Goal: Contribute content: Contribute content

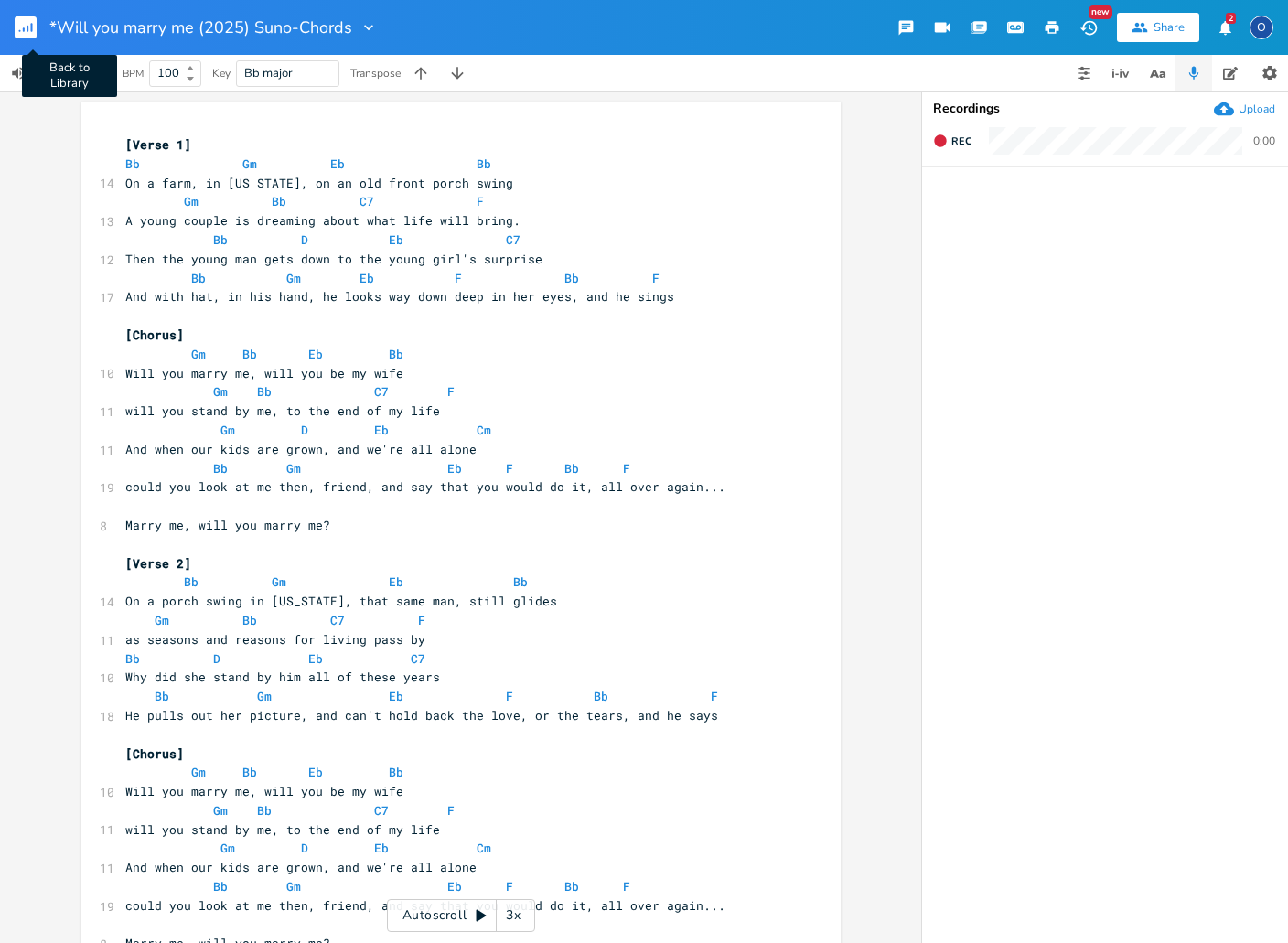
click at [26, 28] on rect "button" at bounding box center [25, 27] width 22 height 22
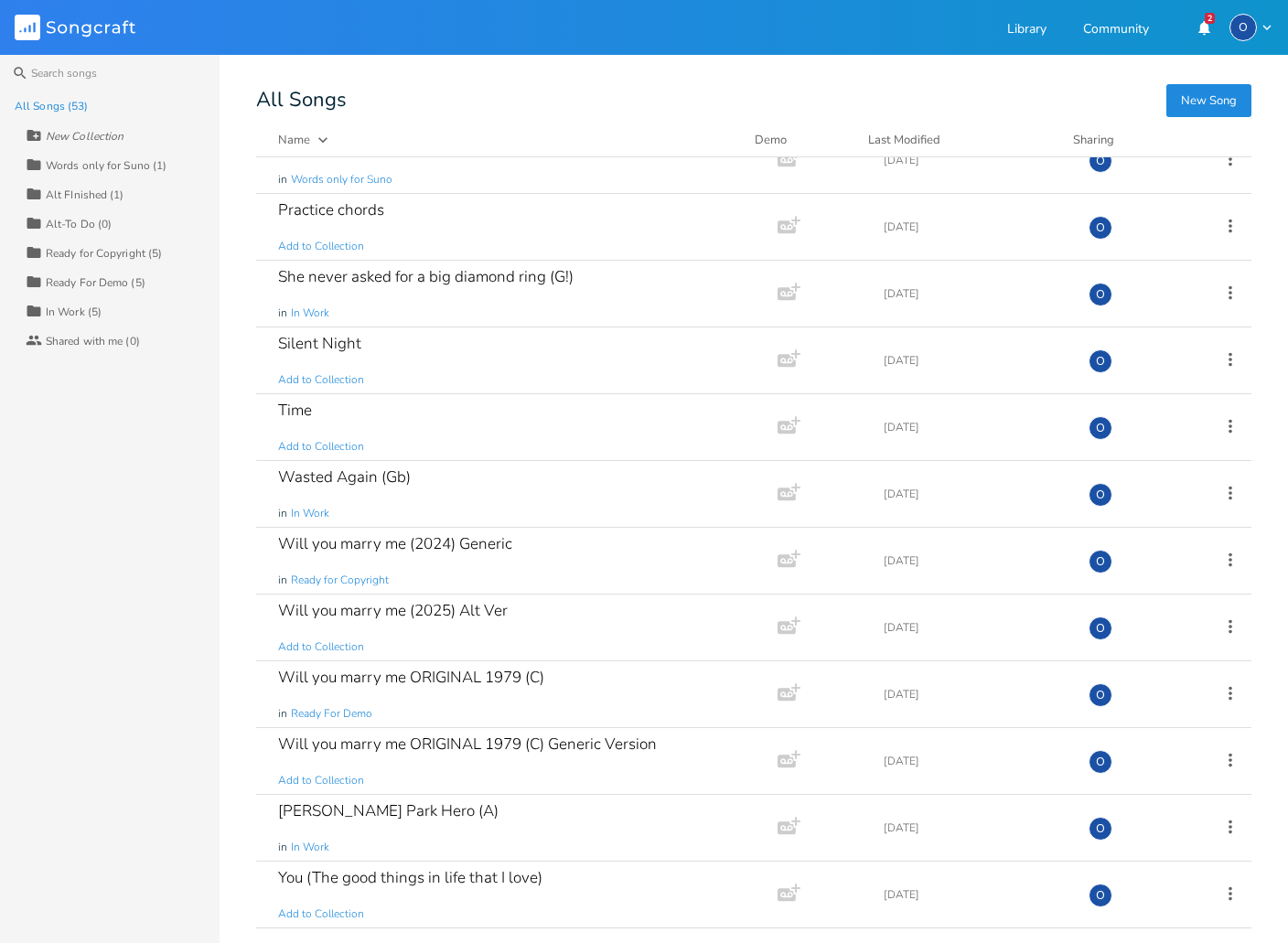
scroll to position [2767, 0]
click at [390, 677] on div "Will you marry me ORIGINAL 1979 (C)" at bounding box center [411, 677] width 266 height 16
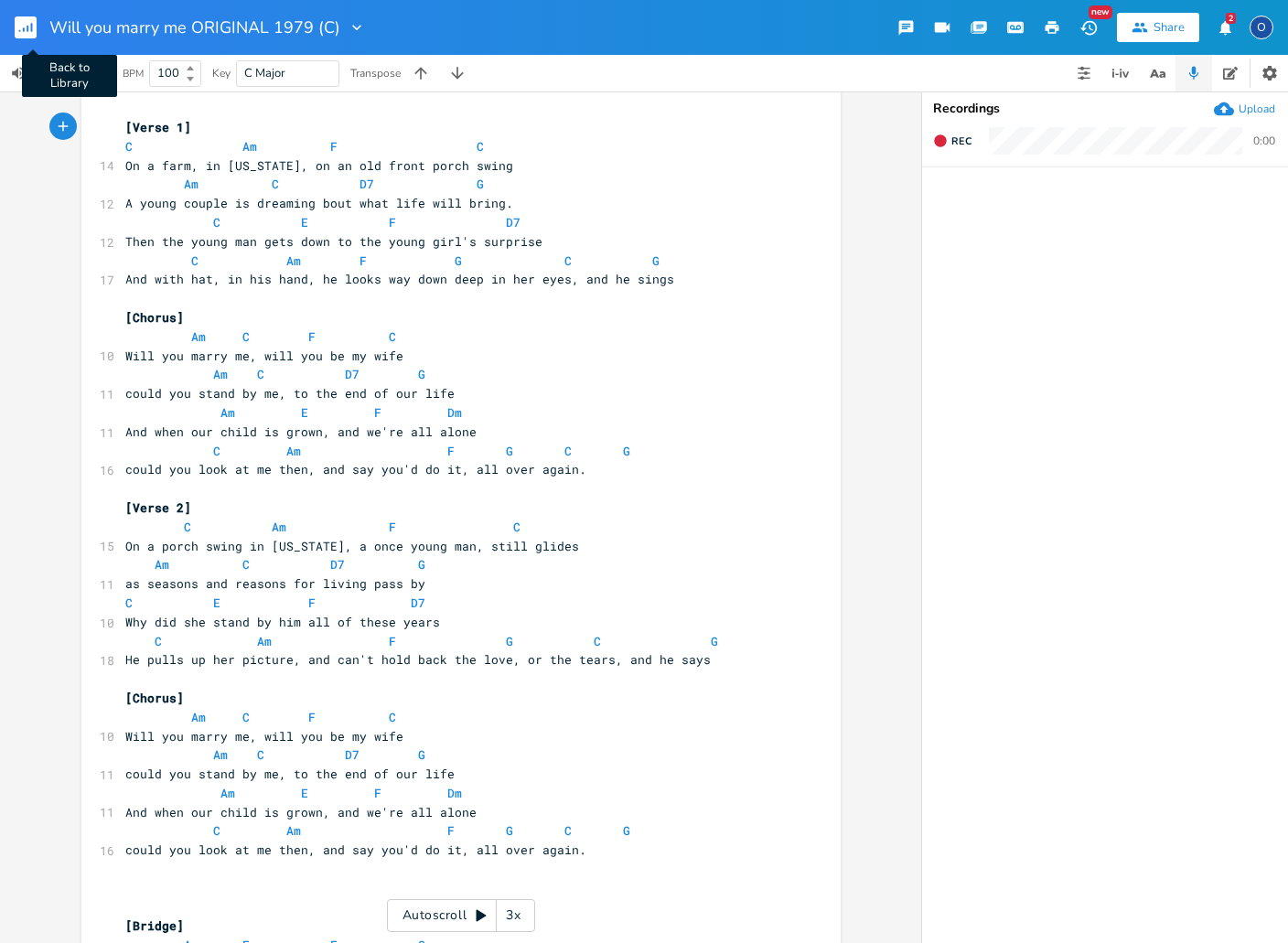
scroll to position [0, 1]
click at [19, 19] on rect "button" at bounding box center [25, 27] width 22 height 22
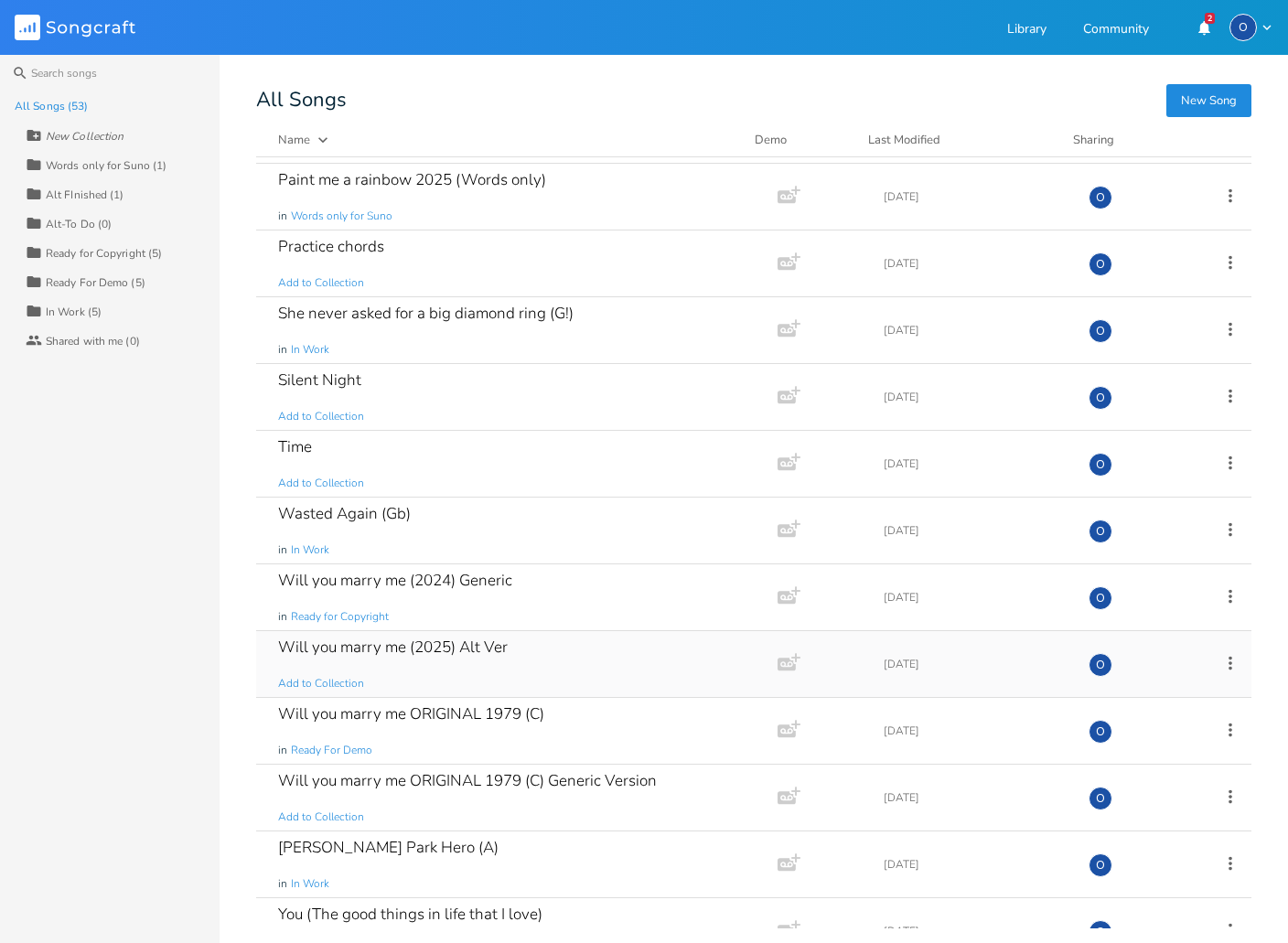
scroll to position [2729, 0]
click at [1221, 662] on icon at bounding box center [1230, 663] width 20 height 20
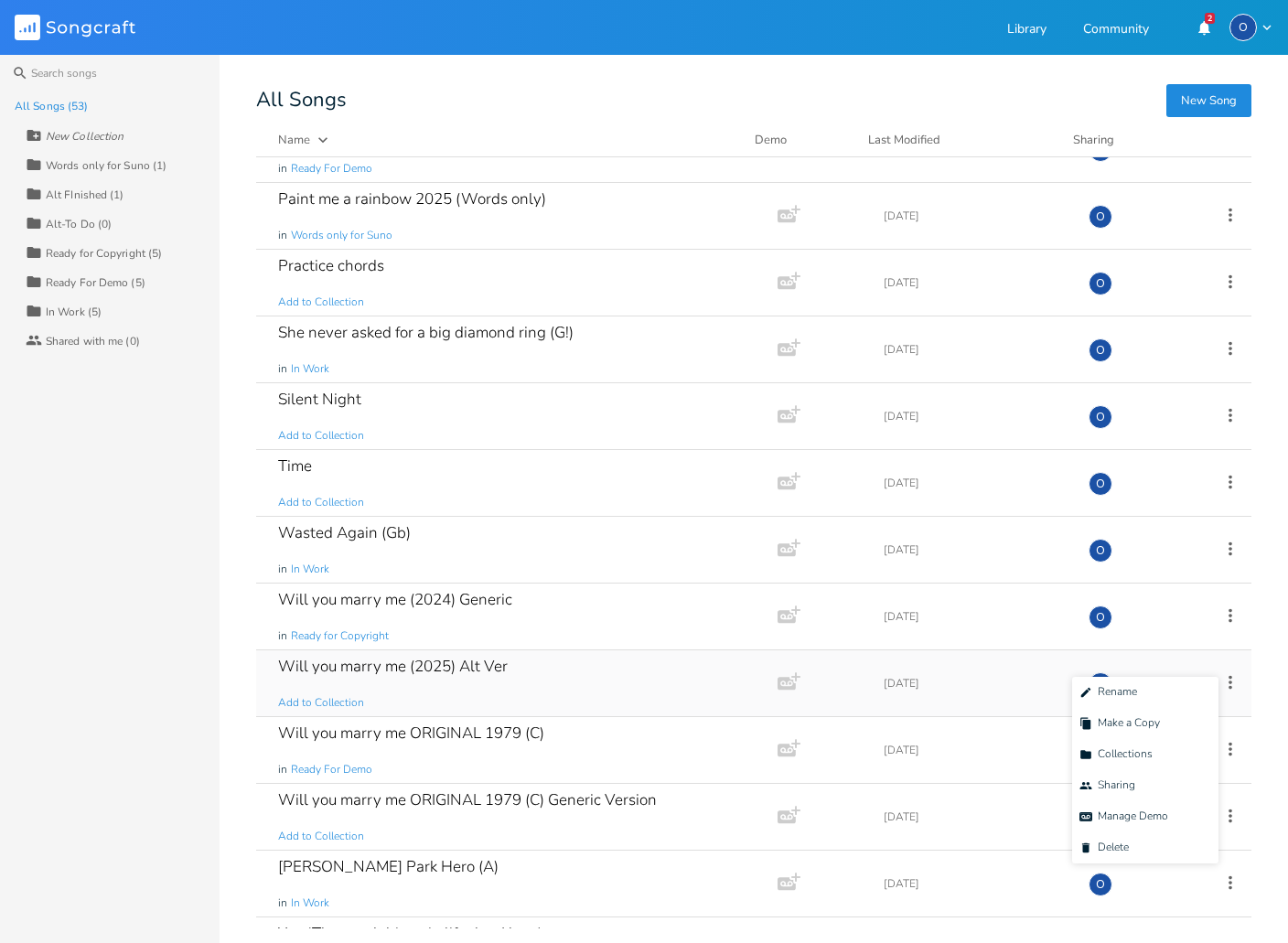
scroll to position [2710, 0]
click at [496, 664] on div "Will you marry me (2025) Alt Ver" at bounding box center [393, 667] width 229 height 16
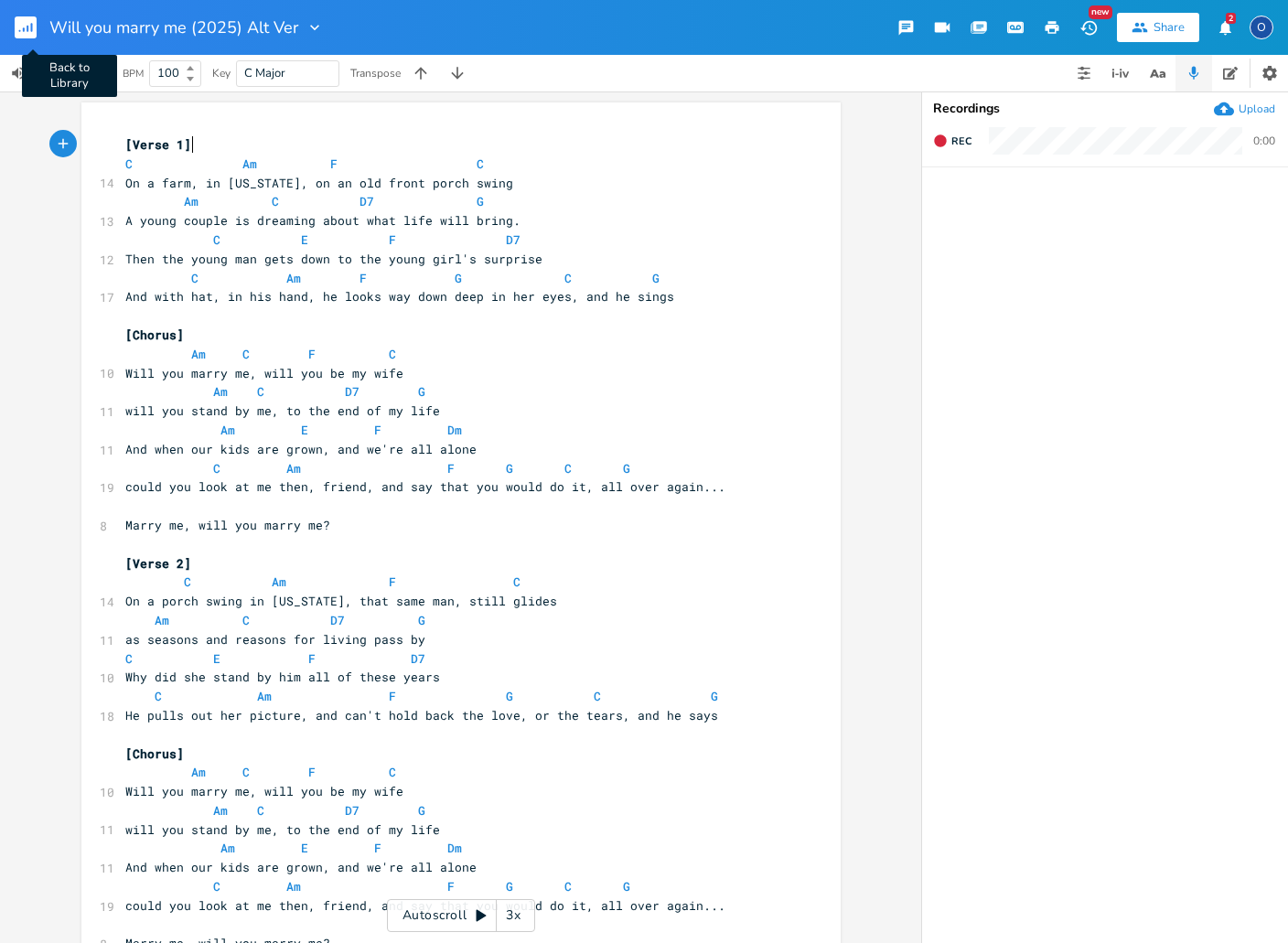
click at [22, 22] on rect "button" at bounding box center [25, 27] width 22 height 22
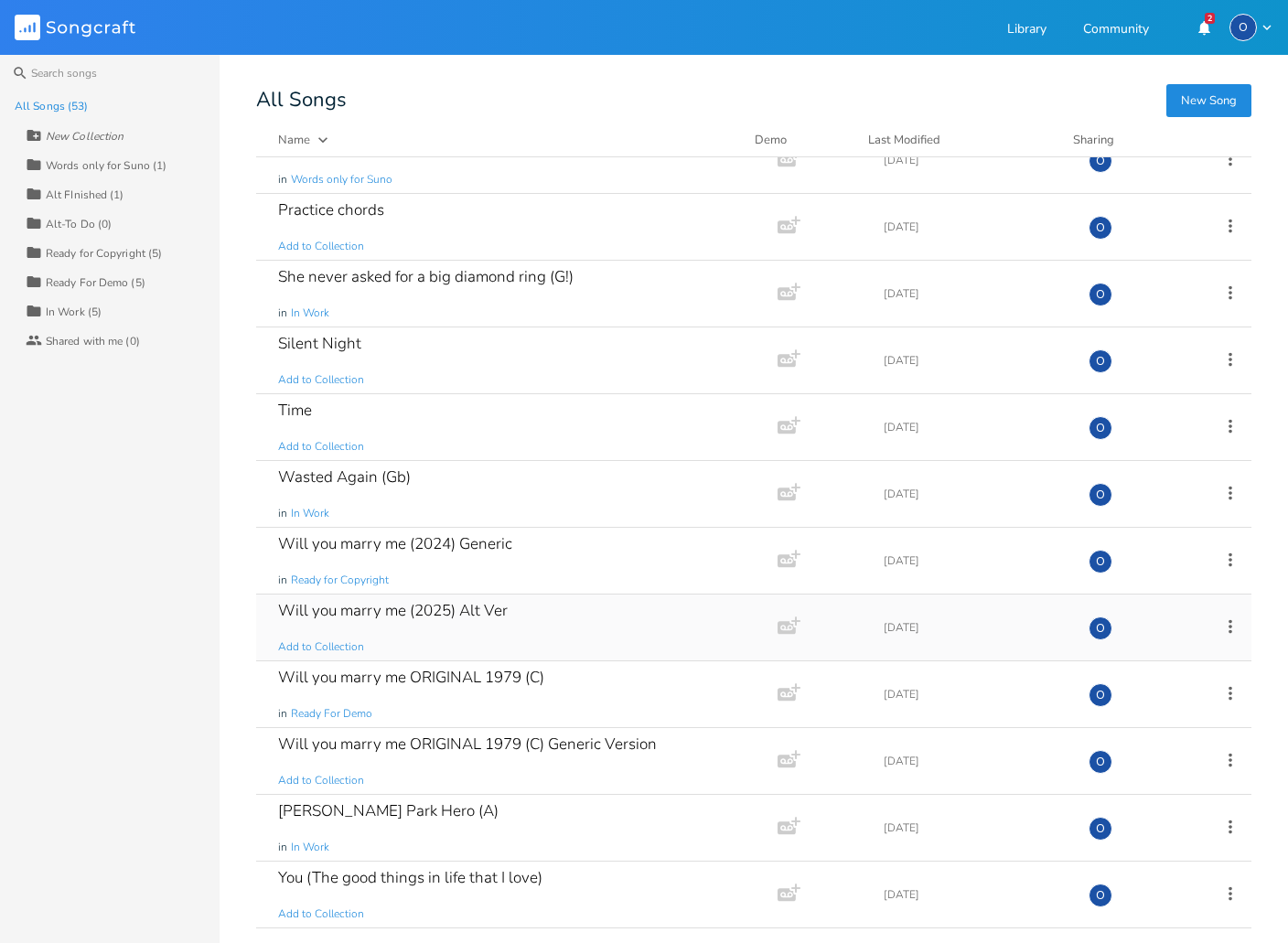
click at [1220, 625] on icon at bounding box center [1230, 626] width 20 height 20
click at [1118, 652] on span "Edit Rename" at bounding box center [1108, 656] width 57 height 13
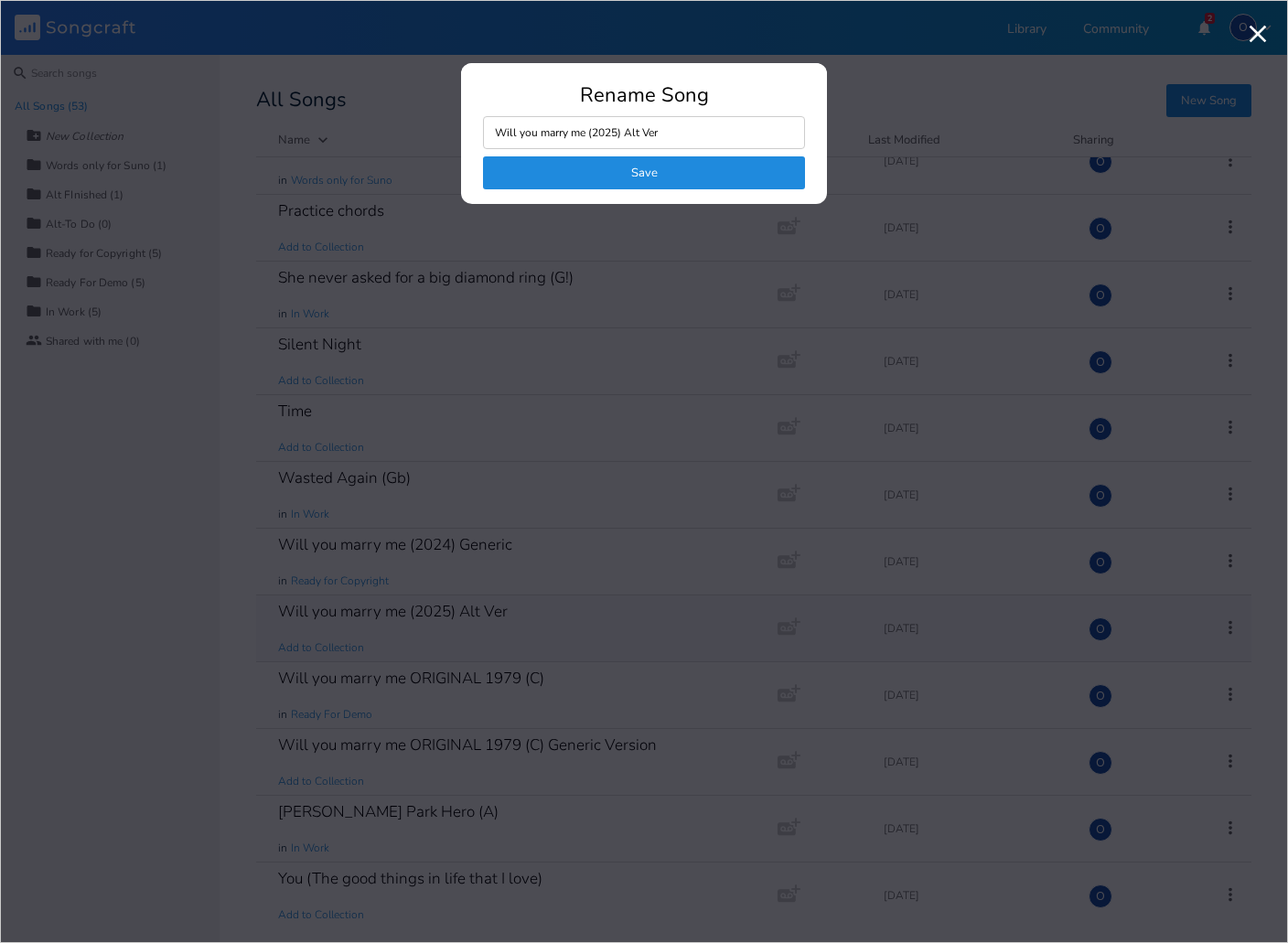
click at [631, 131] on input "Will you marry me (2025) Alt Ver" at bounding box center [644, 132] width 322 height 33
drag, startPoint x: 627, startPoint y: 128, endPoint x: 699, endPoint y: 135, distance: 72.3
click at [697, 135] on input "Will you marry me (2025) Alt Ver" at bounding box center [644, 132] width 322 height 33
type input "Will you marry me (2025) [PERSON_NAME]"
click at [644, 173] on button "Save" at bounding box center [644, 172] width 322 height 33
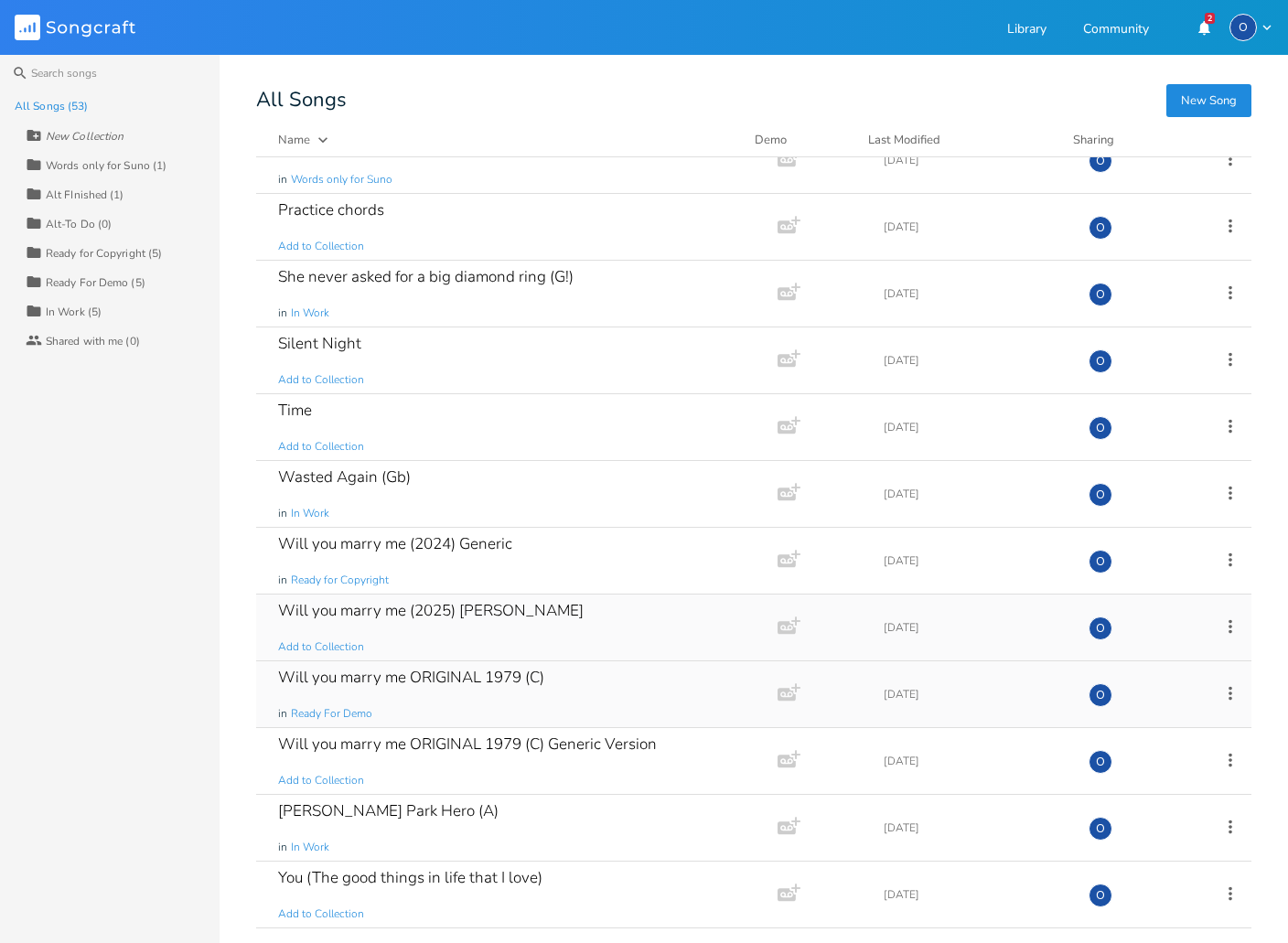
scroll to position [0, 0]
click at [1220, 624] on icon at bounding box center [1230, 626] width 20 height 20
click at [1134, 680] on span "Duplicate Make a Copy" at bounding box center [1120, 686] width 81 height 13
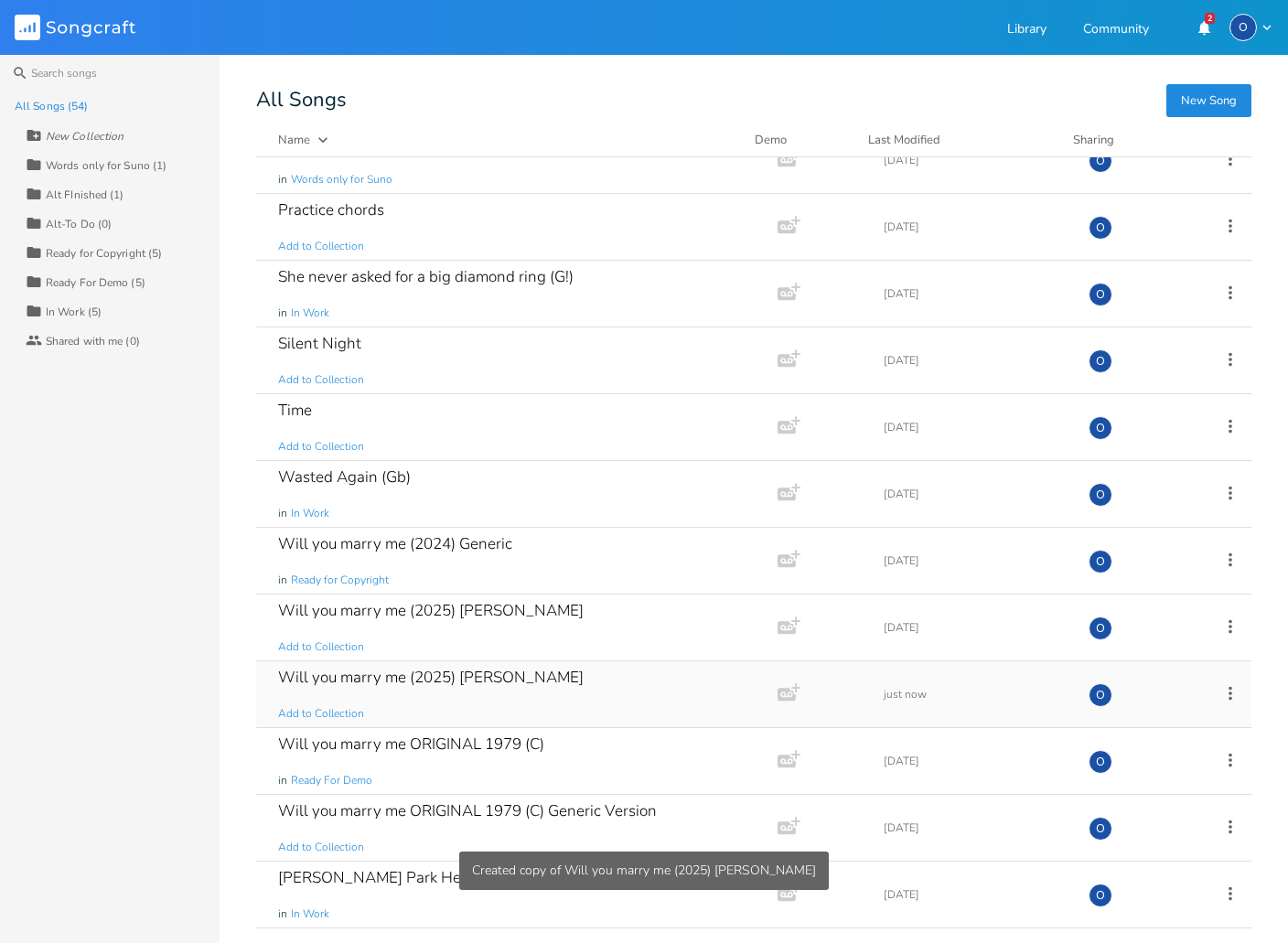
click at [1221, 691] on icon at bounding box center [1230, 692] width 20 height 20
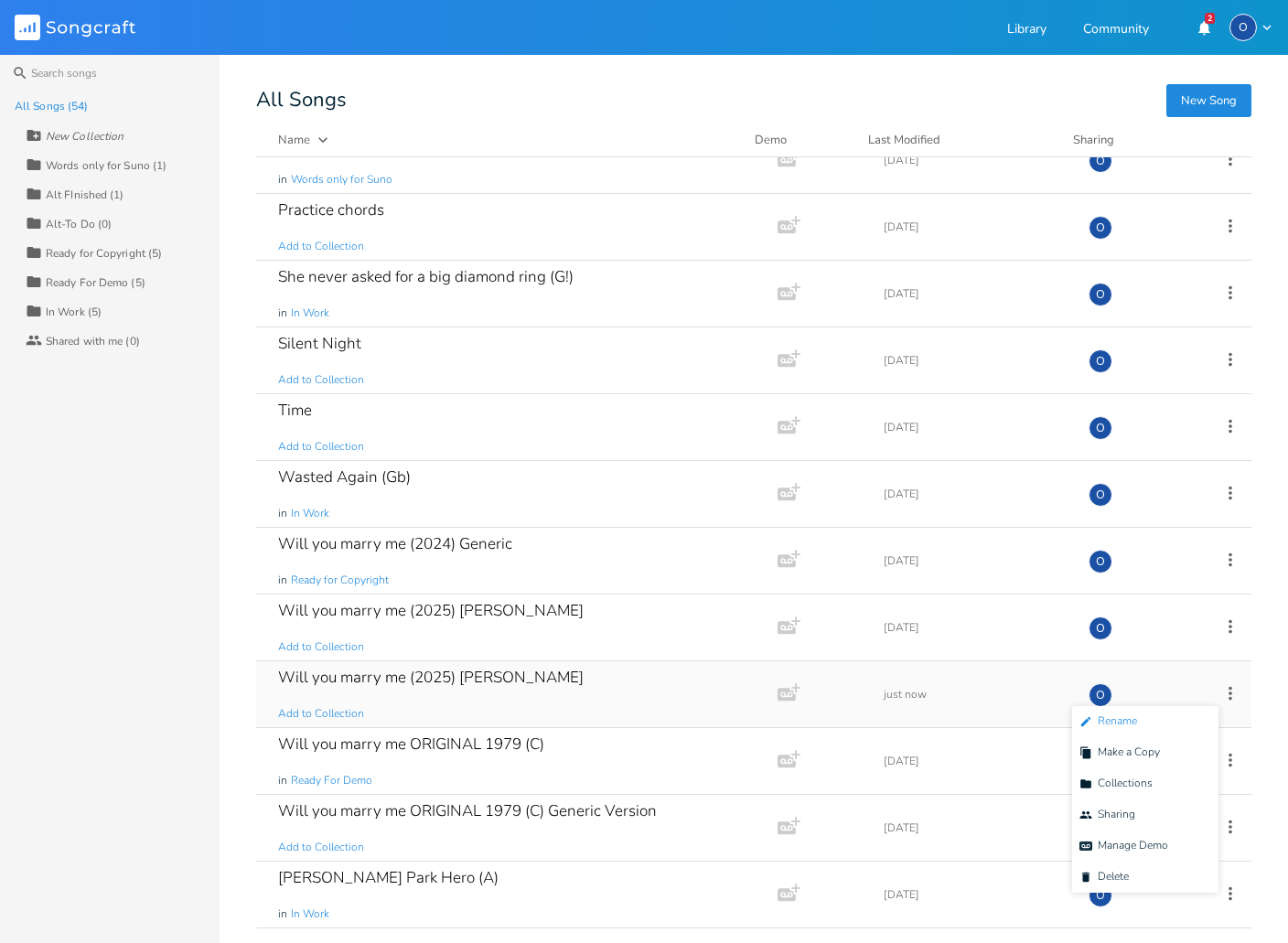
click at [1132, 724] on span "Edit Rename" at bounding box center [1108, 721] width 57 height 13
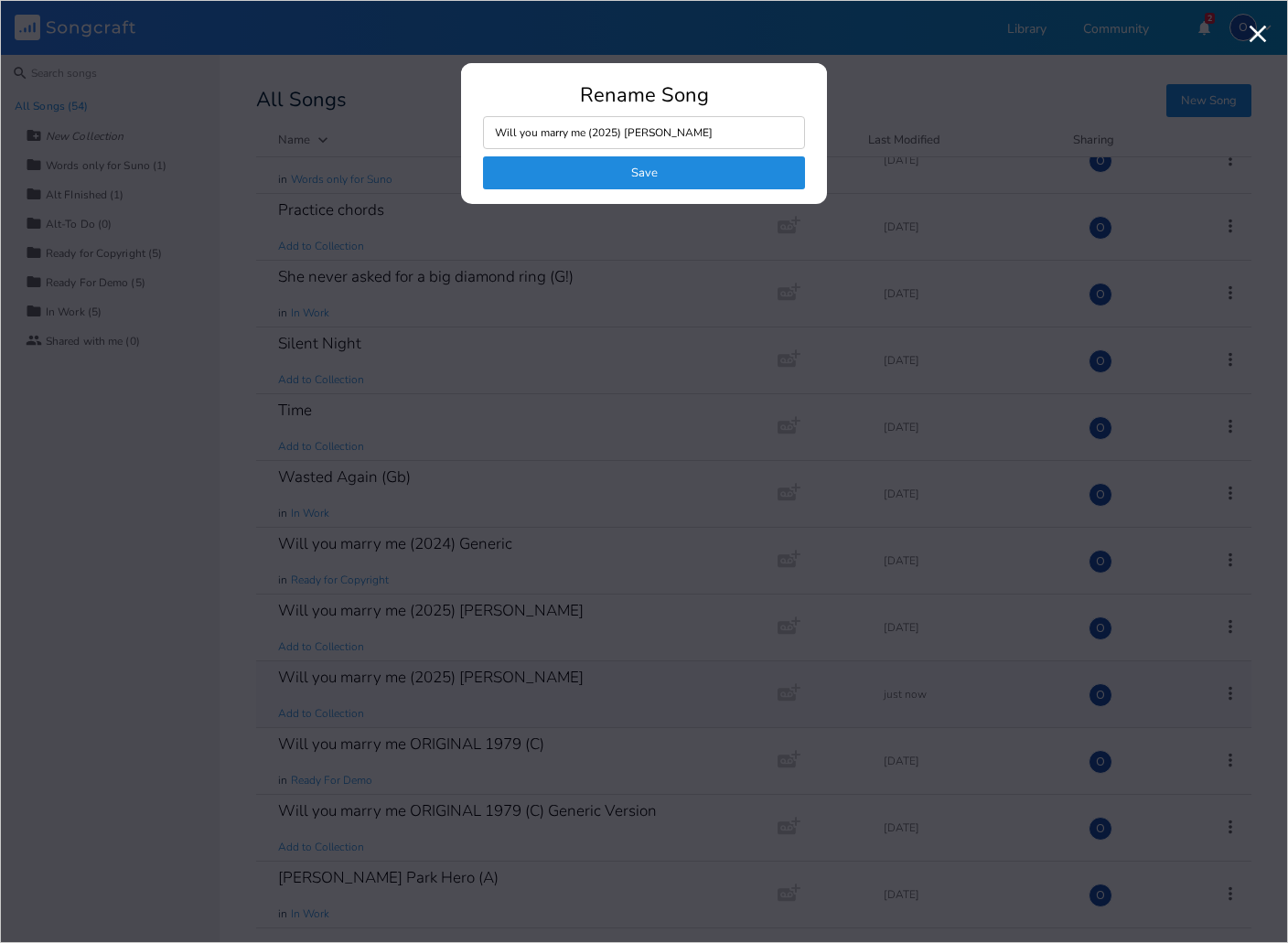
click at [661, 131] on input "Will you marry me (2025) [PERSON_NAME]" at bounding box center [644, 132] width 322 height 33
type input "Will you marry me (2025) Suno WORDS ONLY"
click at [653, 167] on button "Save" at bounding box center [644, 172] width 322 height 33
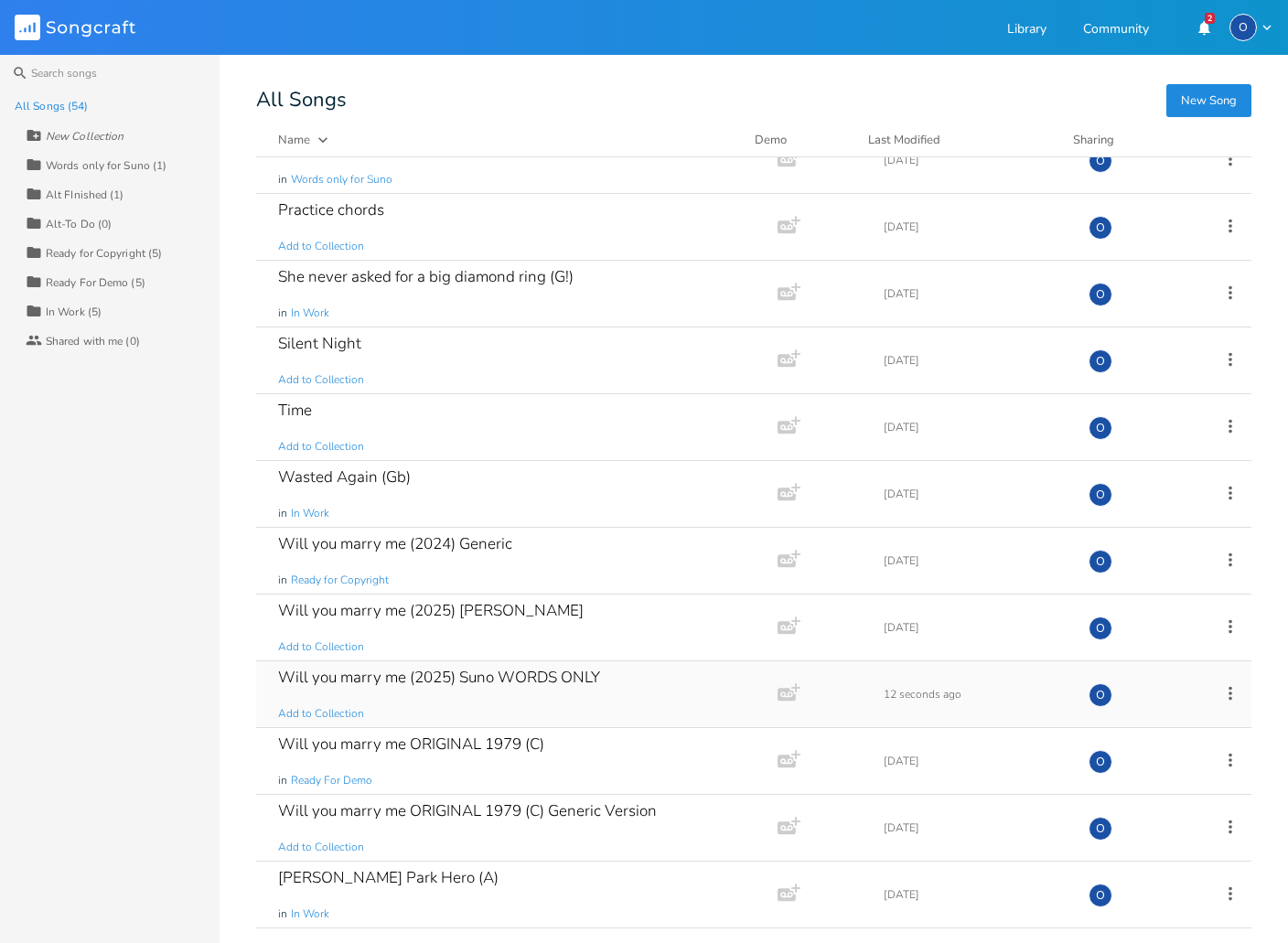
click at [398, 672] on div "Will you marry me (2025) Suno WORDS ONLY" at bounding box center [439, 677] width 322 height 16
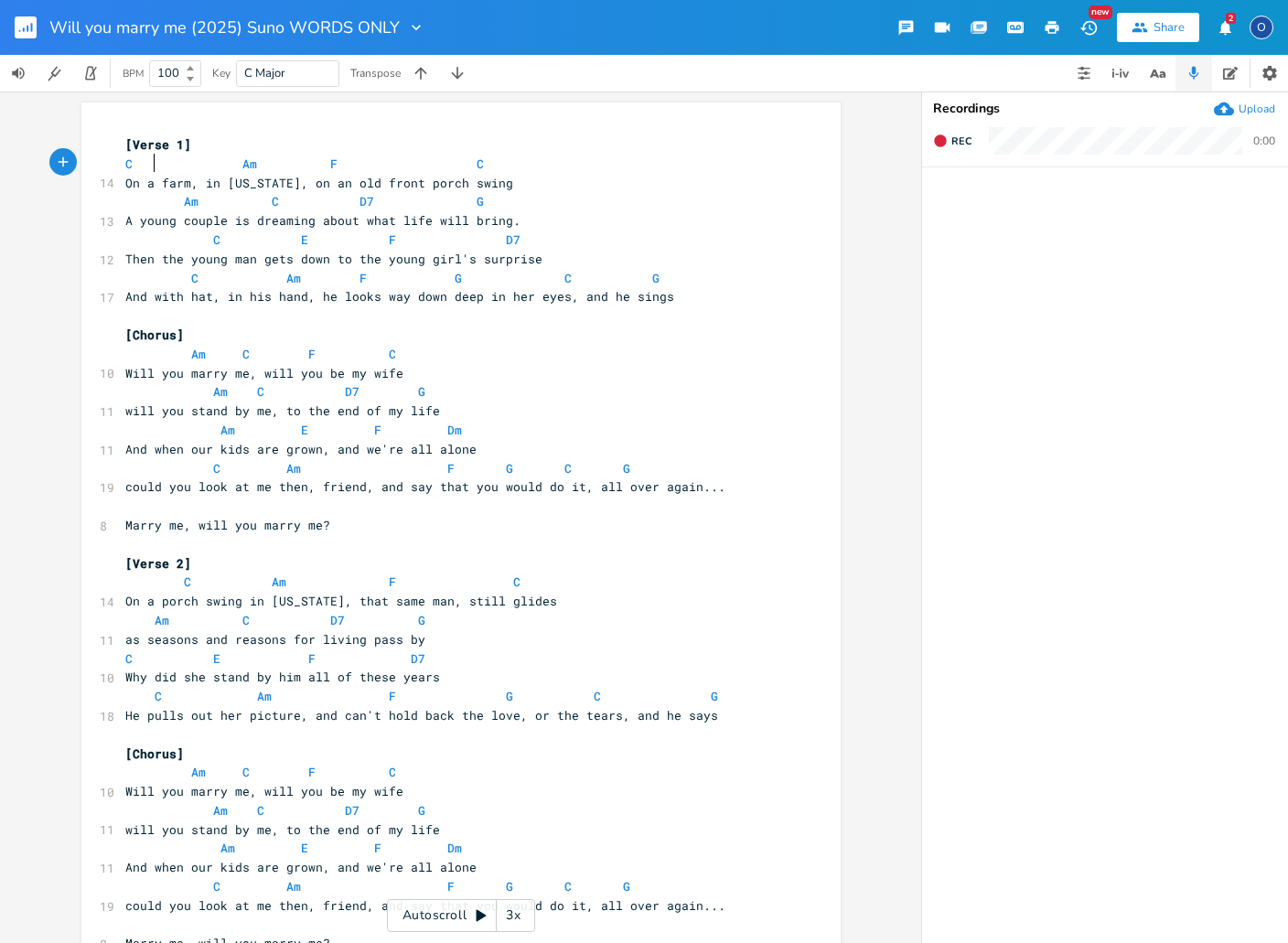
click at [156, 165] on span at bounding box center [169, 164] width 29 height 19
type textarea "C Am F C"
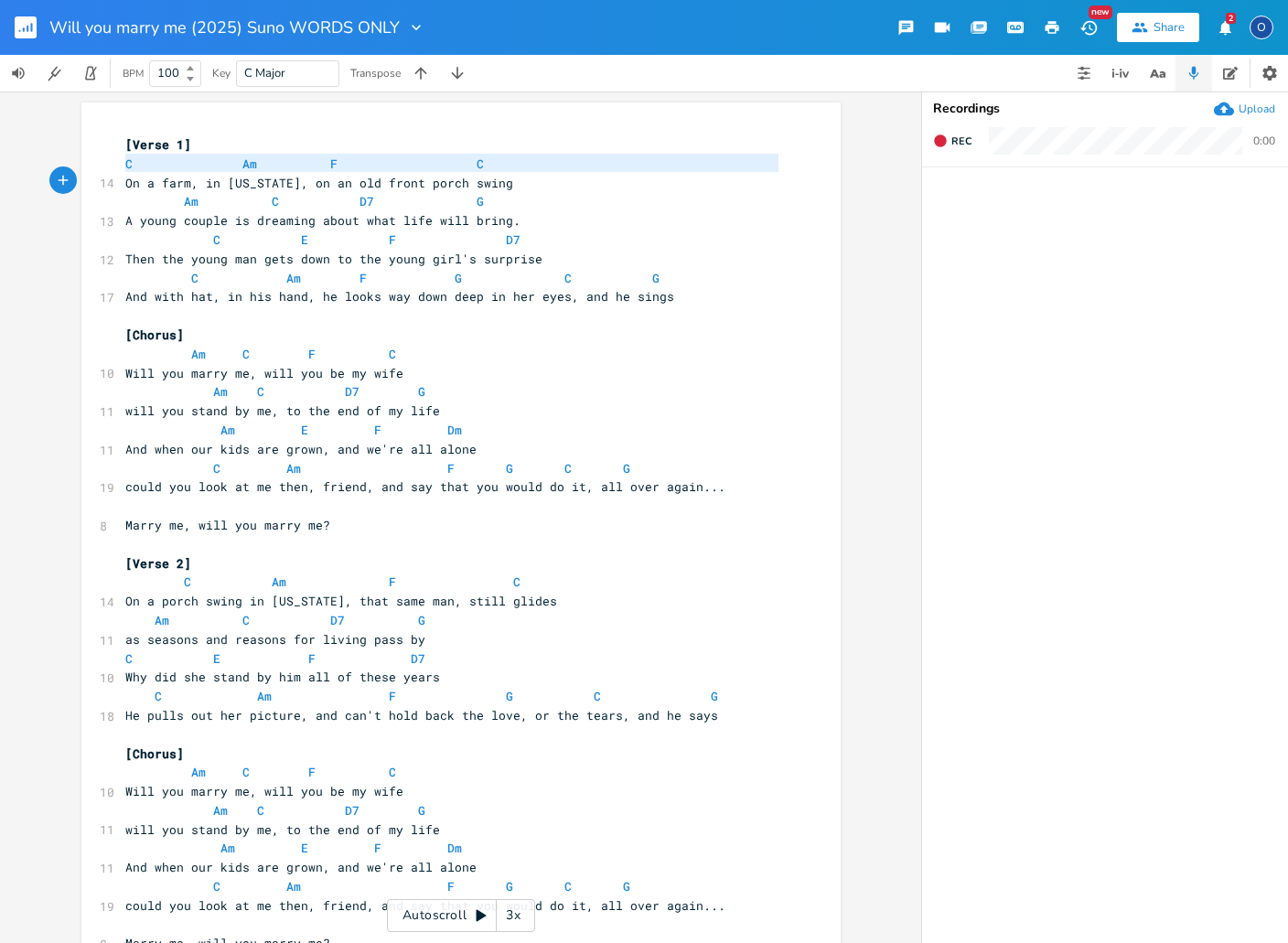
click at [156, 165] on span at bounding box center [169, 164] width 29 height 19
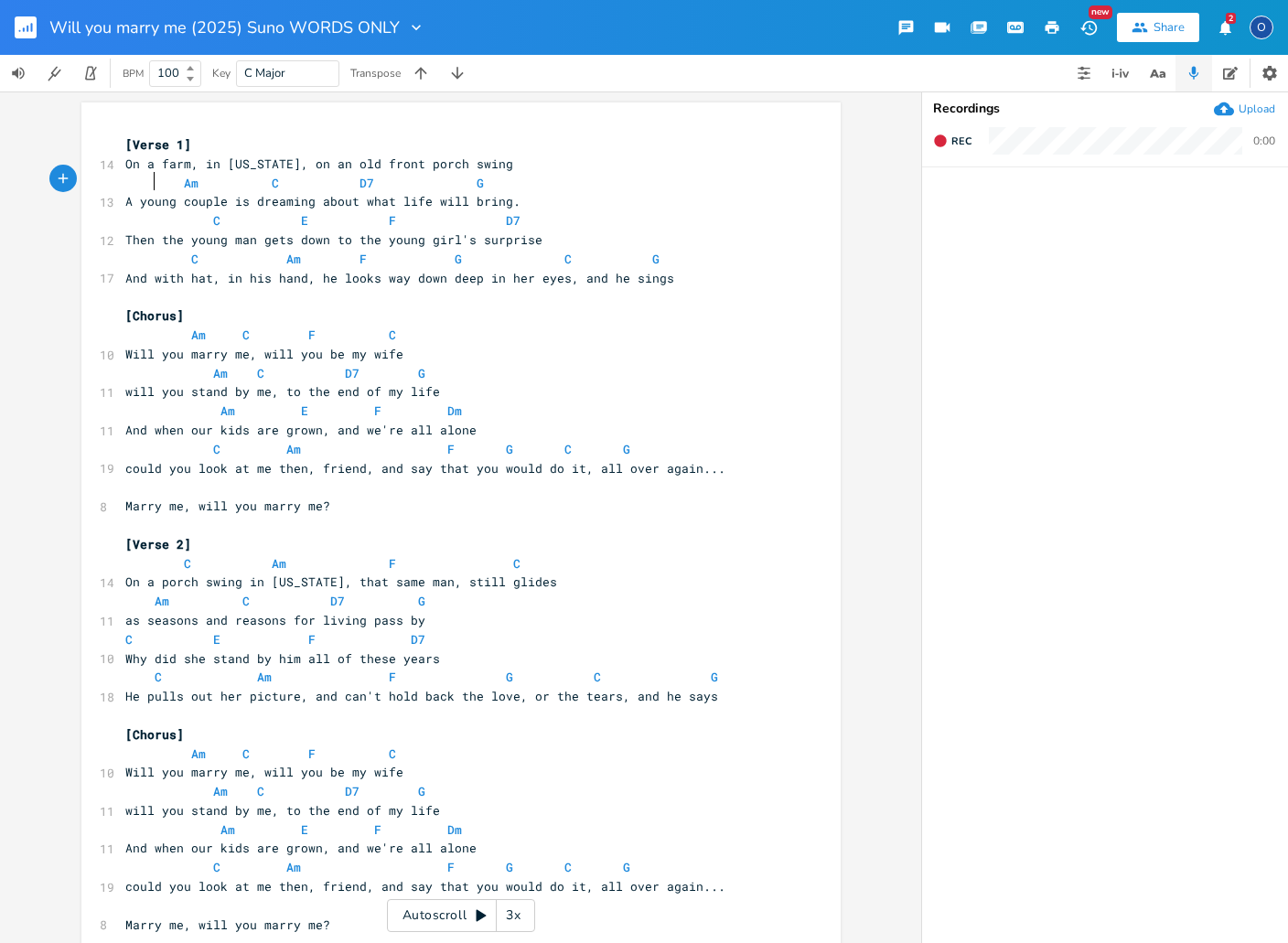
click at [155, 181] on span at bounding box center [169, 183] width 29 height 19
type textarea "Am C D7 G"
click at [155, 181] on span at bounding box center [169, 183] width 29 height 19
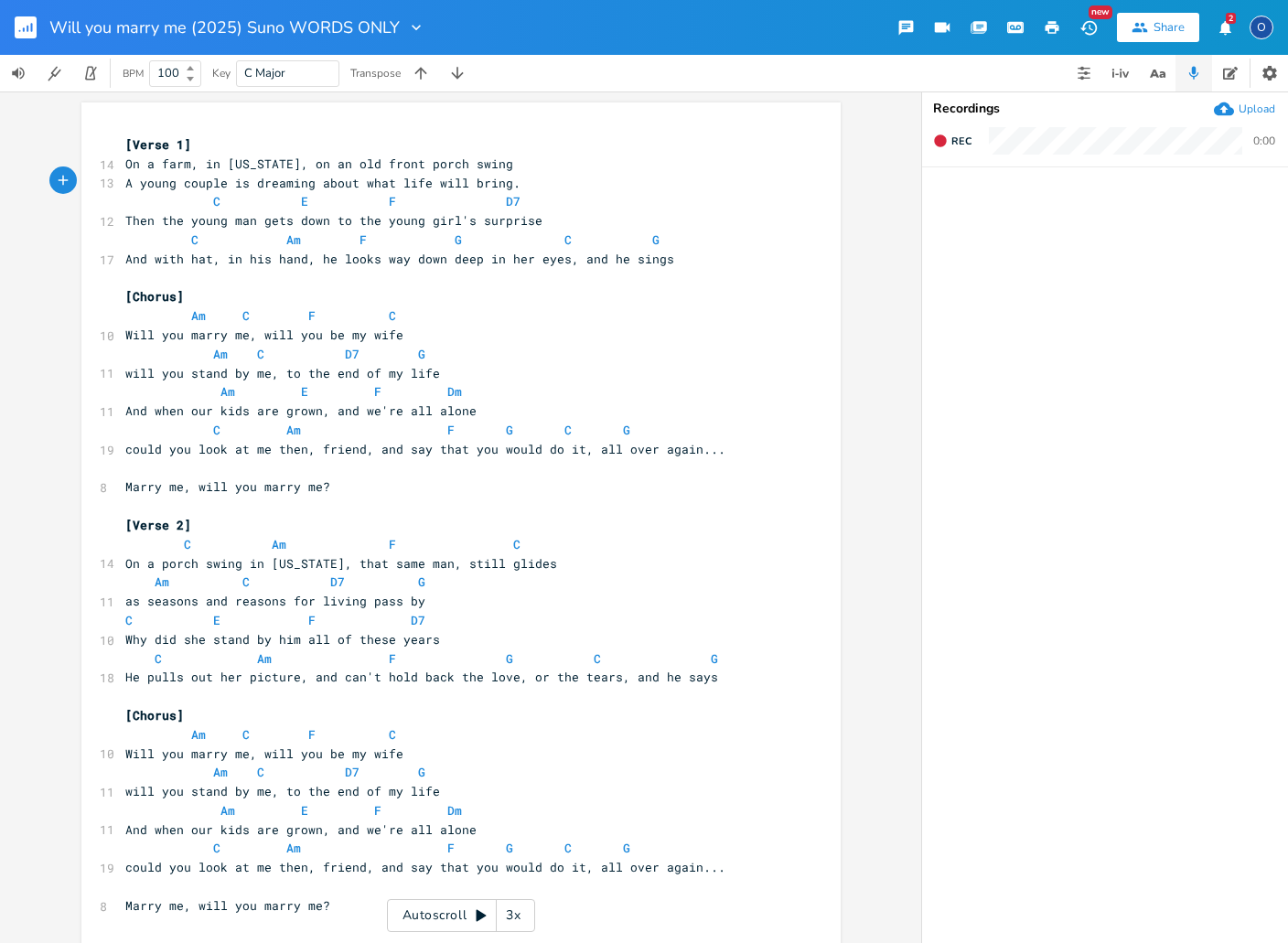
click at [158, 202] on span at bounding box center [169, 201] width 29 height 19
type textarea "C E F D7"
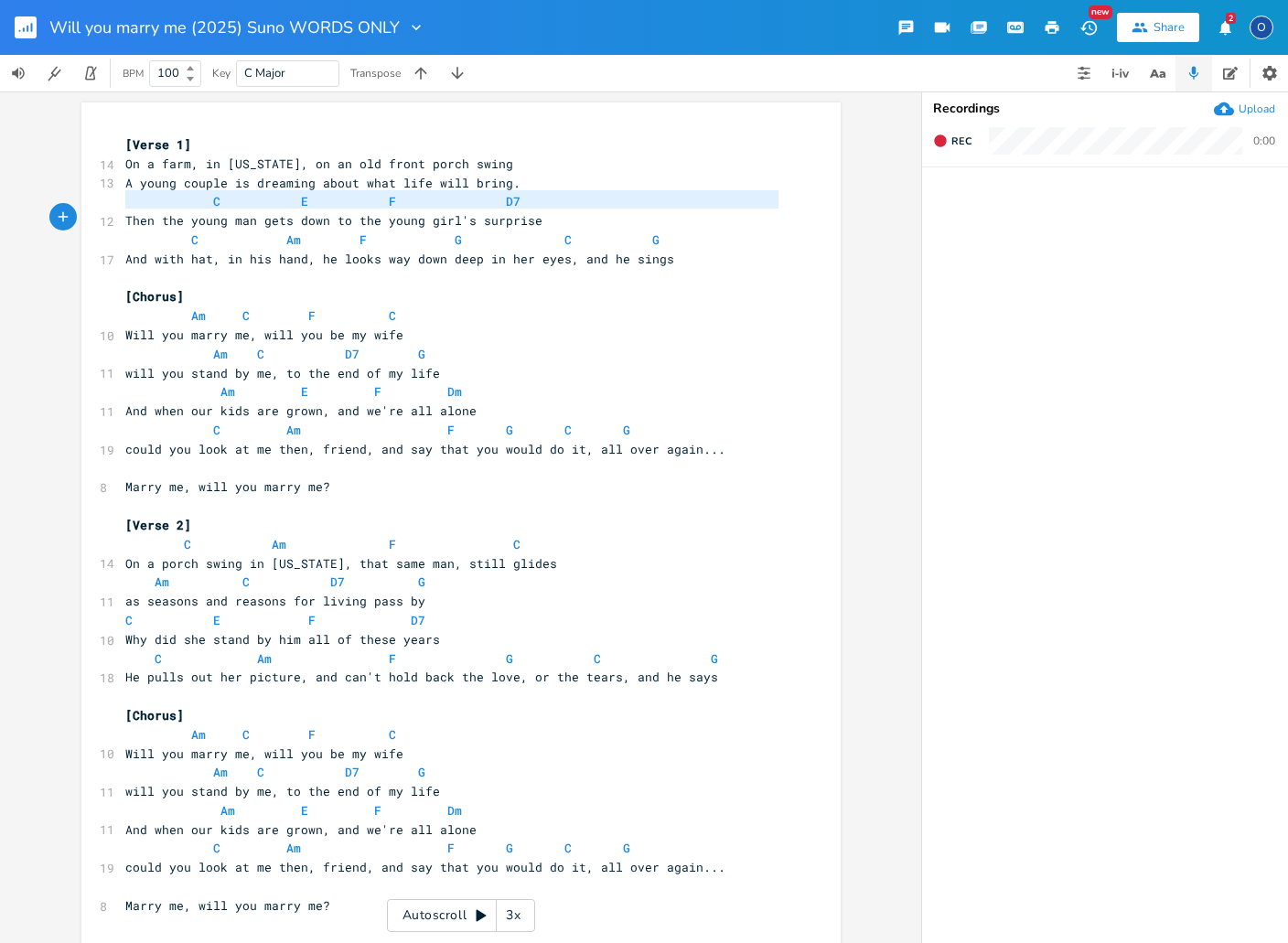
click at [158, 202] on span at bounding box center [169, 201] width 29 height 19
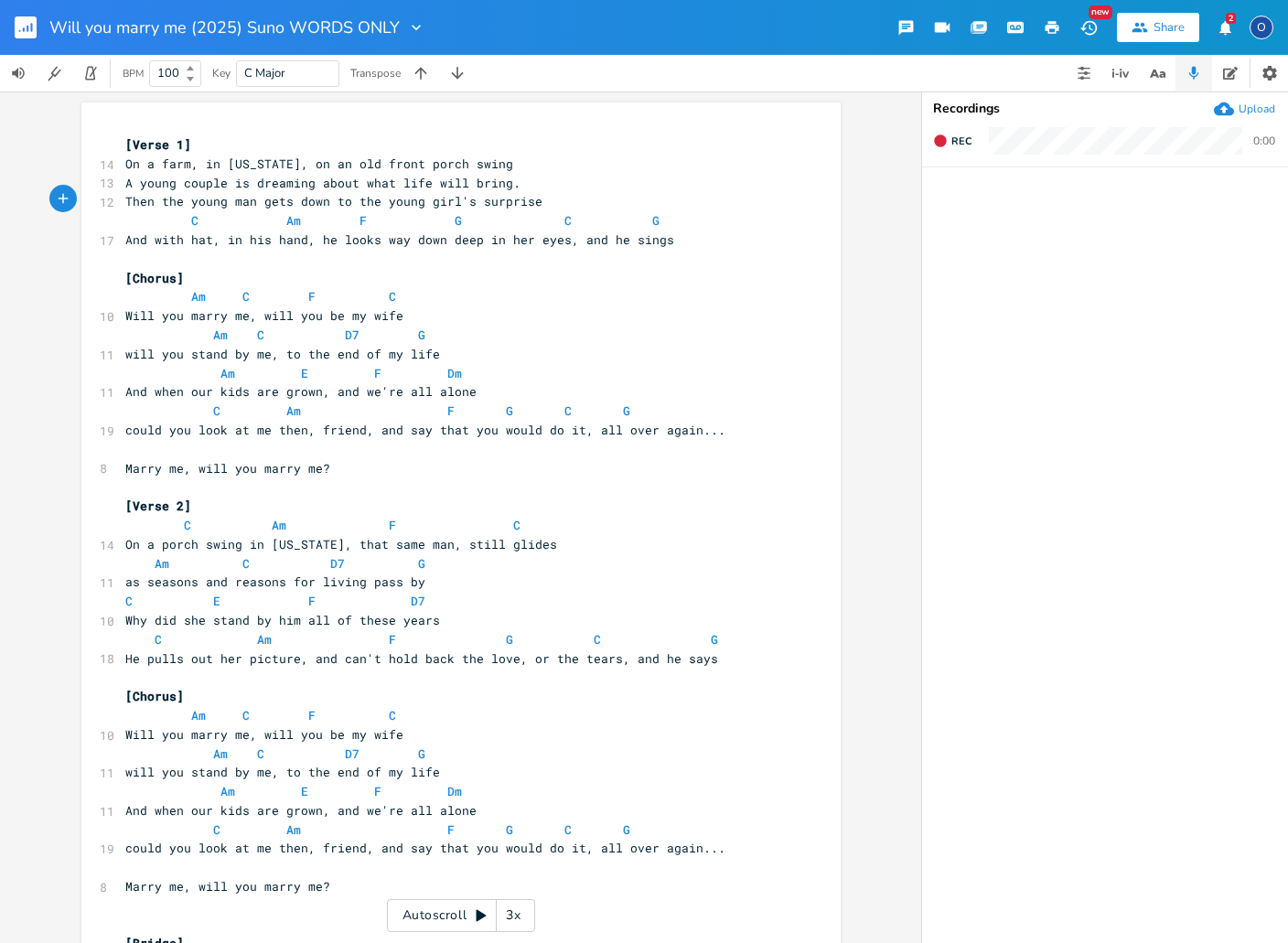
click at [155, 215] on span at bounding box center [169, 221] width 29 height 19
type textarea "C Am F G C G"
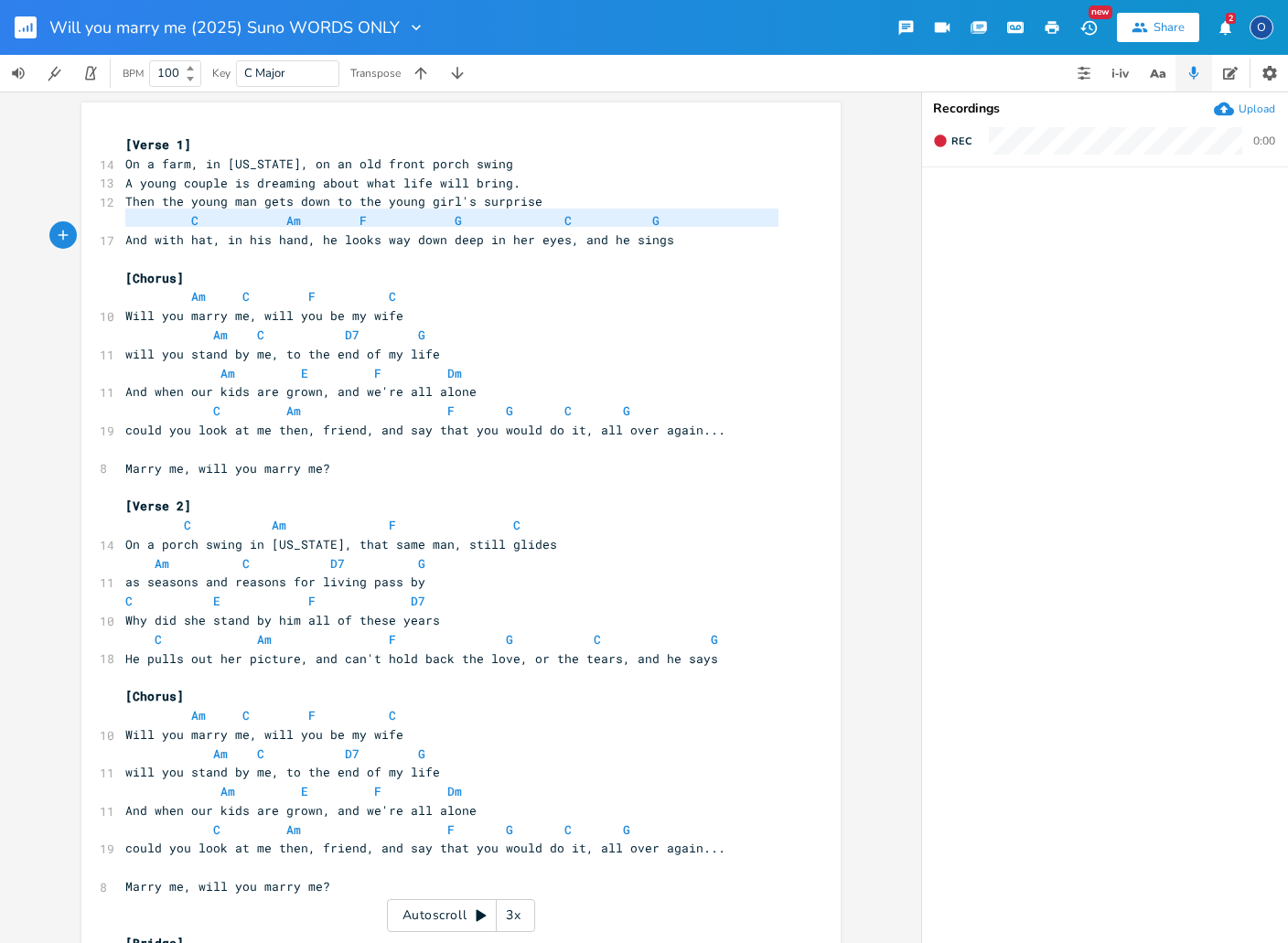
click at [155, 215] on span at bounding box center [169, 221] width 29 height 19
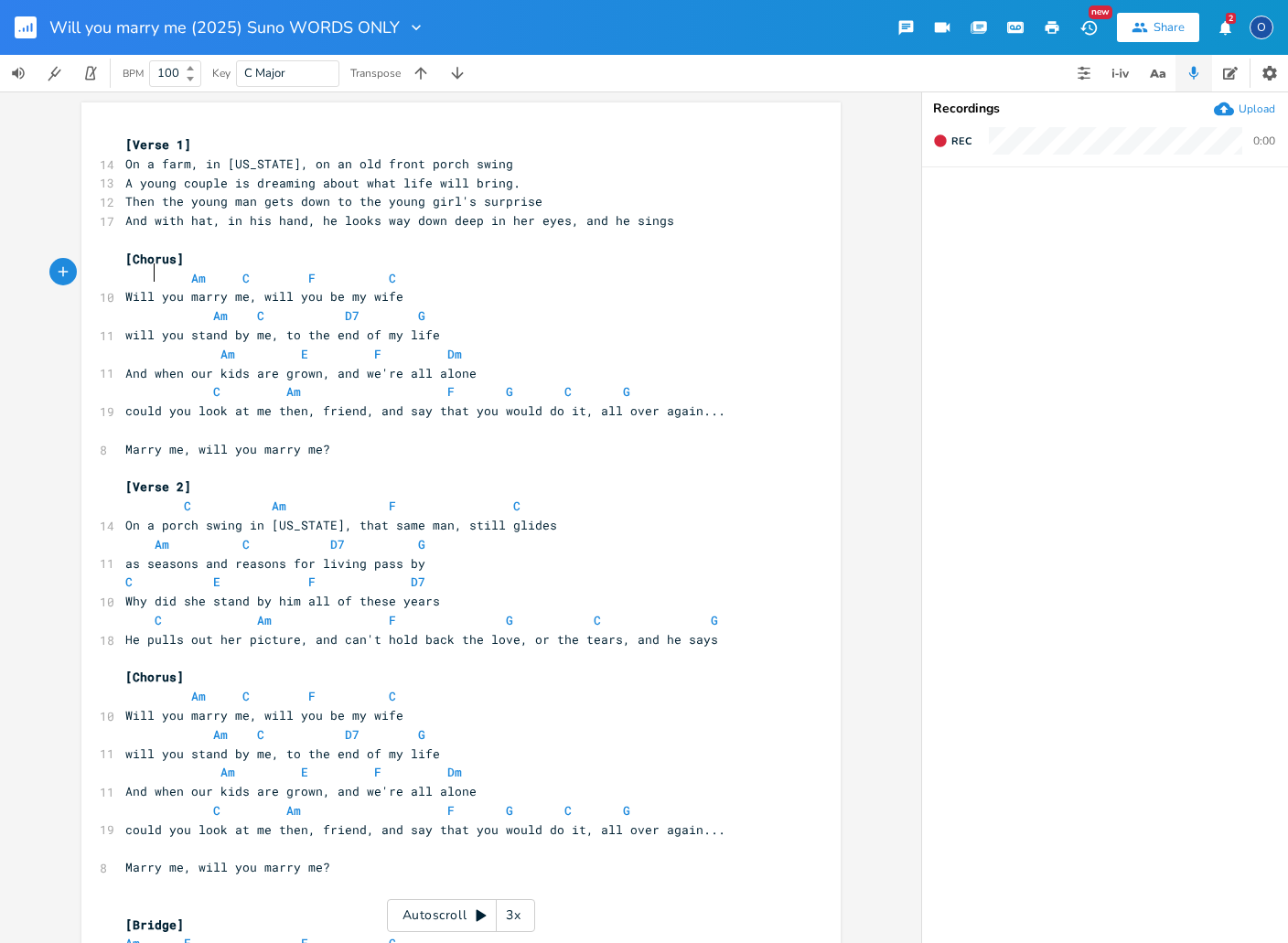
click at [145, 273] on span at bounding box center [139, 278] width 29 height 19
type textarea "Am C F C"
click at [145, 273] on span at bounding box center [139, 278] width 29 height 19
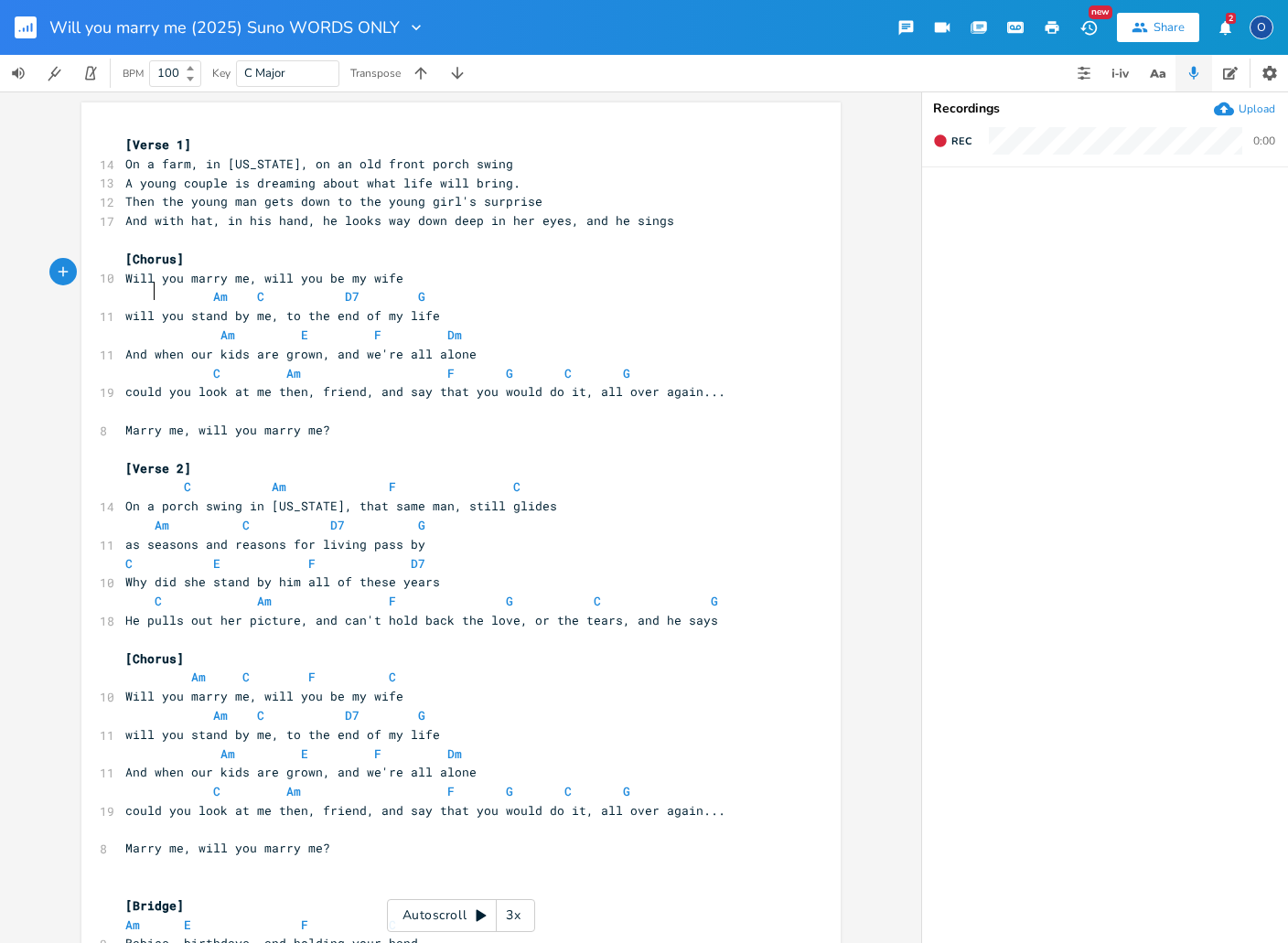
click at [138, 289] on span at bounding box center [139, 297] width 29 height 19
type textarea "Am C D7 G"
click at [138, 289] on span at bounding box center [139, 297] width 29 height 19
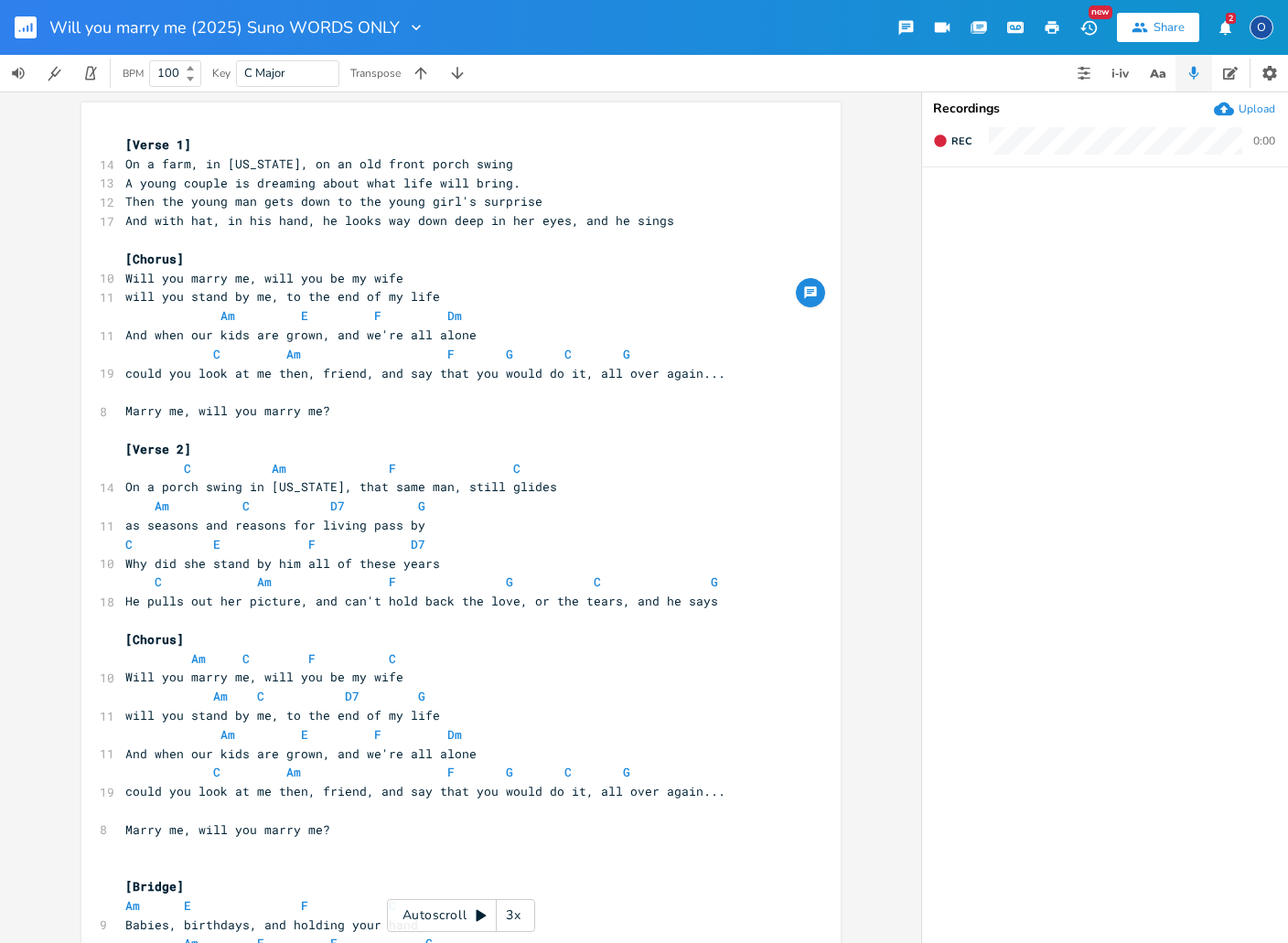
click at [136, 306] on span at bounding box center [139, 316] width 29 height 19
type textarea "Am E F Dm"
click at [136, 306] on span at bounding box center [139, 316] width 29 height 19
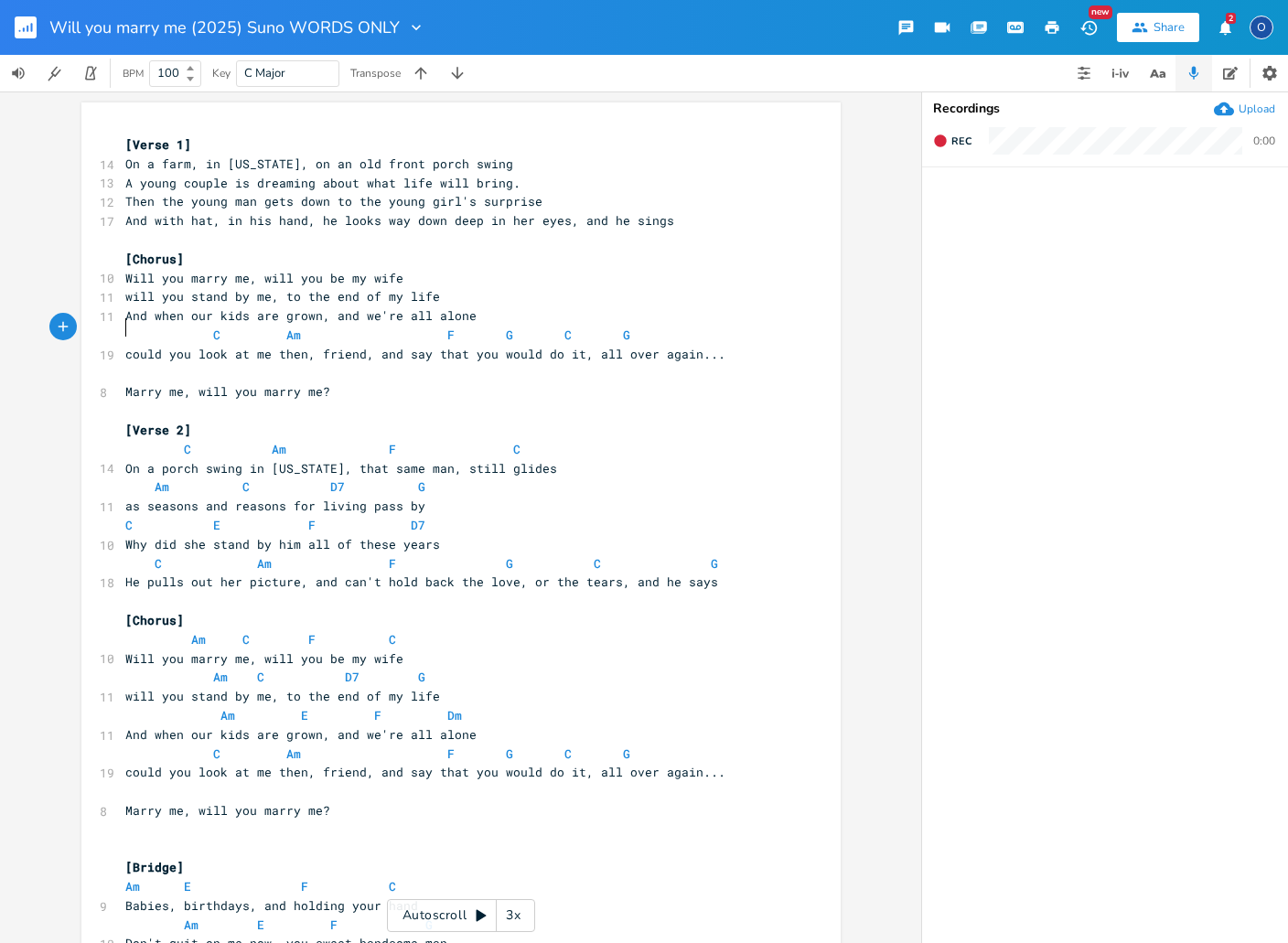
click at [129, 328] on span at bounding box center [139, 335] width 29 height 19
type textarea "C Am F G C G"
click at [129, 328] on span at bounding box center [139, 335] width 29 height 19
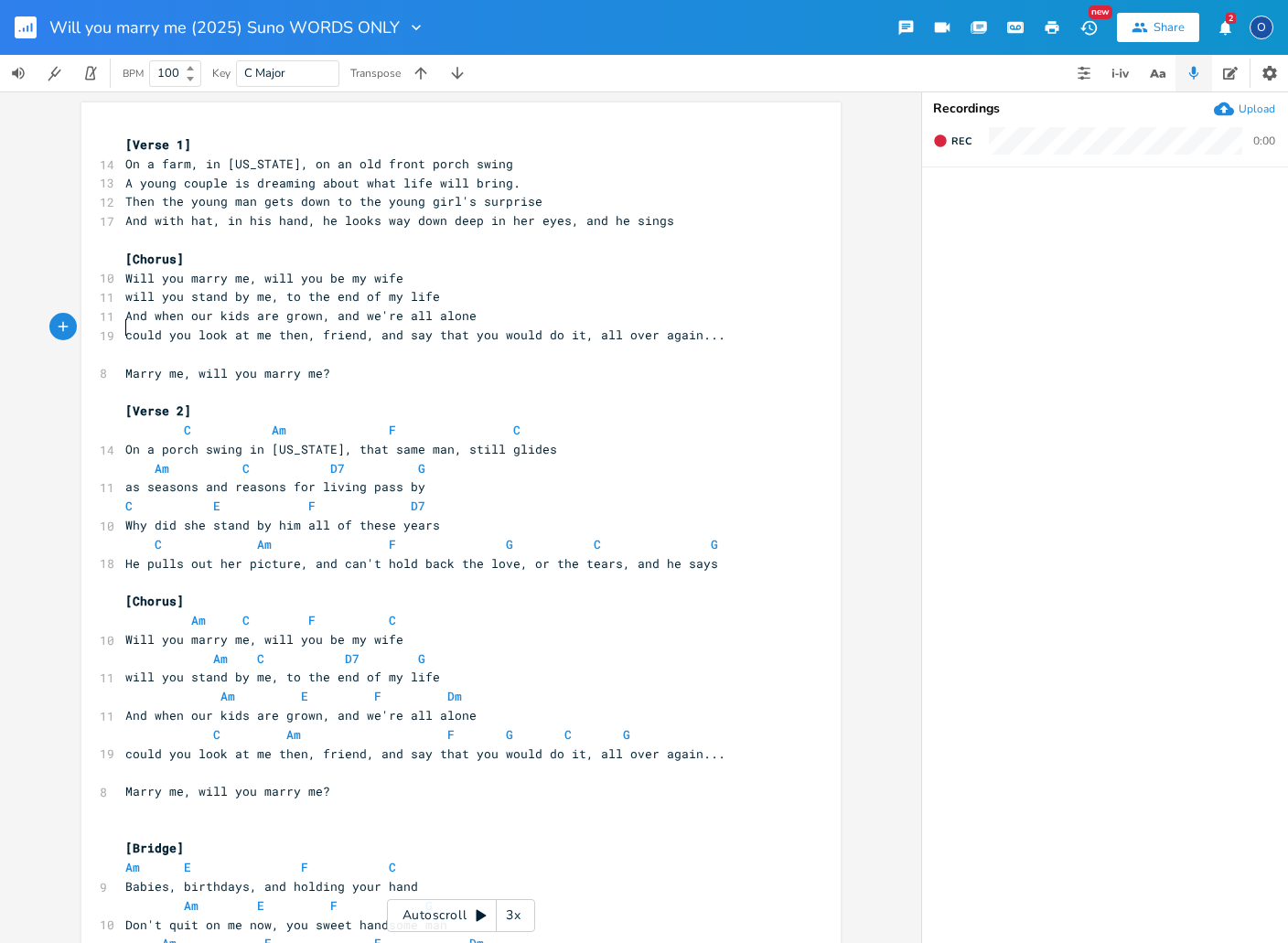
click at [121, 348] on pre "​" at bounding box center [451, 354] width 660 height 19
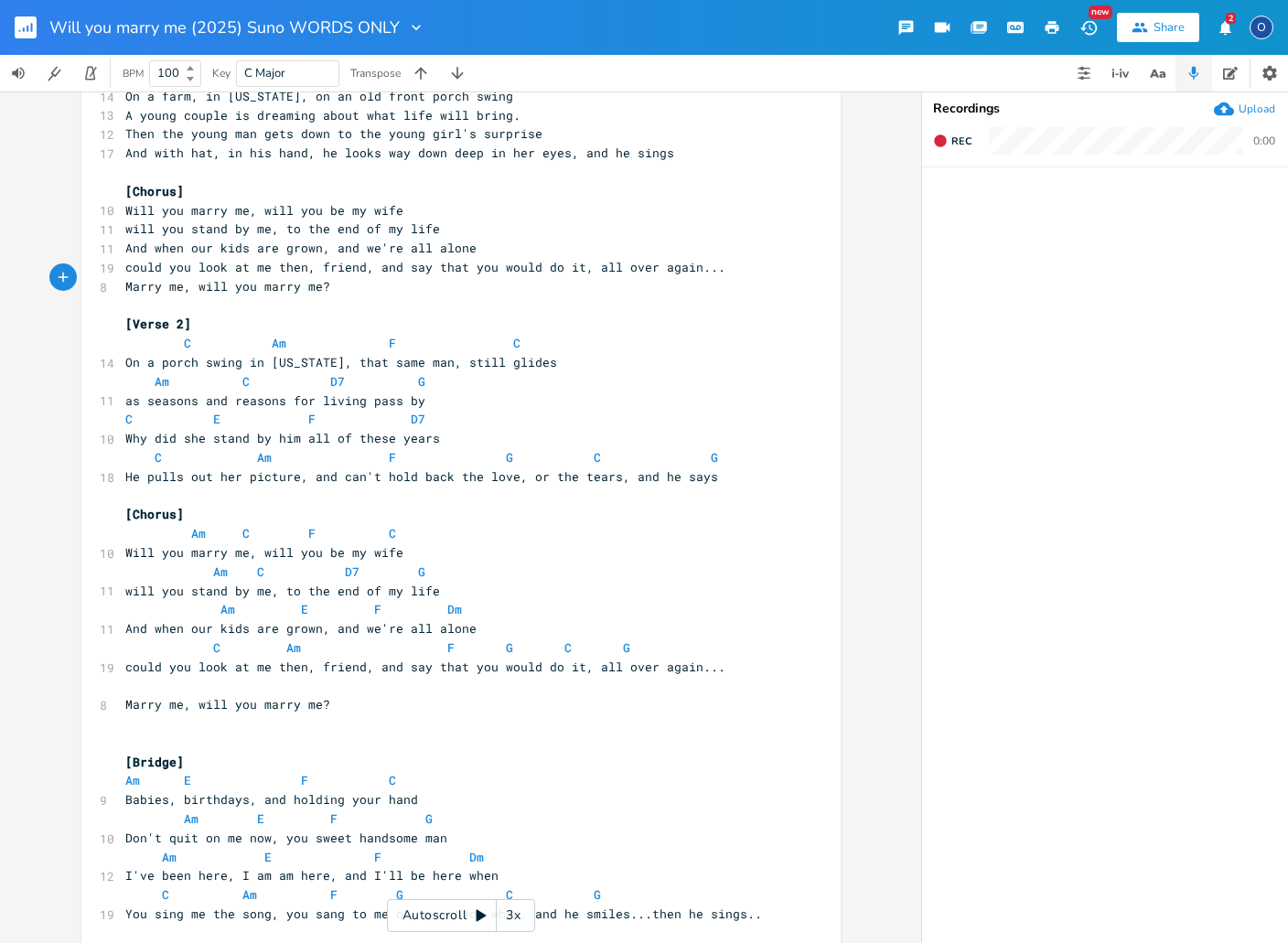
scroll to position [77, 0]
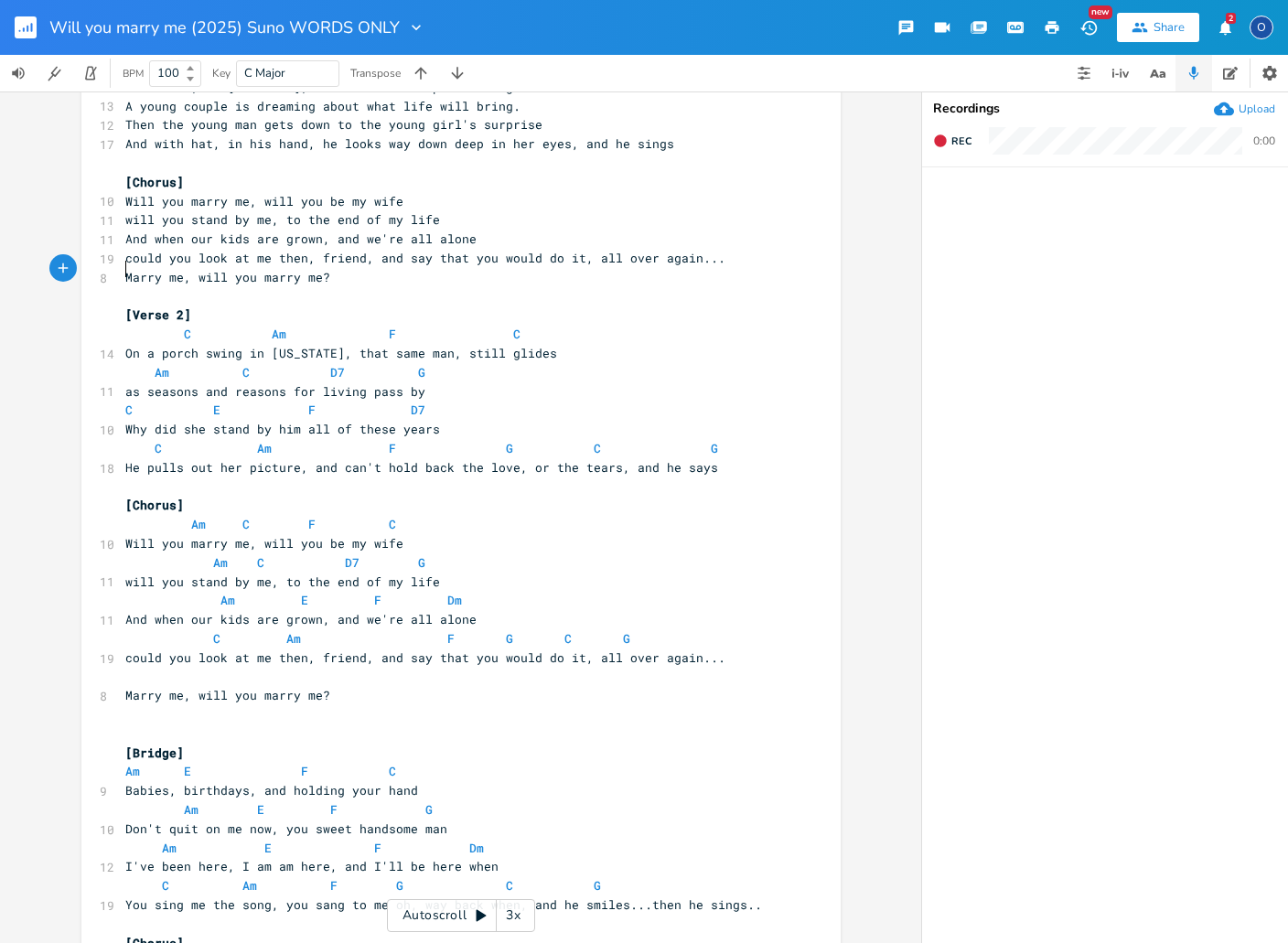
click at [155, 329] on span at bounding box center [169, 334] width 29 height 19
type textarea "C Am F C"
click at [155, 329] on span at bounding box center [169, 334] width 29 height 19
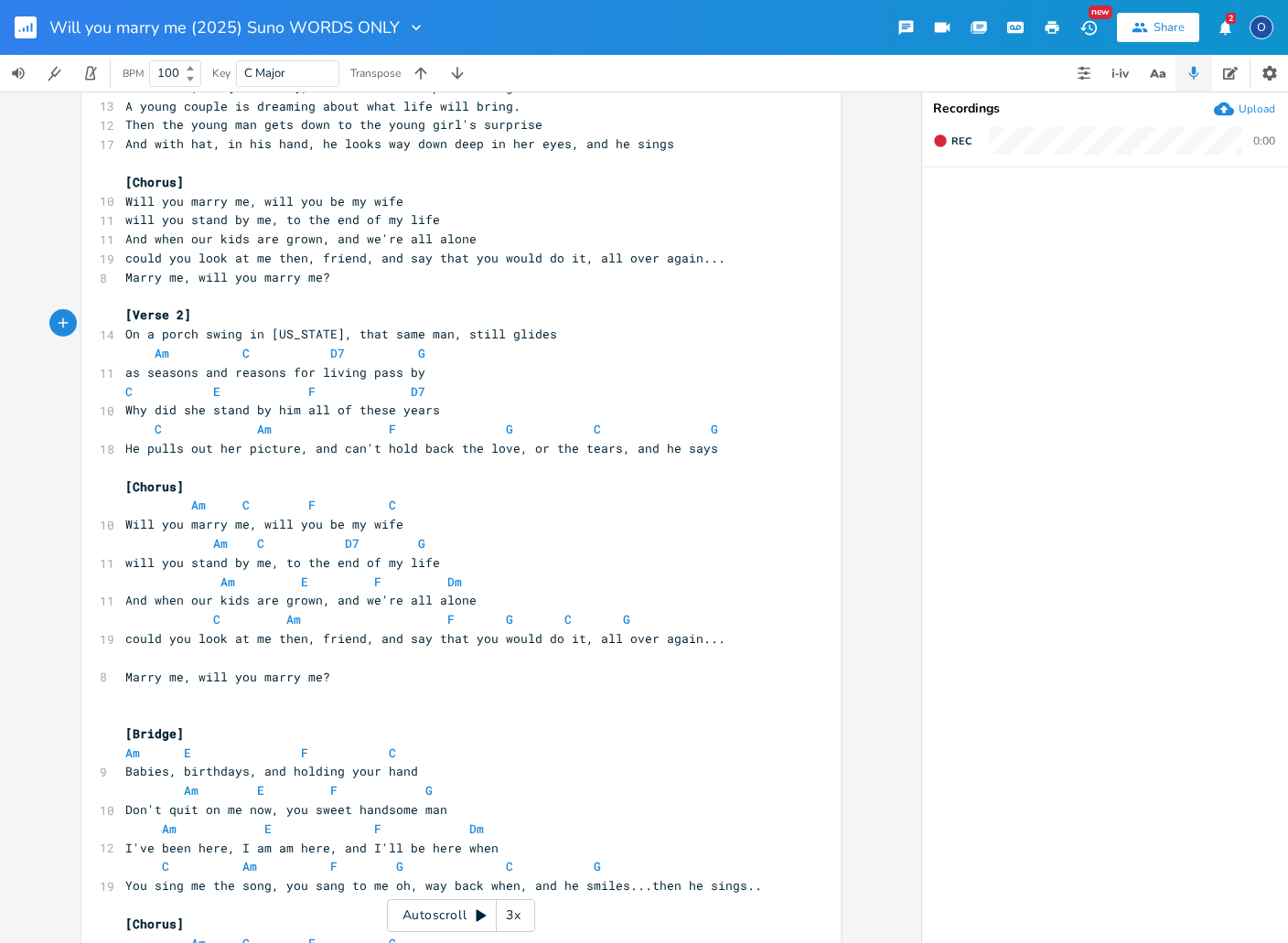
click at [140, 344] on span at bounding box center [139, 353] width 29 height 19
type textarea "Am C D7 G"
click at [140, 344] on span at bounding box center [139, 353] width 29 height 19
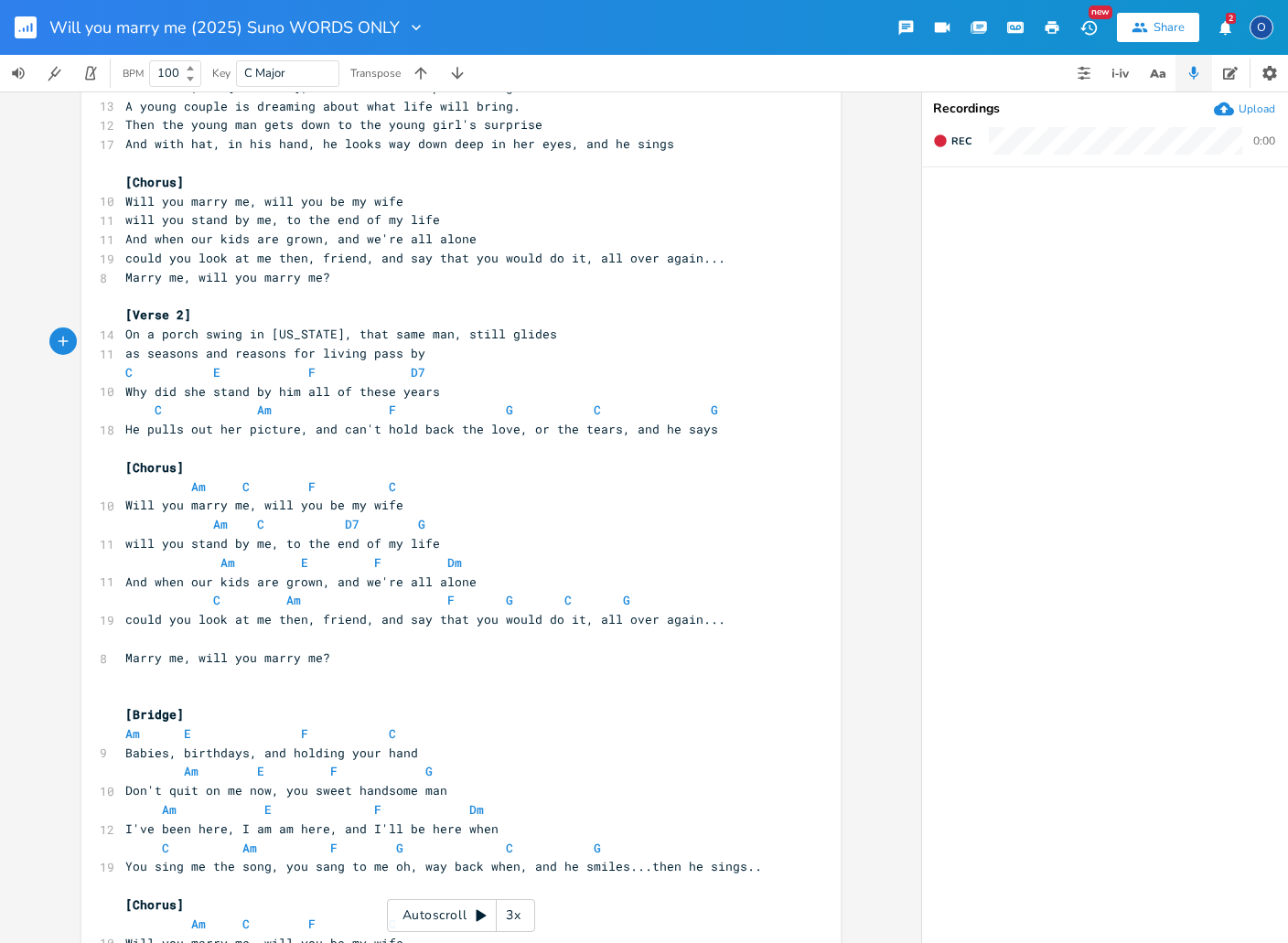
click at [155, 363] on span at bounding box center [169, 372] width 29 height 19
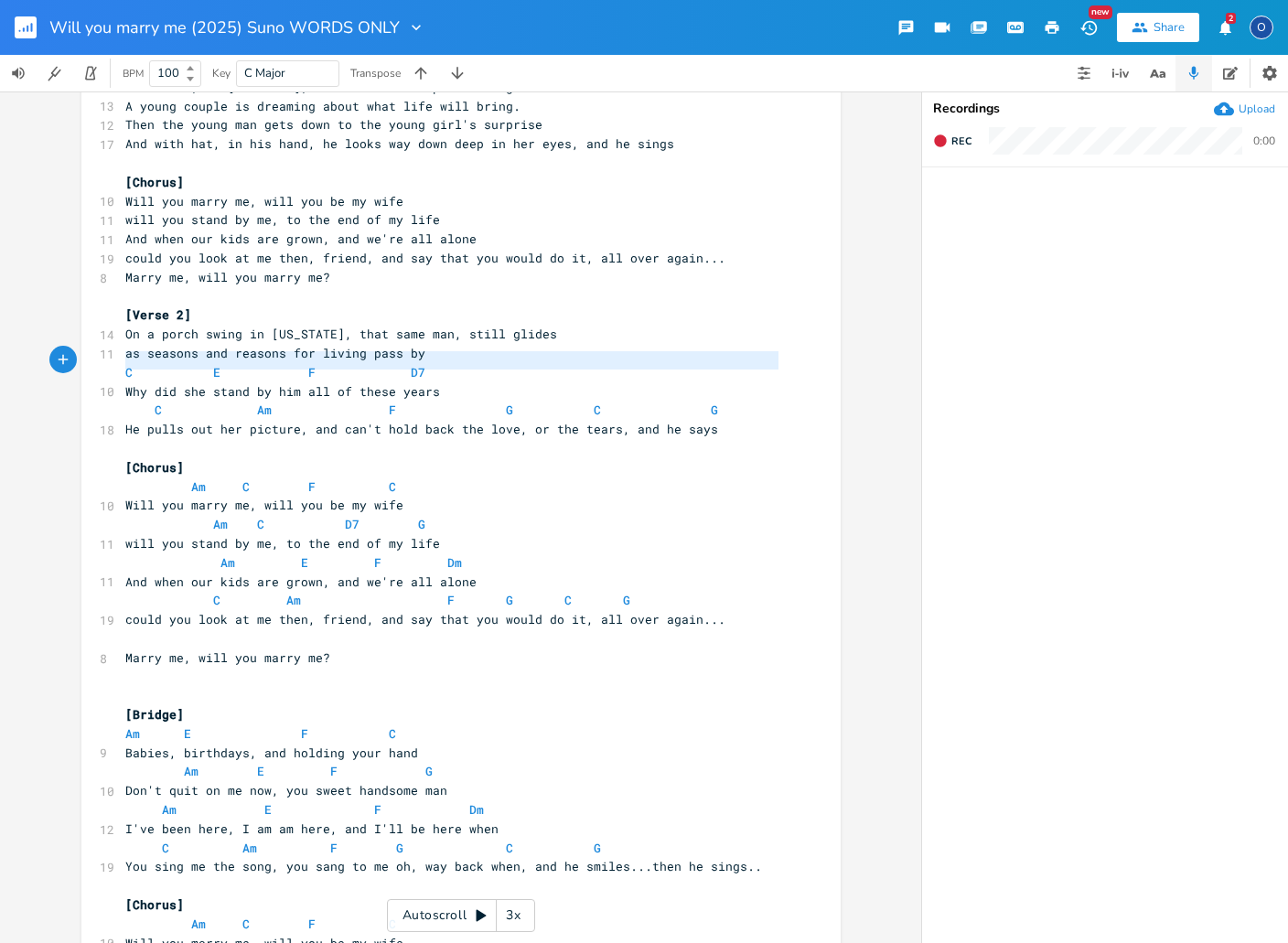
type textarea "C E F D7"
click at [155, 363] on span at bounding box center [169, 372] width 29 height 19
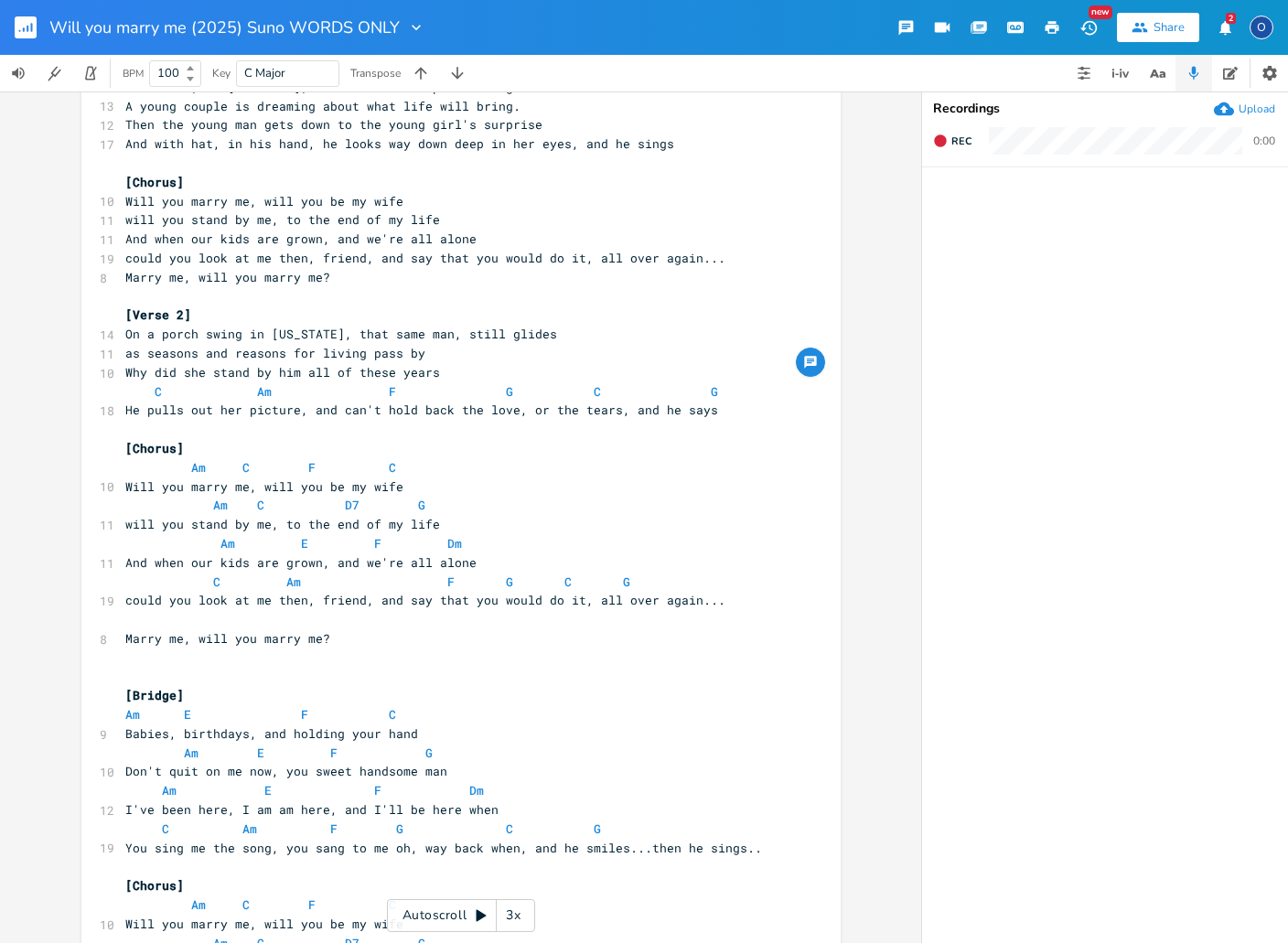
click at [131, 382] on span at bounding box center [139, 392] width 29 height 19
type textarea "C Am F G C G"
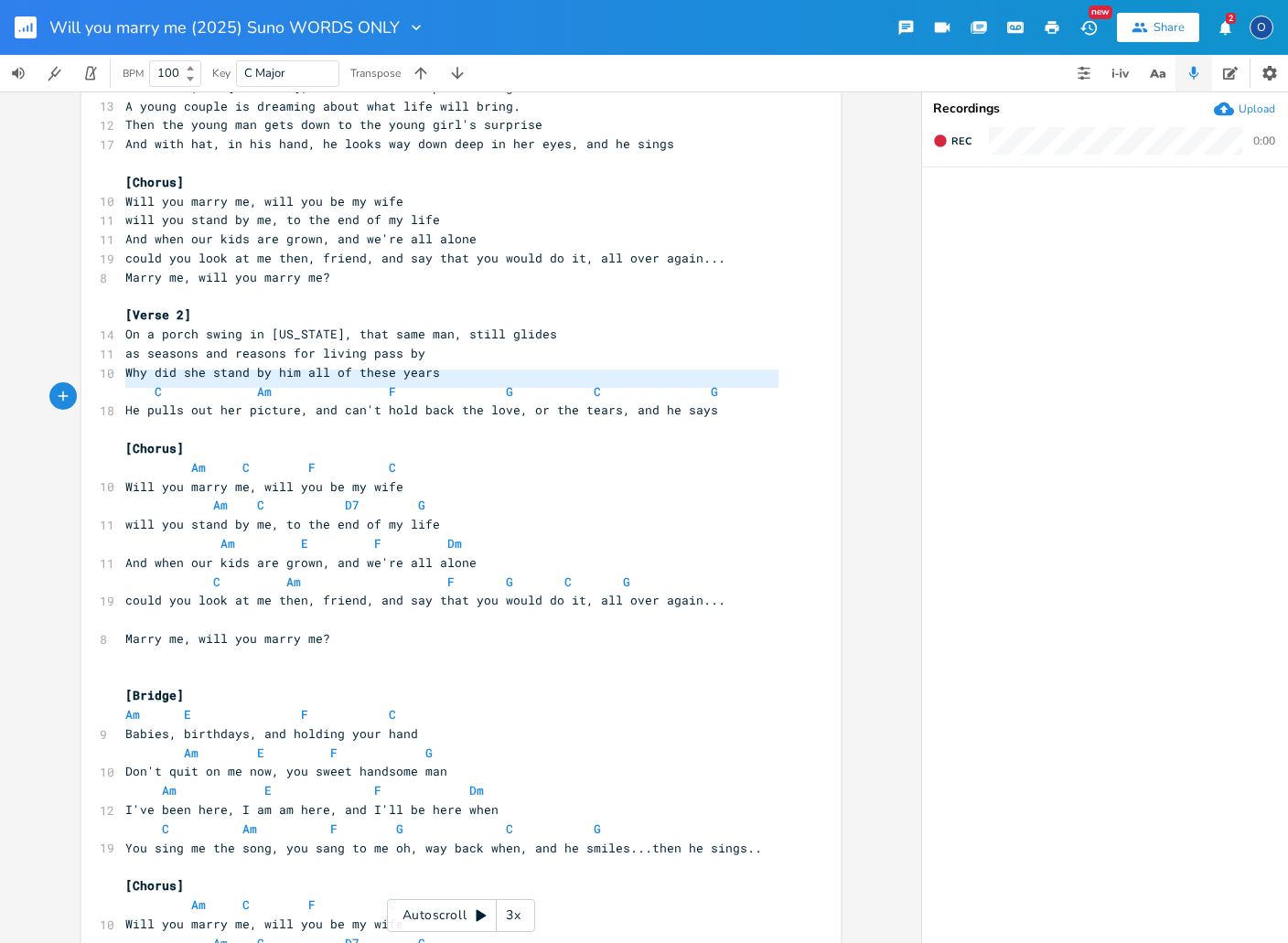
click at [131, 382] on span at bounding box center [139, 392] width 29 height 19
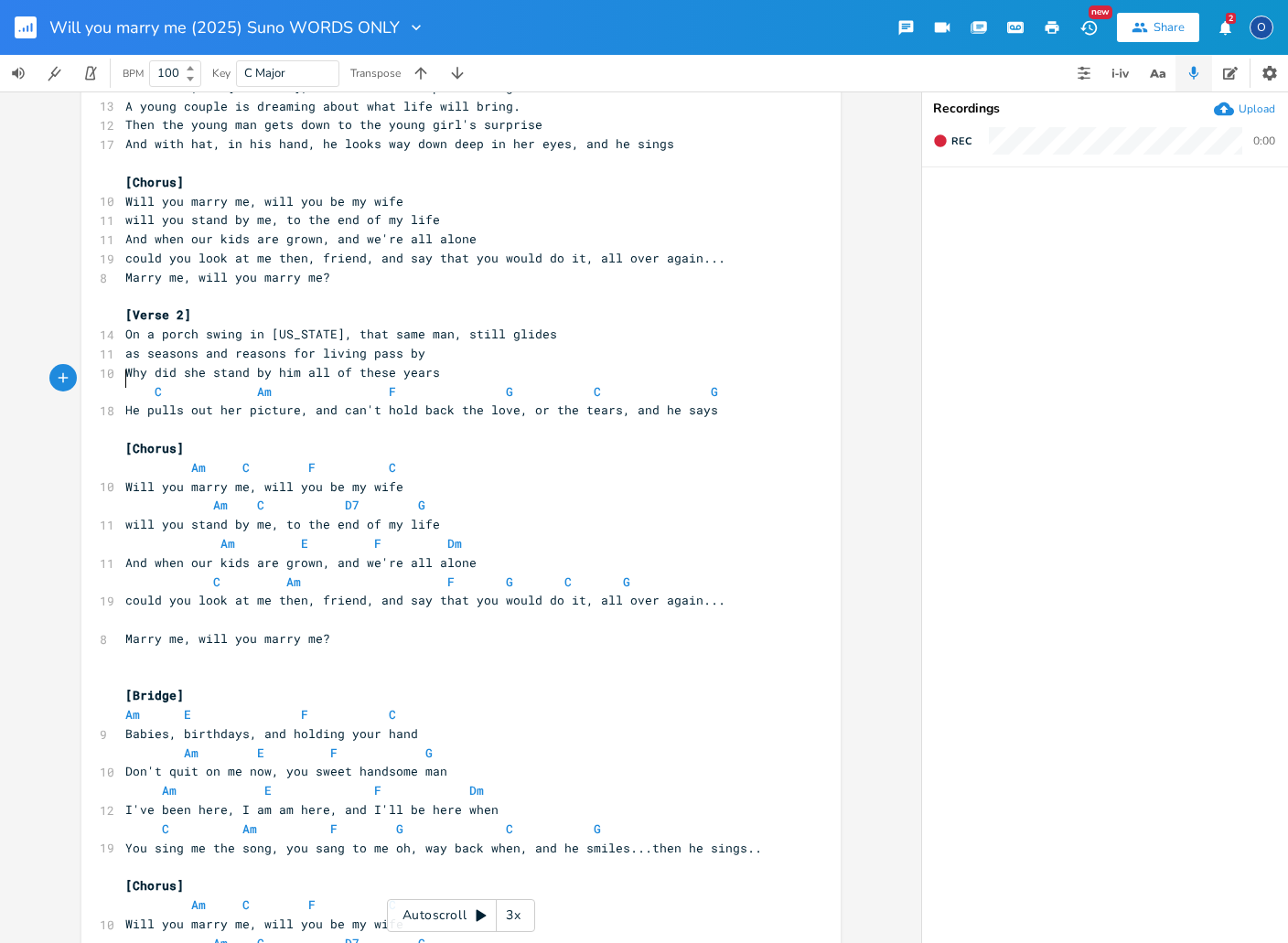
scroll to position [4, 0]
click at [131, 382] on span at bounding box center [139, 392] width 29 height 19
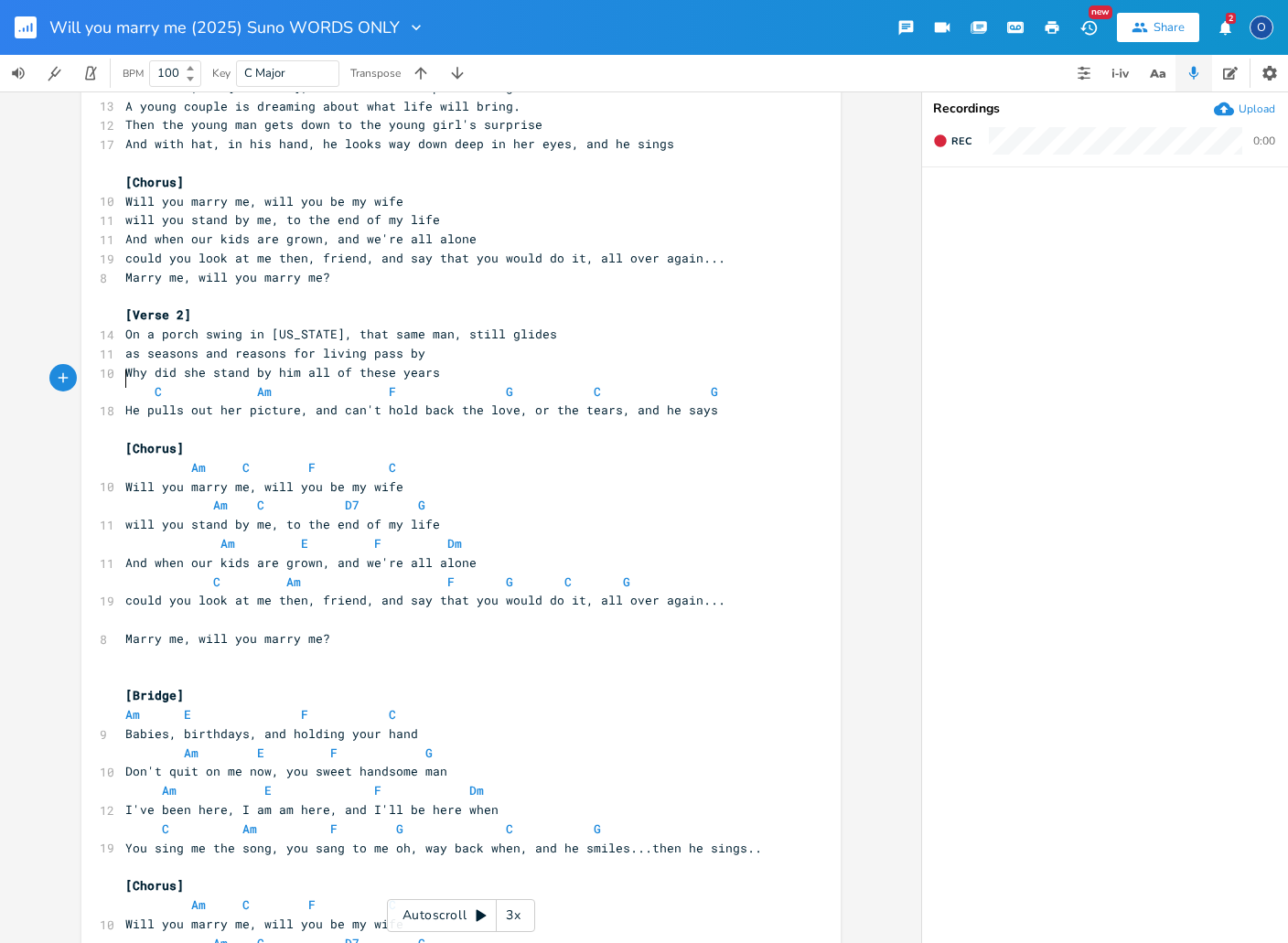
click at [131, 382] on span at bounding box center [139, 392] width 29 height 19
type textarea "C Am F G C G"
click at [131, 382] on span at bounding box center [139, 392] width 29 height 19
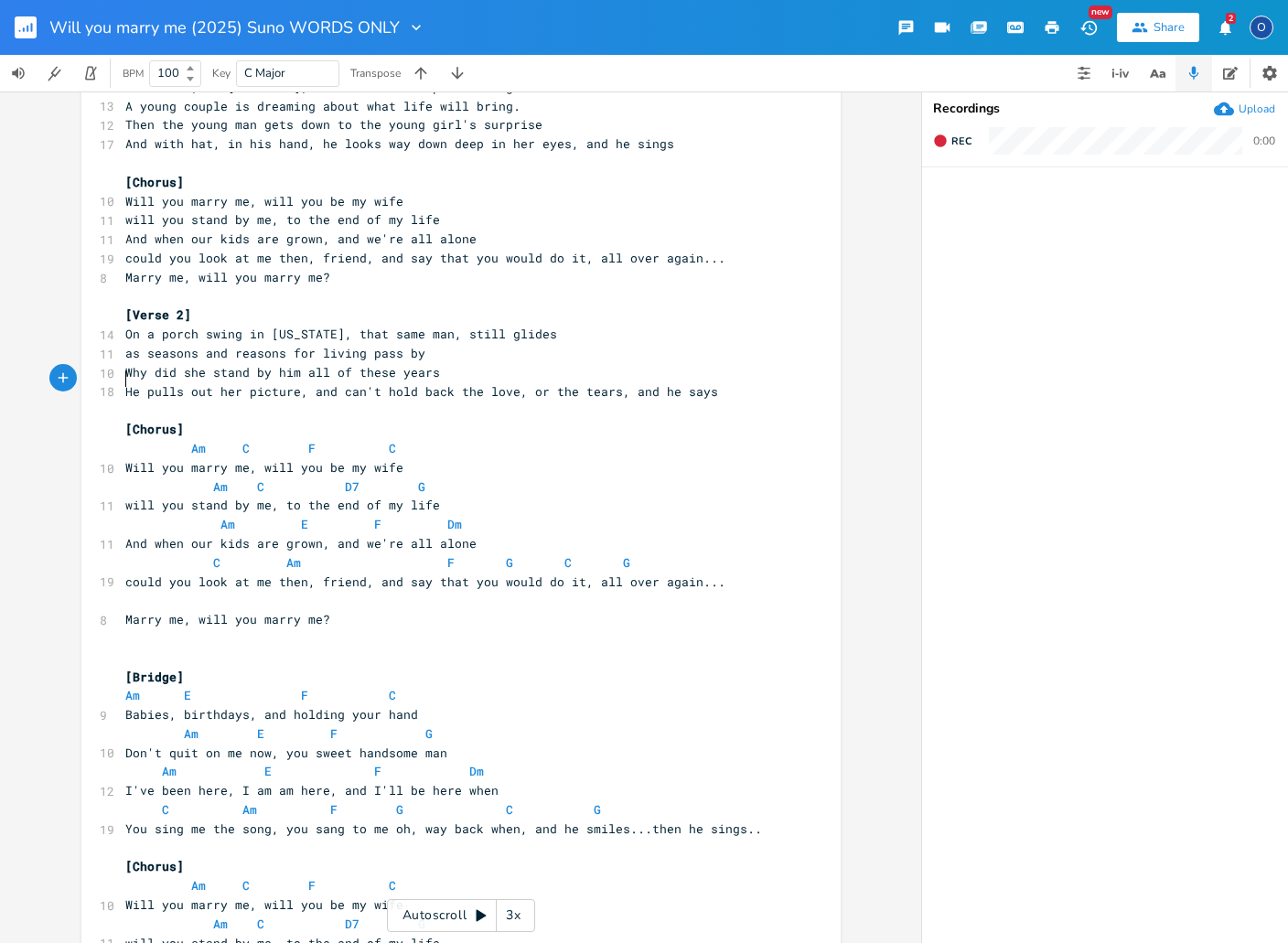
click at [128, 439] on span at bounding box center [139, 448] width 29 height 19
type textarea "Am C F C"
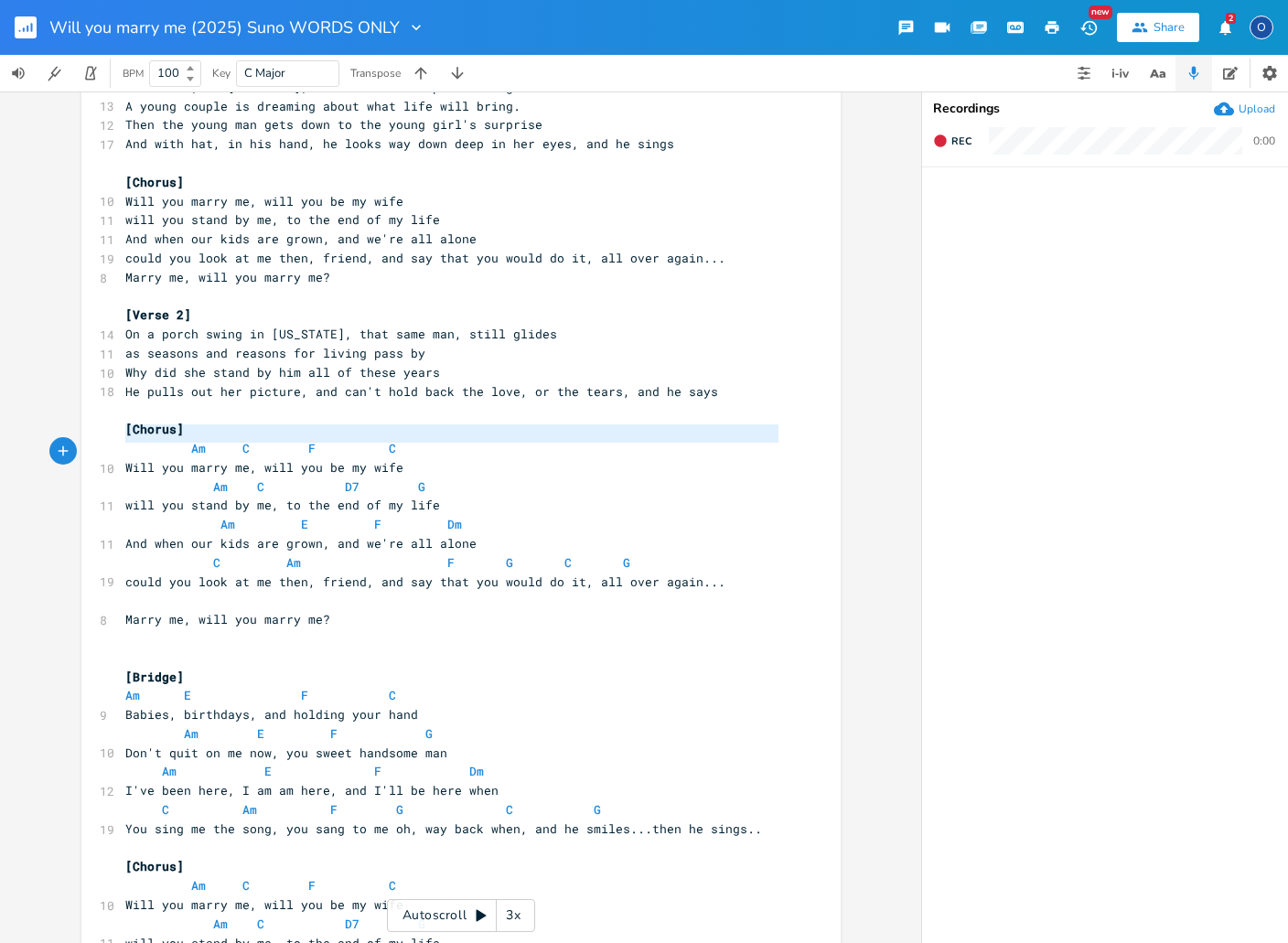
click at [128, 439] on span at bounding box center [139, 448] width 29 height 19
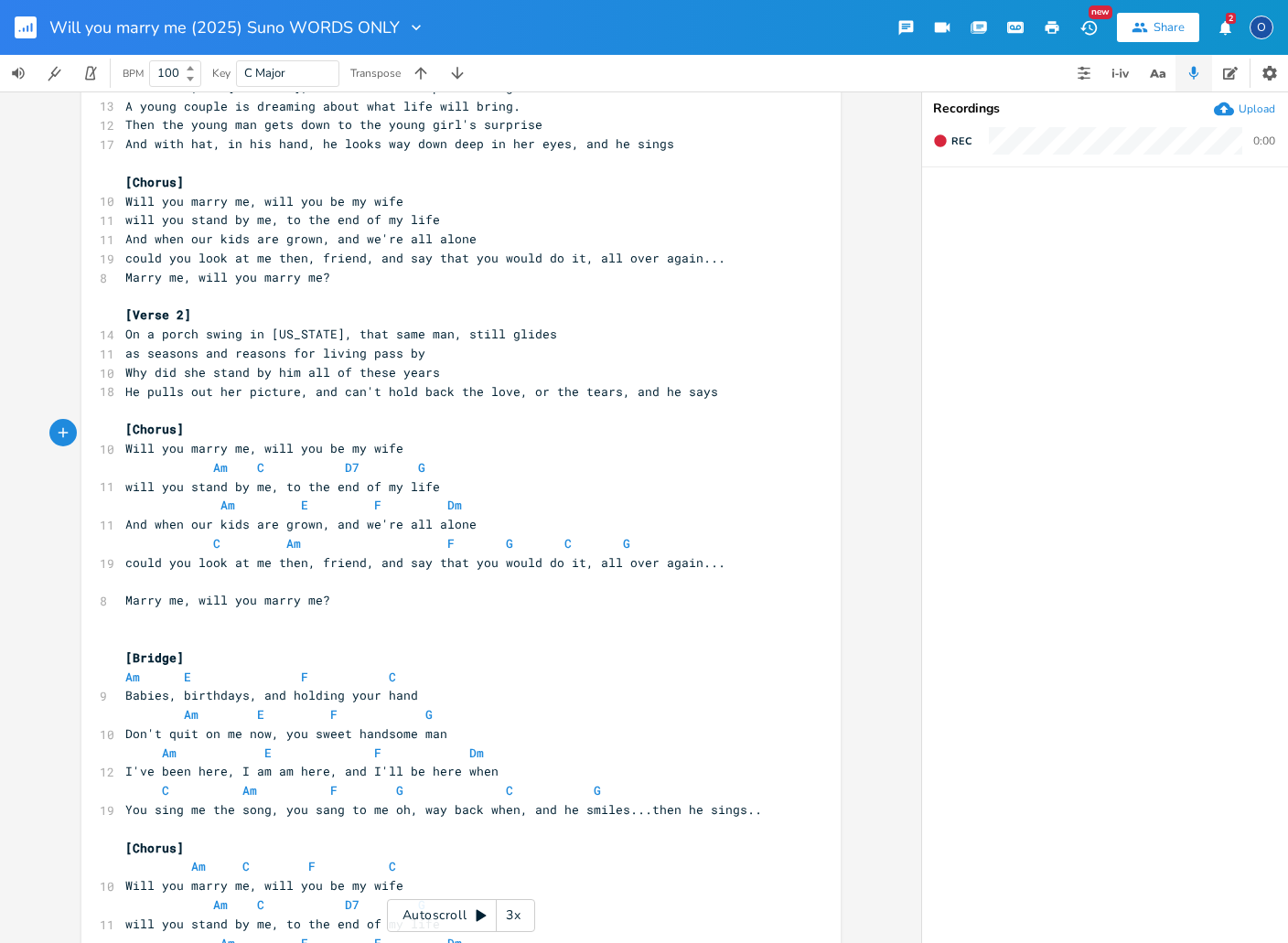
click at [125, 458] on span at bounding box center [139, 468] width 29 height 19
type textarea "Am C D7 G"
click at [125, 458] on span at bounding box center [139, 468] width 29 height 19
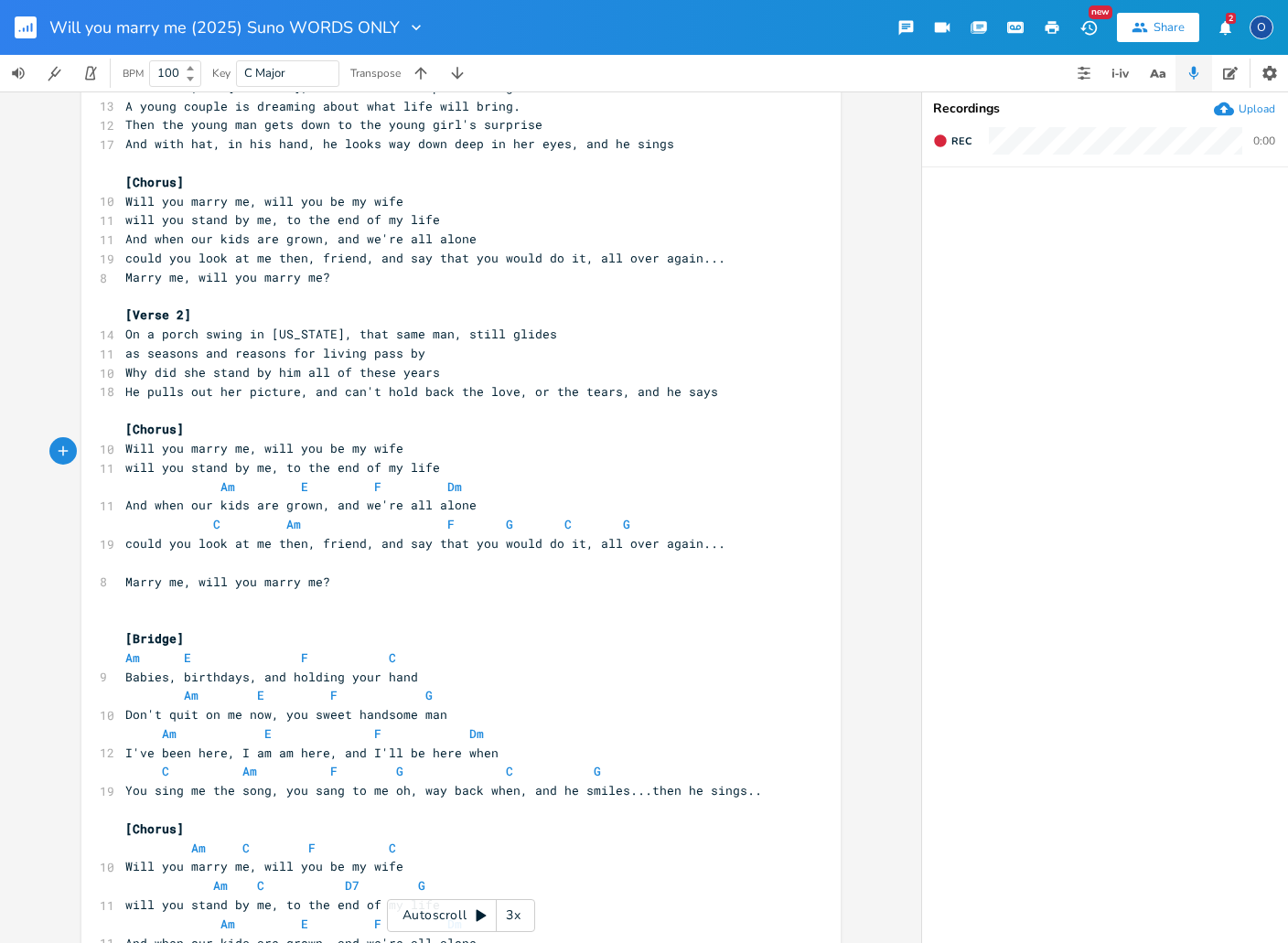
click at [125, 477] on span at bounding box center [139, 487] width 29 height 19
type textarea "Am E F Dm"
click at [125, 477] on span at bounding box center [139, 487] width 29 height 19
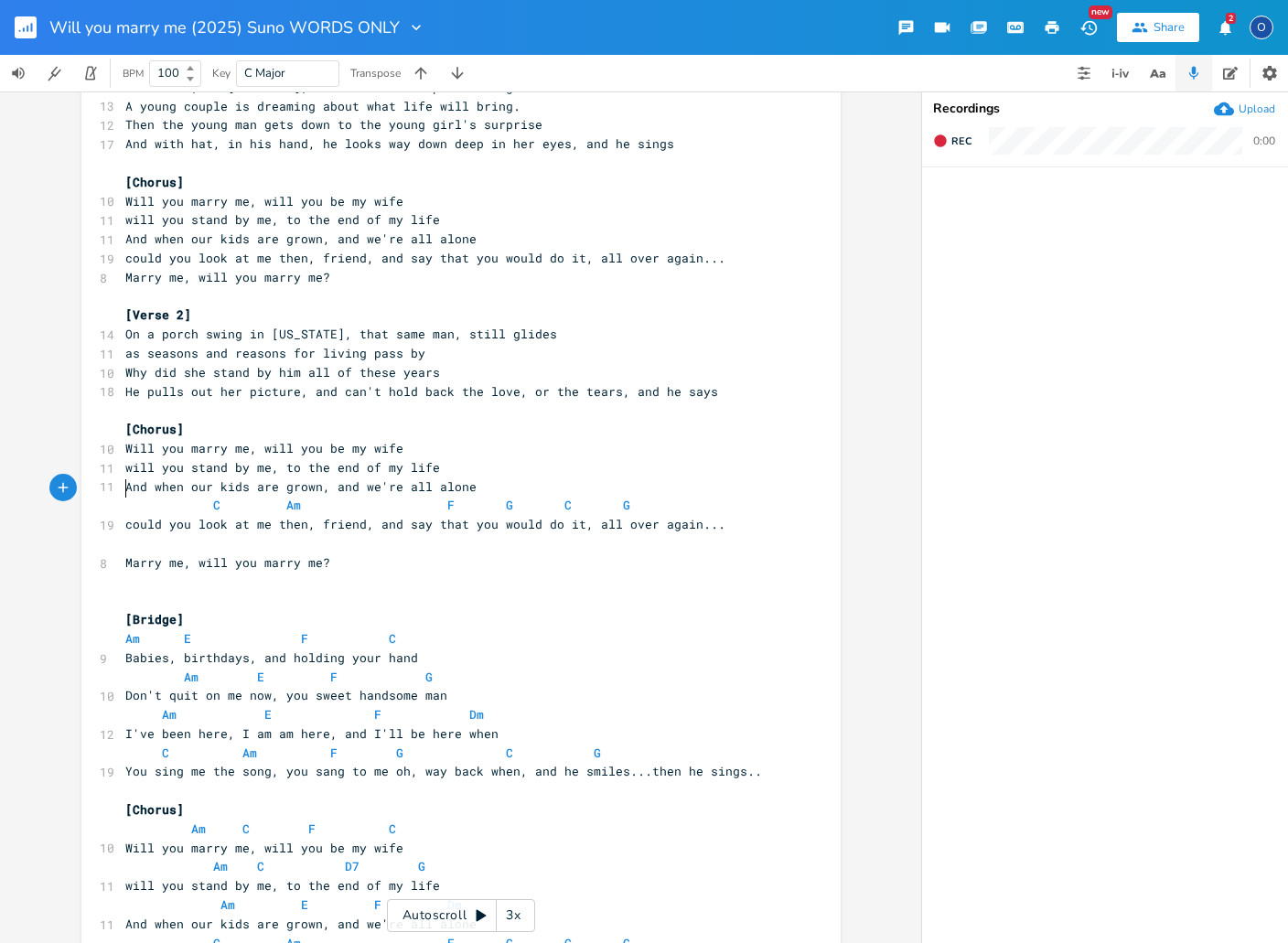
click at [125, 496] on span at bounding box center [139, 505] width 29 height 19
type textarea "C Am F G C G"
click at [125, 496] on span at bounding box center [139, 505] width 29 height 19
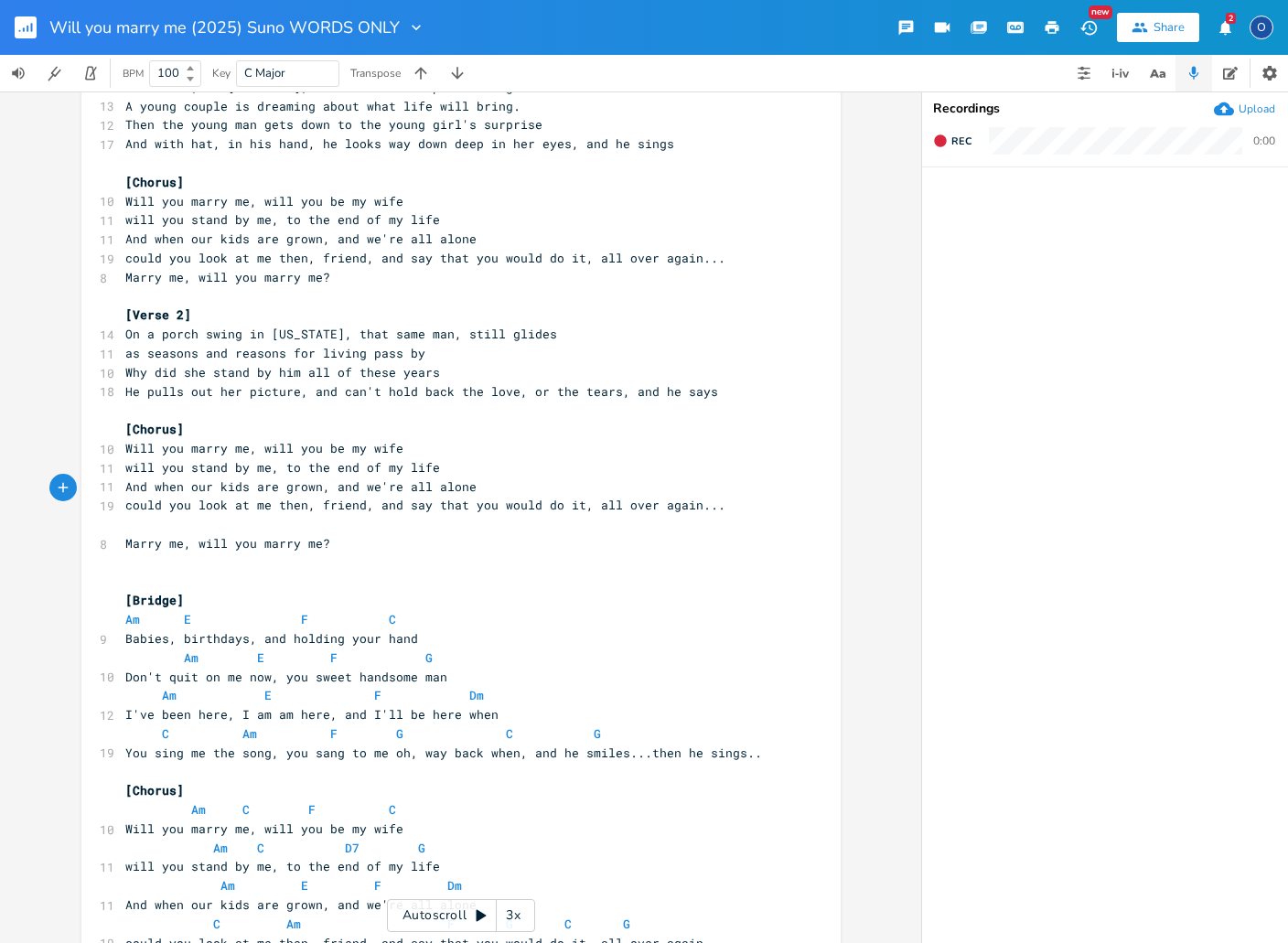
click at [123, 515] on pre "​" at bounding box center [451, 524] width 660 height 19
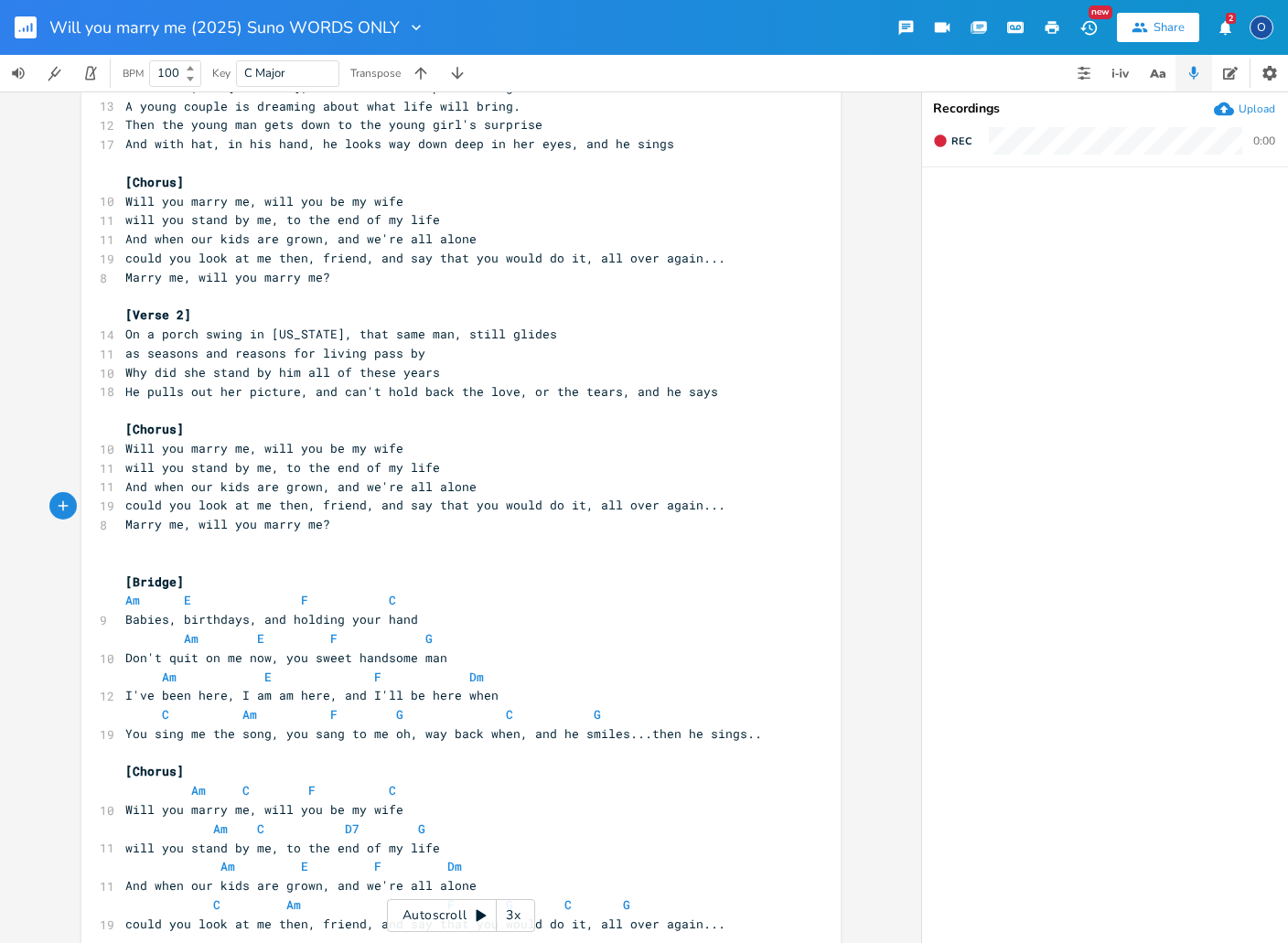
click at [123, 553] on pre "​" at bounding box center [451, 563] width 660 height 19
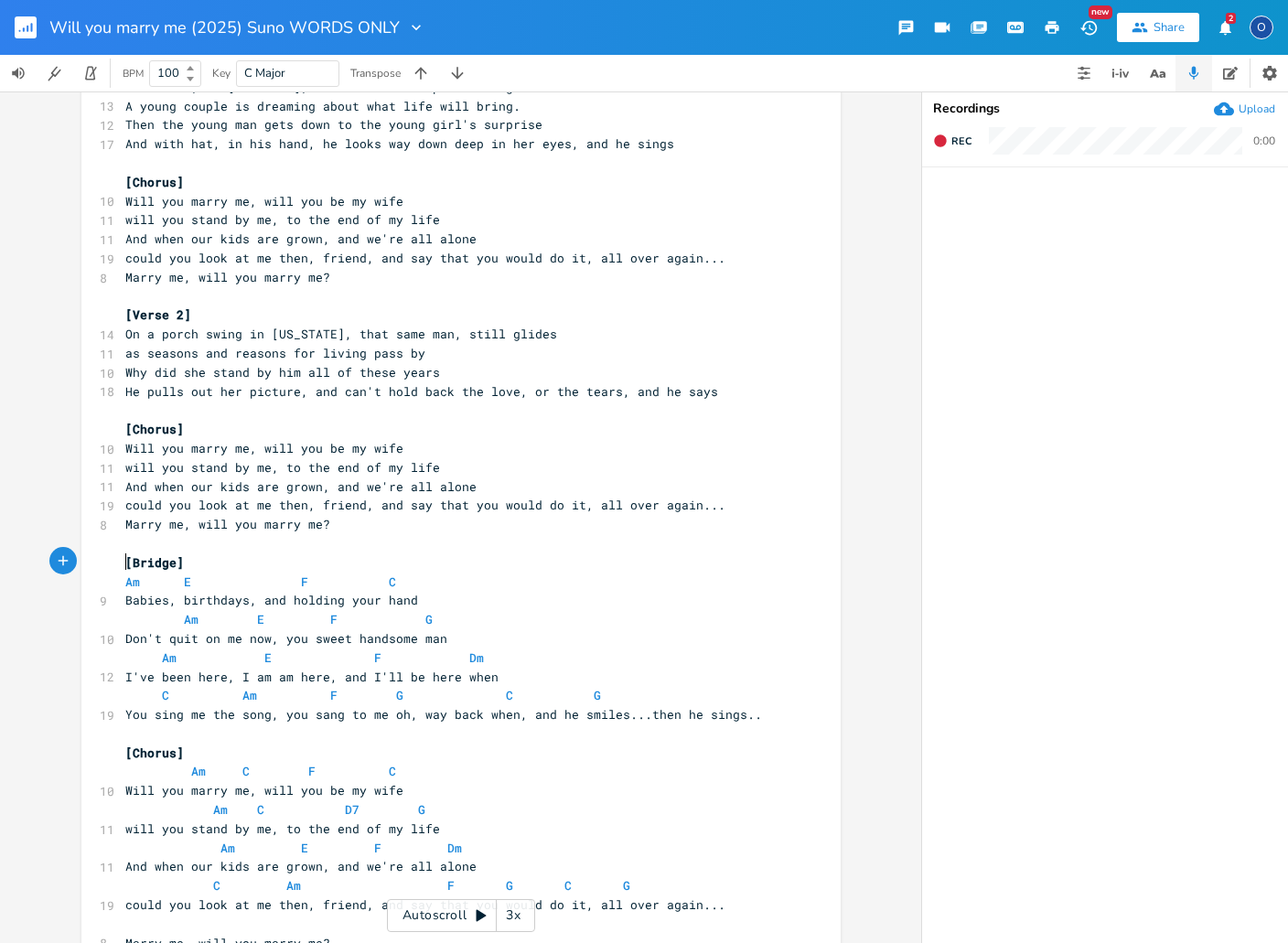
click at [121, 572] on pre "Am E F C" at bounding box center [451, 581] width 660 height 19
type textarea "Am E F C"
click at [121, 572] on pre "Am E F C" at bounding box center [451, 581] width 660 height 19
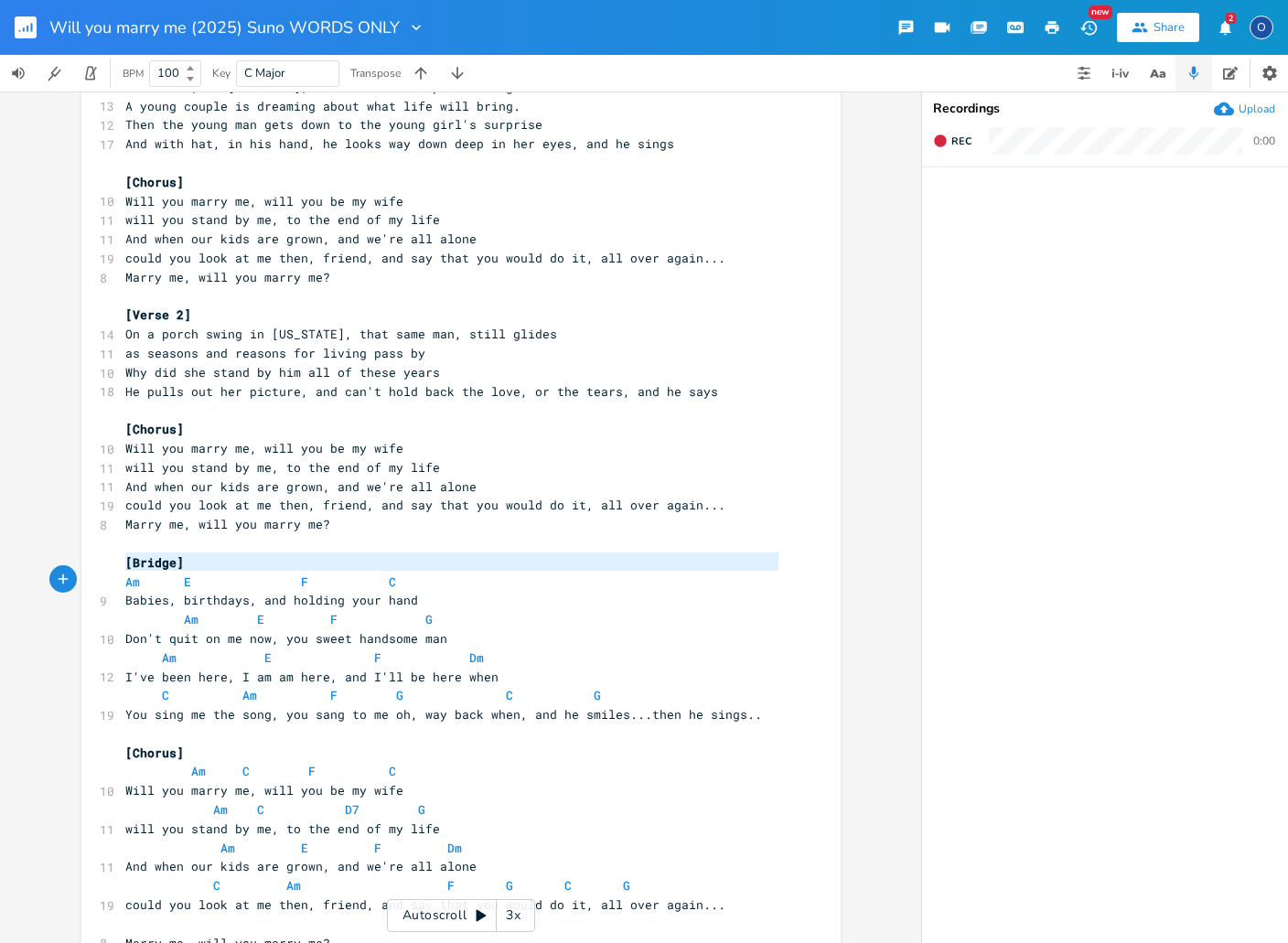
scroll to position [70, 0]
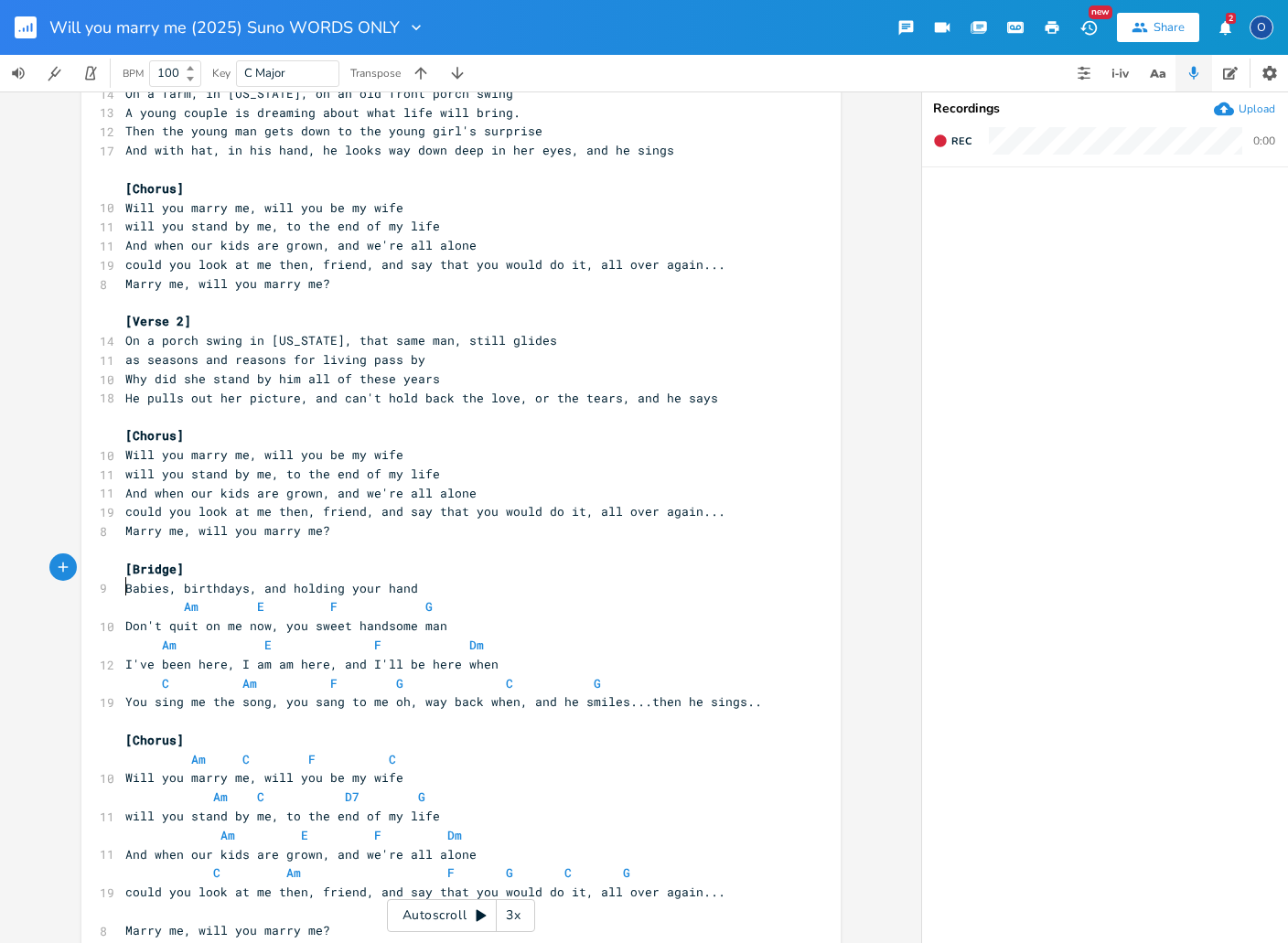
click at [125, 597] on span at bounding box center [139, 607] width 29 height 19
click at [121, 597] on pre "Am E F G" at bounding box center [451, 607] width 660 height 19
type textarea "Am E F G"
click at [121, 597] on pre "Am E F G" at bounding box center [451, 607] width 660 height 19
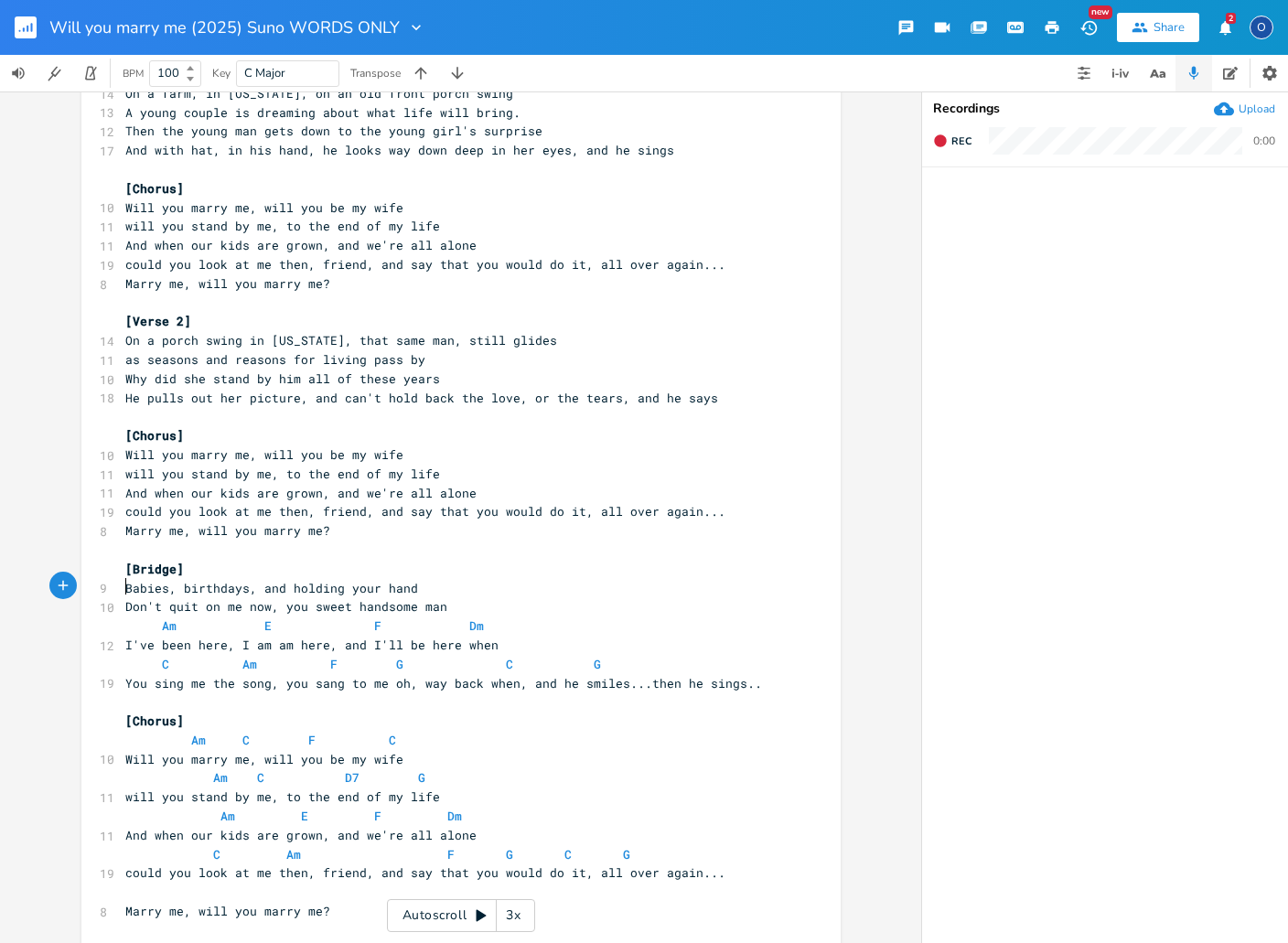
scroll to position [52, 0]
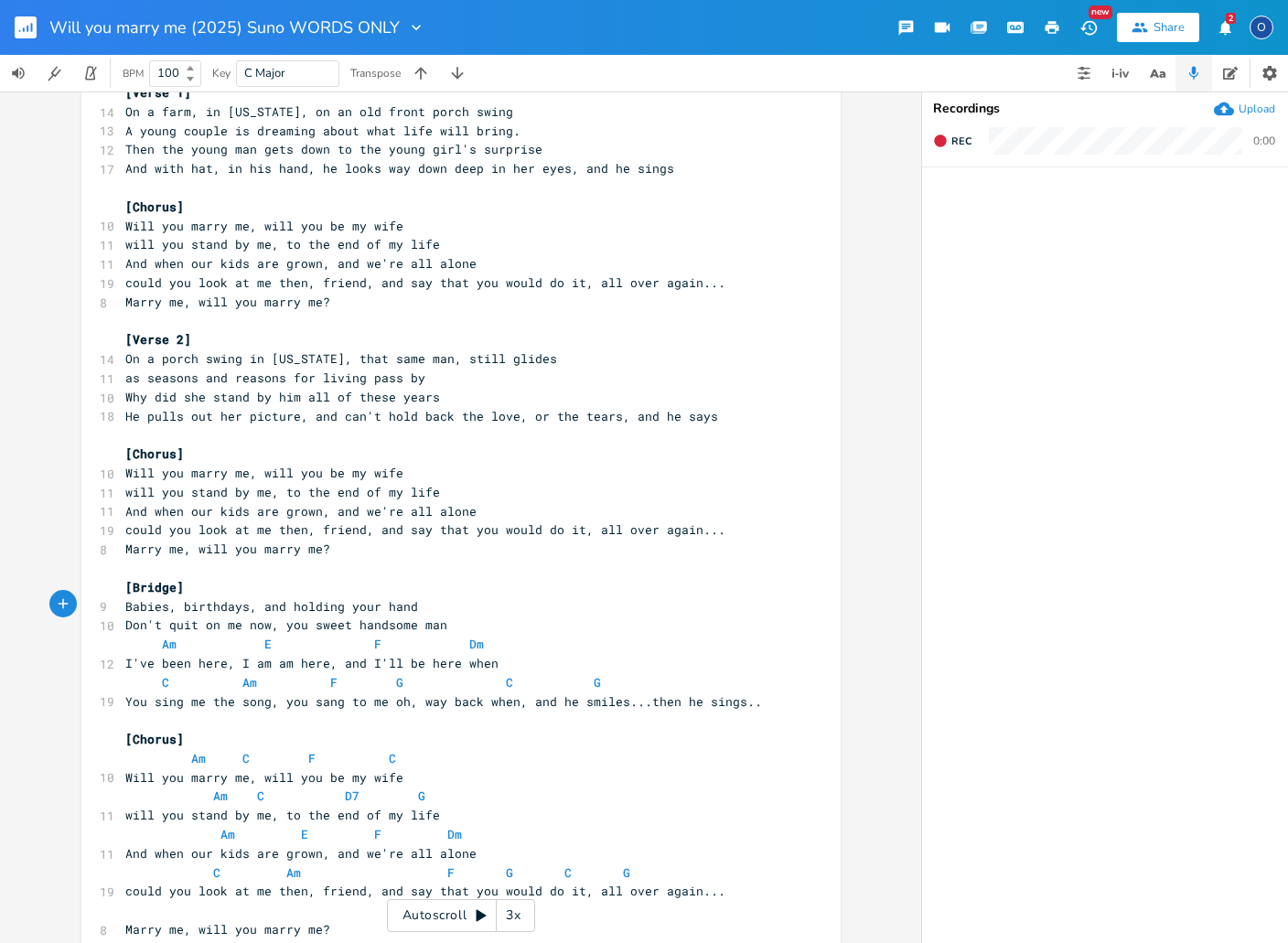
click at [121, 635] on pre "Am E F Dm" at bounding box center [451, 644] width 660 height 19
type textarea "Am E F Dm"
click at [121, 635] on pre "Am E F Dm" at bounding box center [451, 644] width 660 height 19
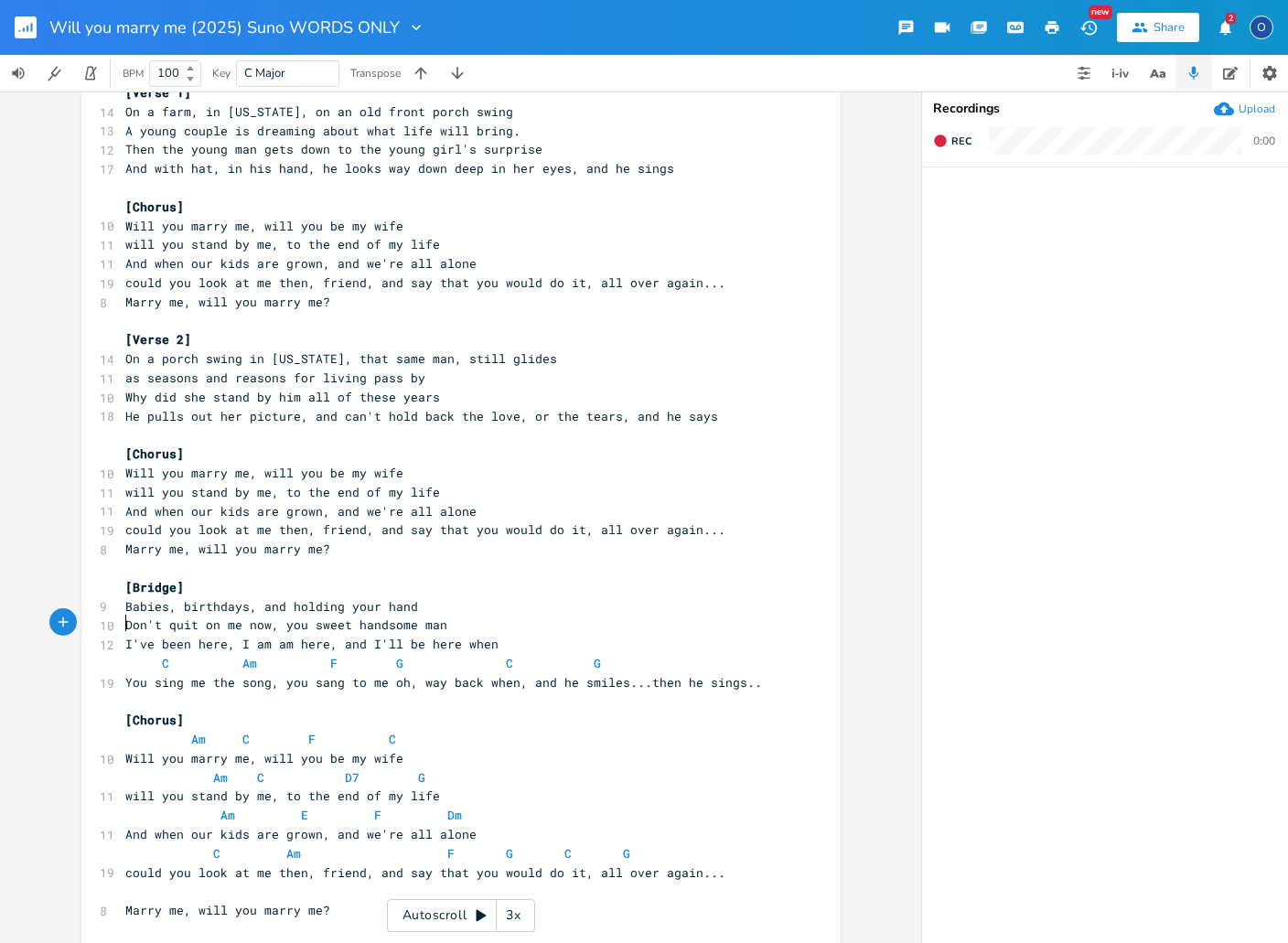
scroll to position [34, 0]
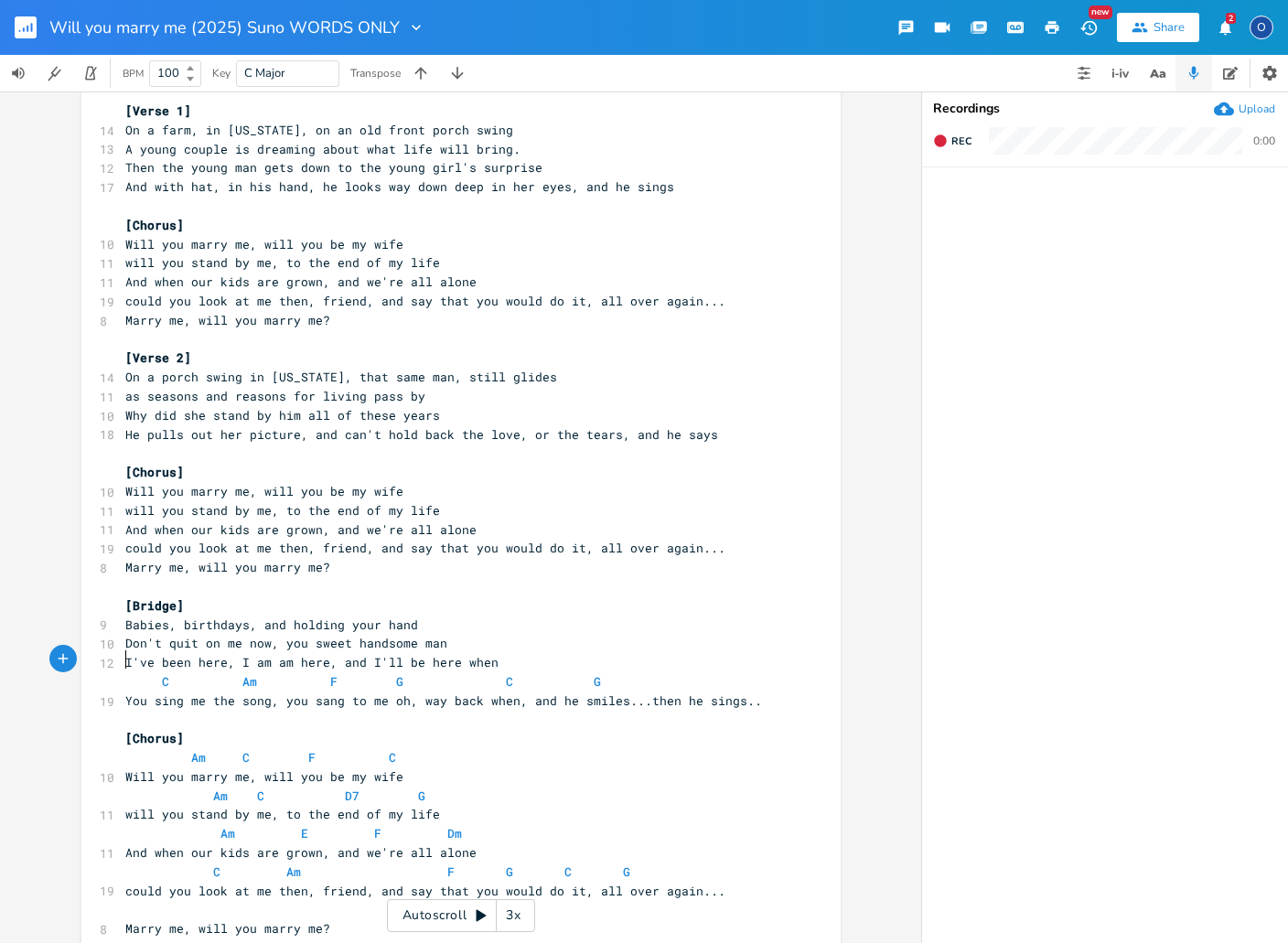
click at [125, 672] on span at bounding box center [139, 682] width 29 height 19
type textarea "C Am F G C G"
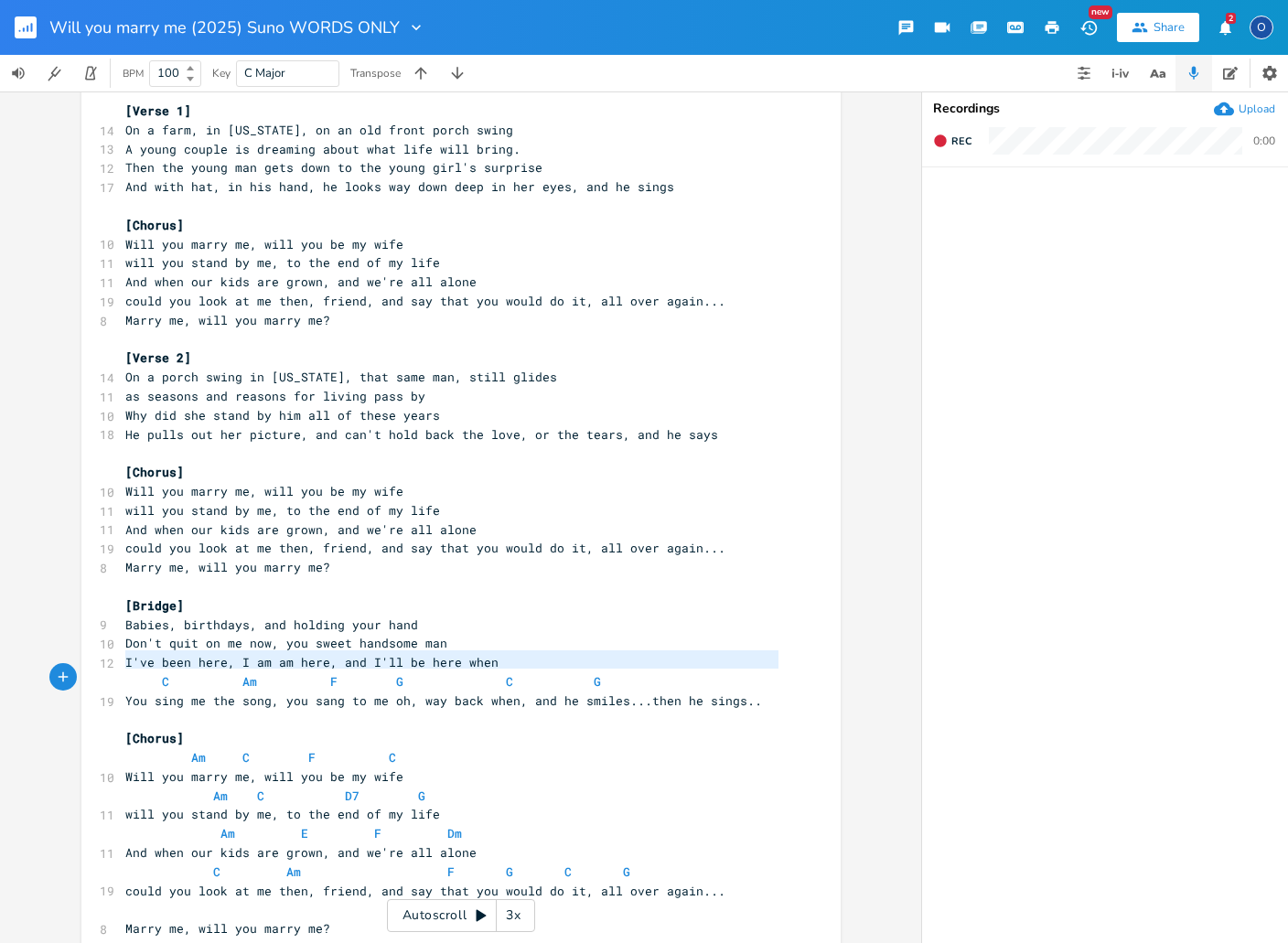
click at [125, 672] on span at bounding box center [139, 682] width 29 height 19
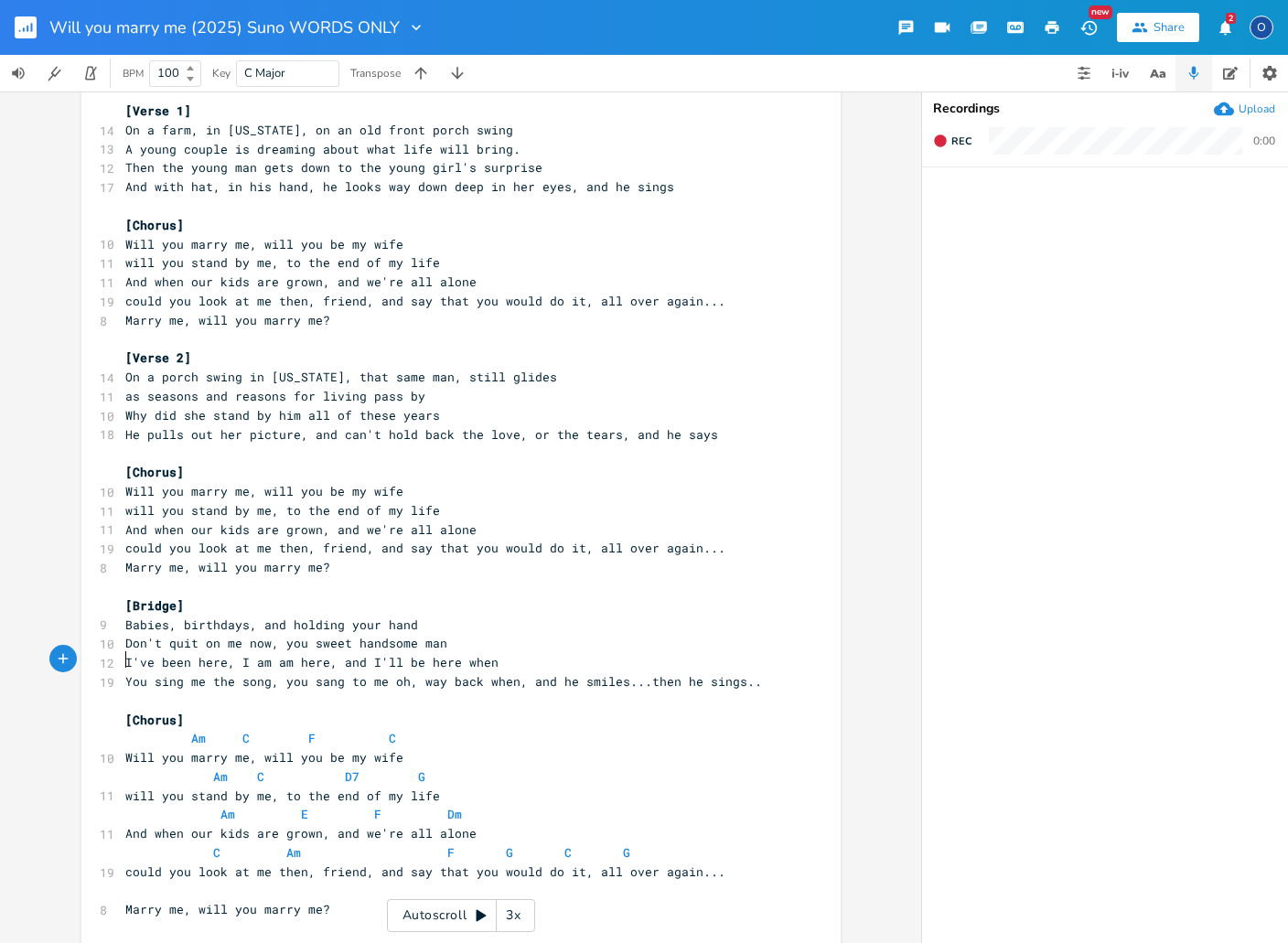
scroll to position [16, 0]
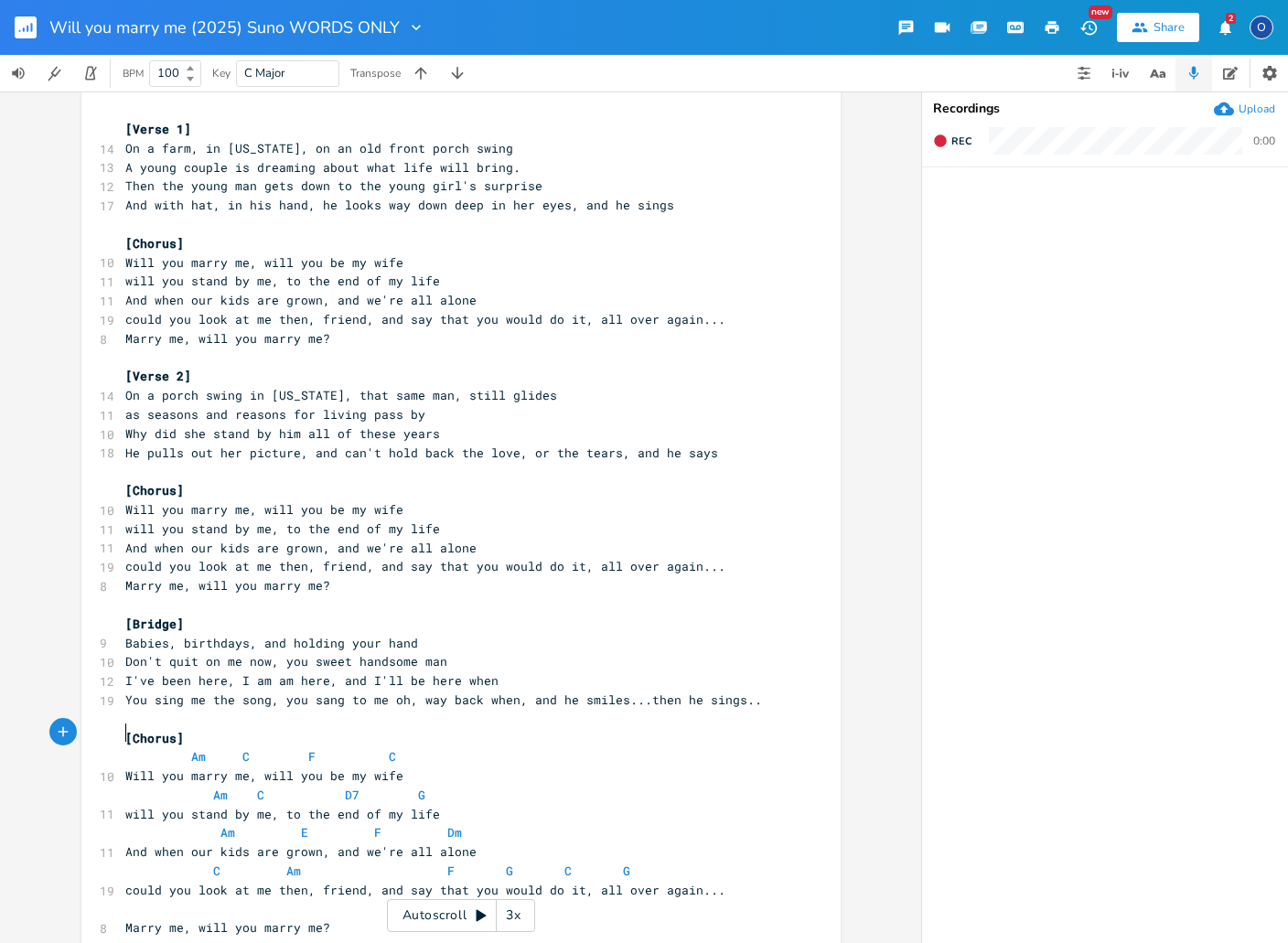
click at [125, 747] on span at bounding box center [139, 756] width 29 height 19
type textarea "Am C F C"
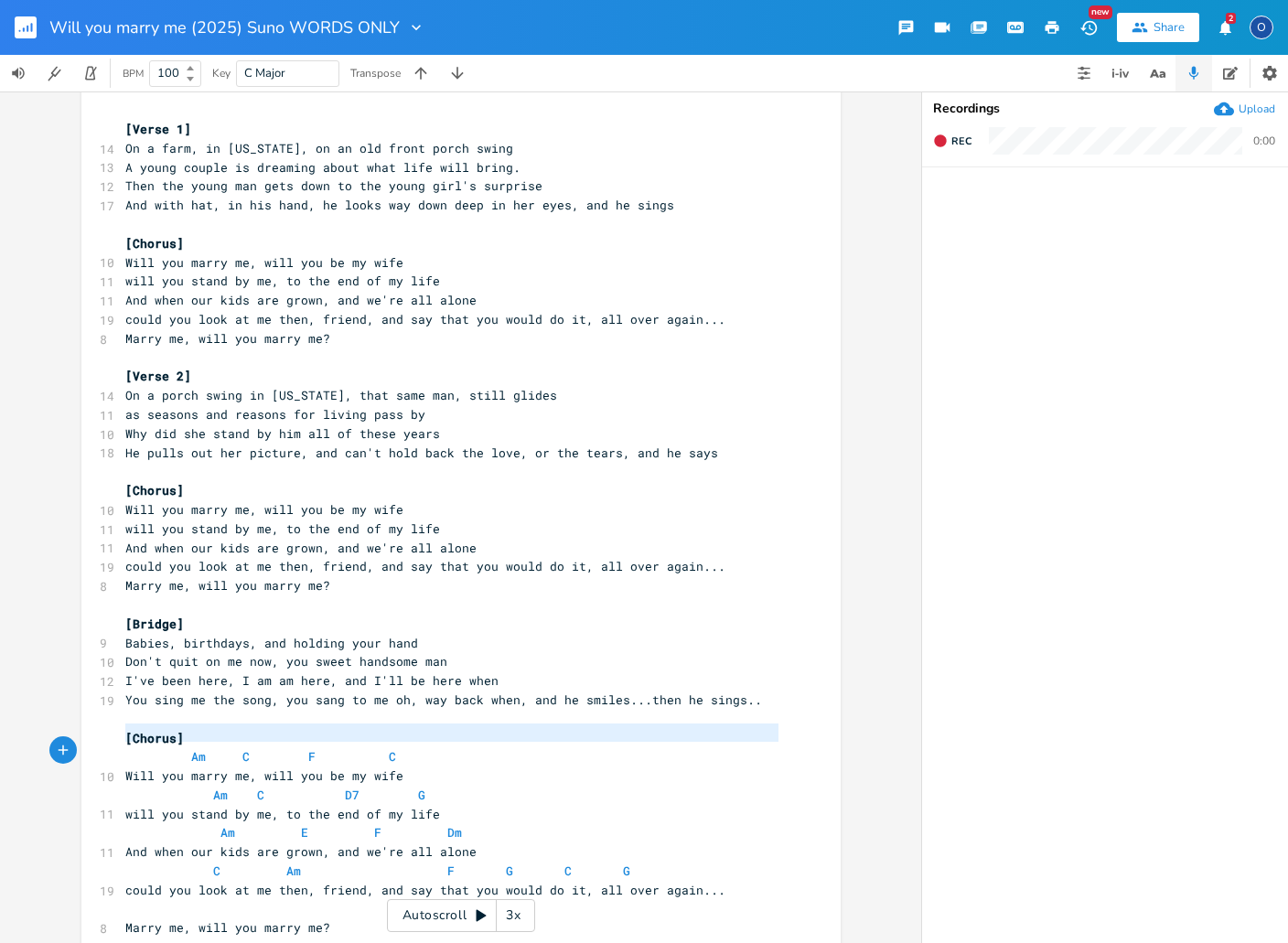
click at [125, 747] on span at bounding box center [139, 756] width 29 height 19
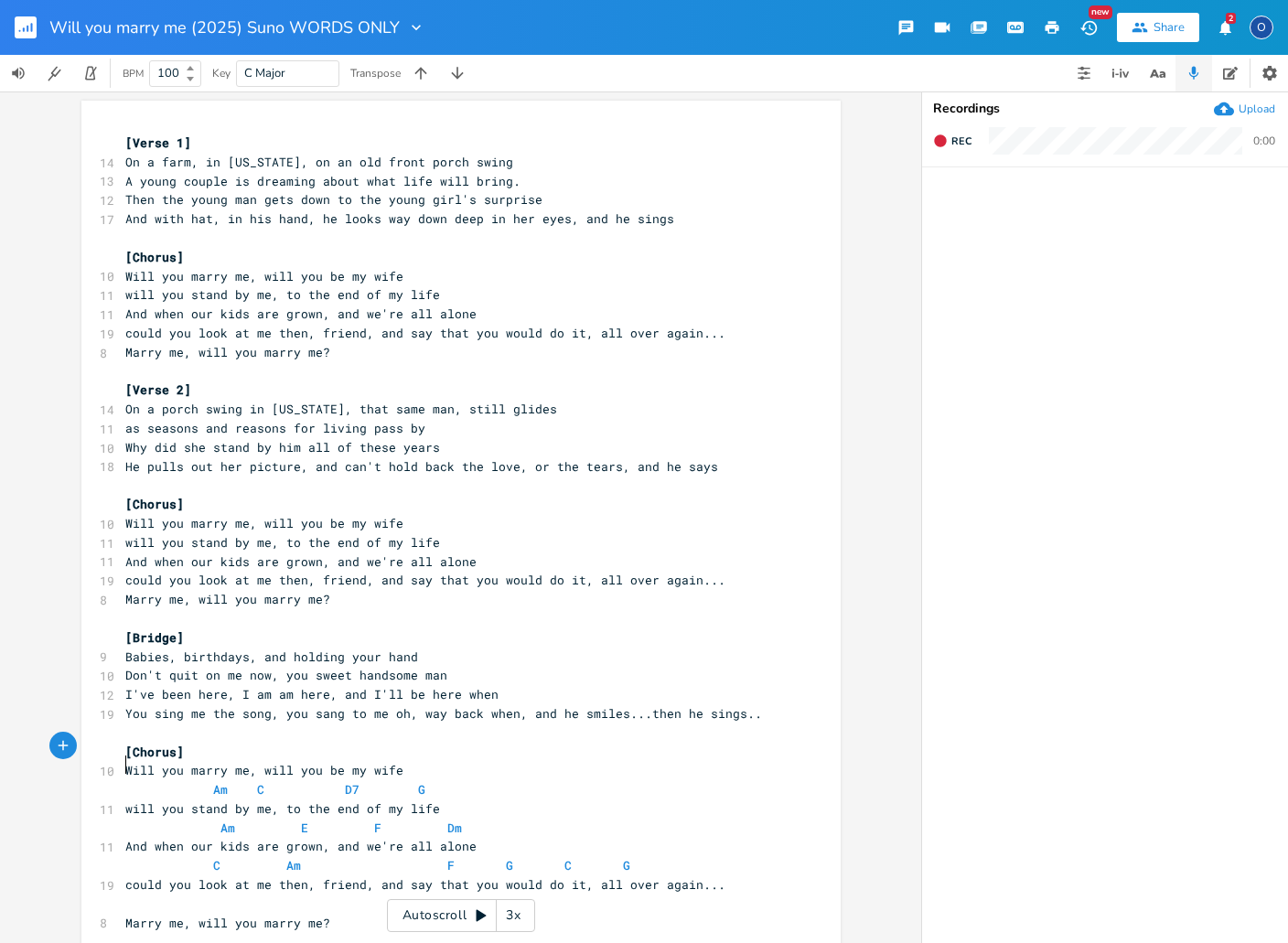
click at [125, 780] on span at bounding box center [139, 789] width 29 height 19
type textarea "Am C D7 G"
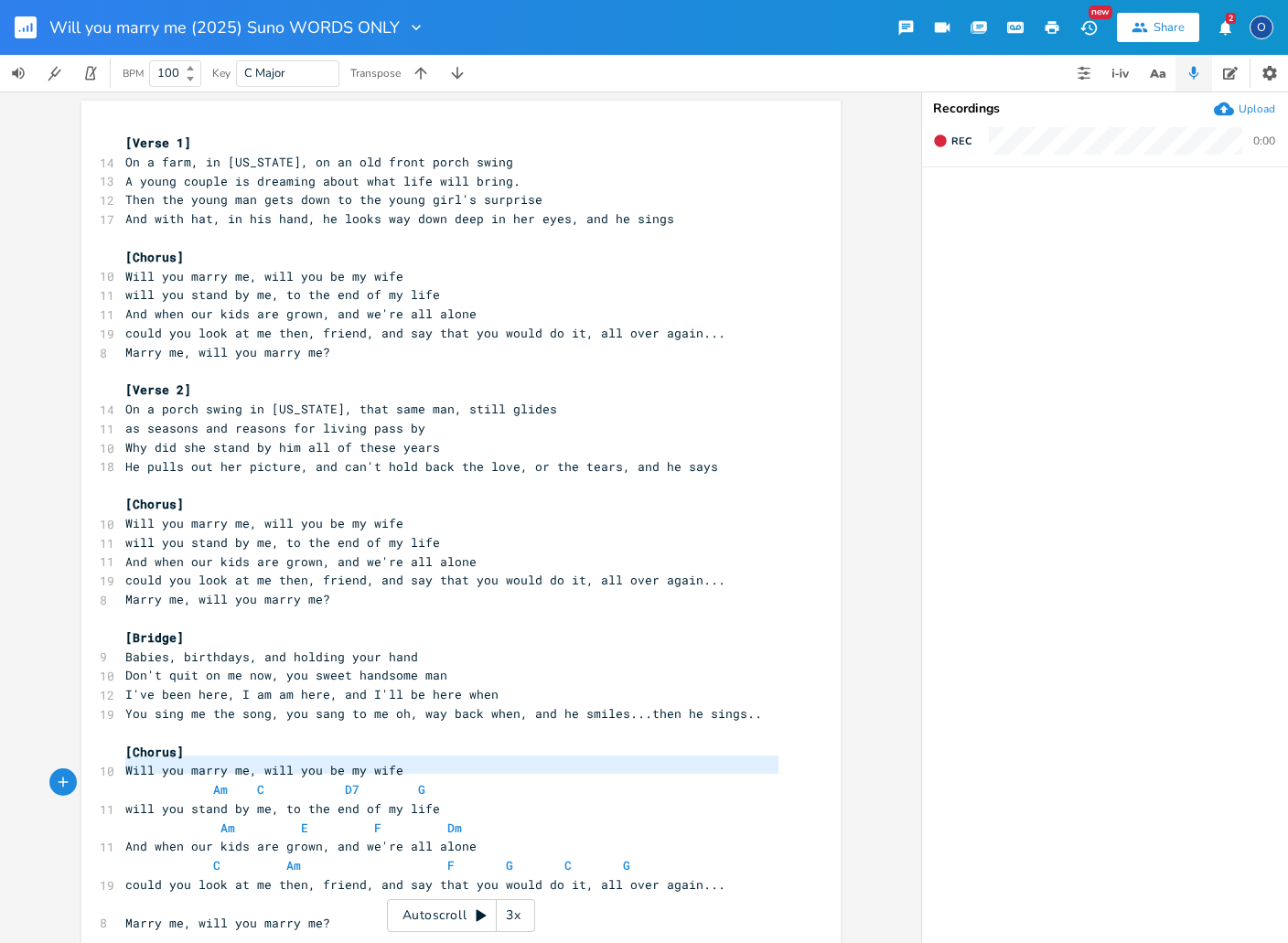
click at [125, 780] on span at bounding box center [139, 789] width 29 height 19
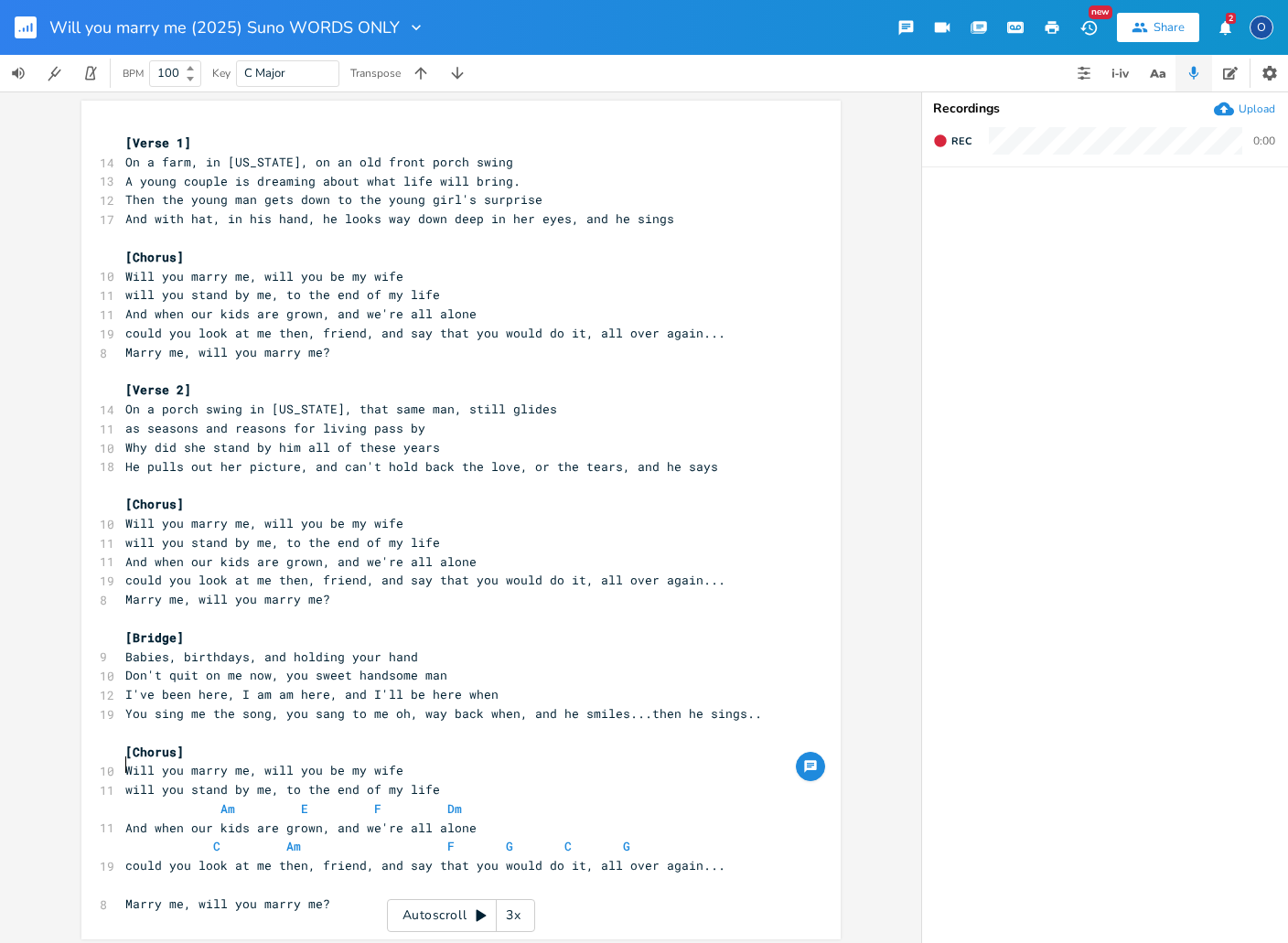
scroll to position [0, 0]
click at [131, 799] on span at bounding box center [139, 809] width 29 height 19
type textarea "Am E F Dm"
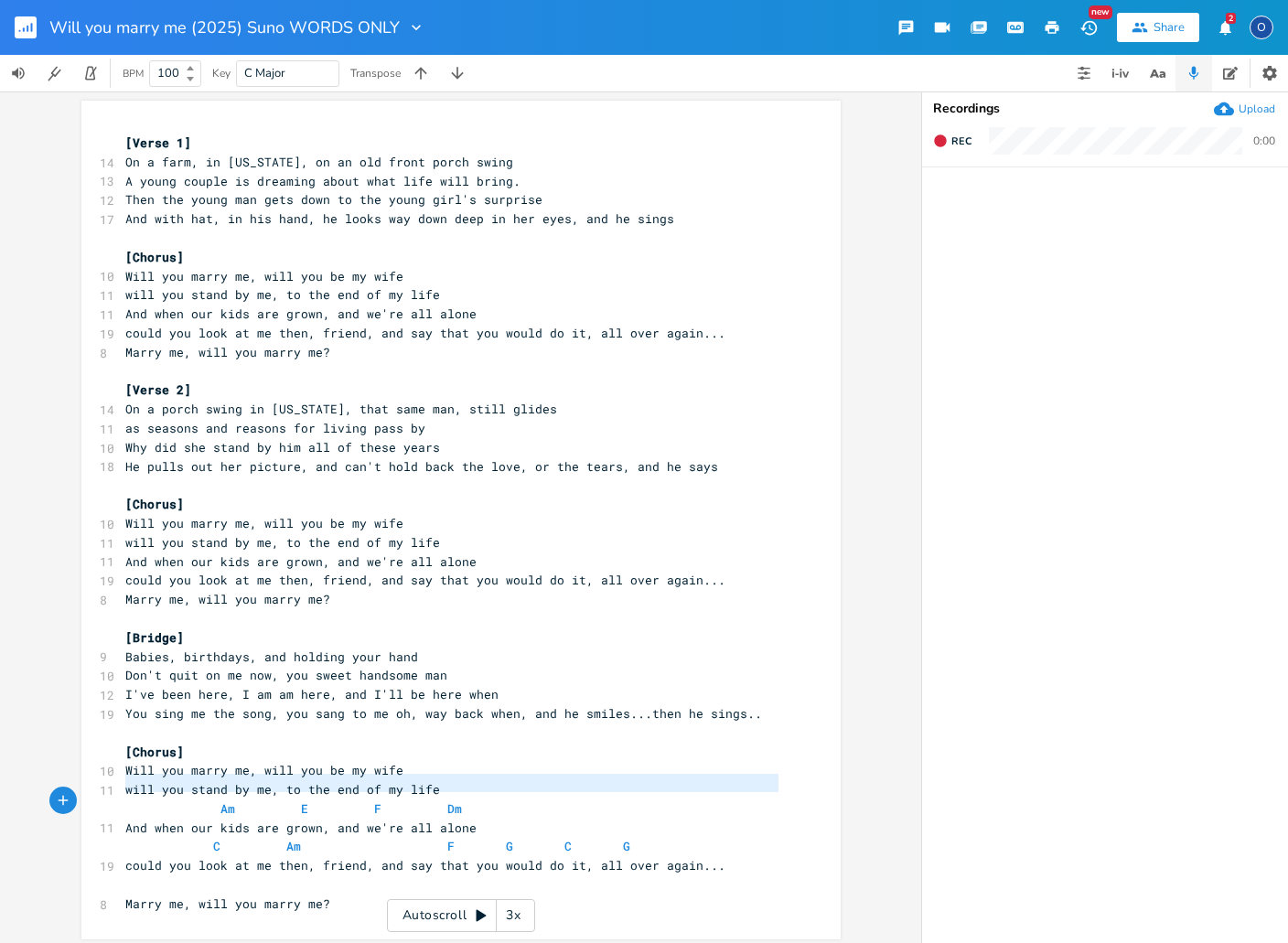
click at [131, 799] on span at bounding box center [139, 809] width 29 height 19
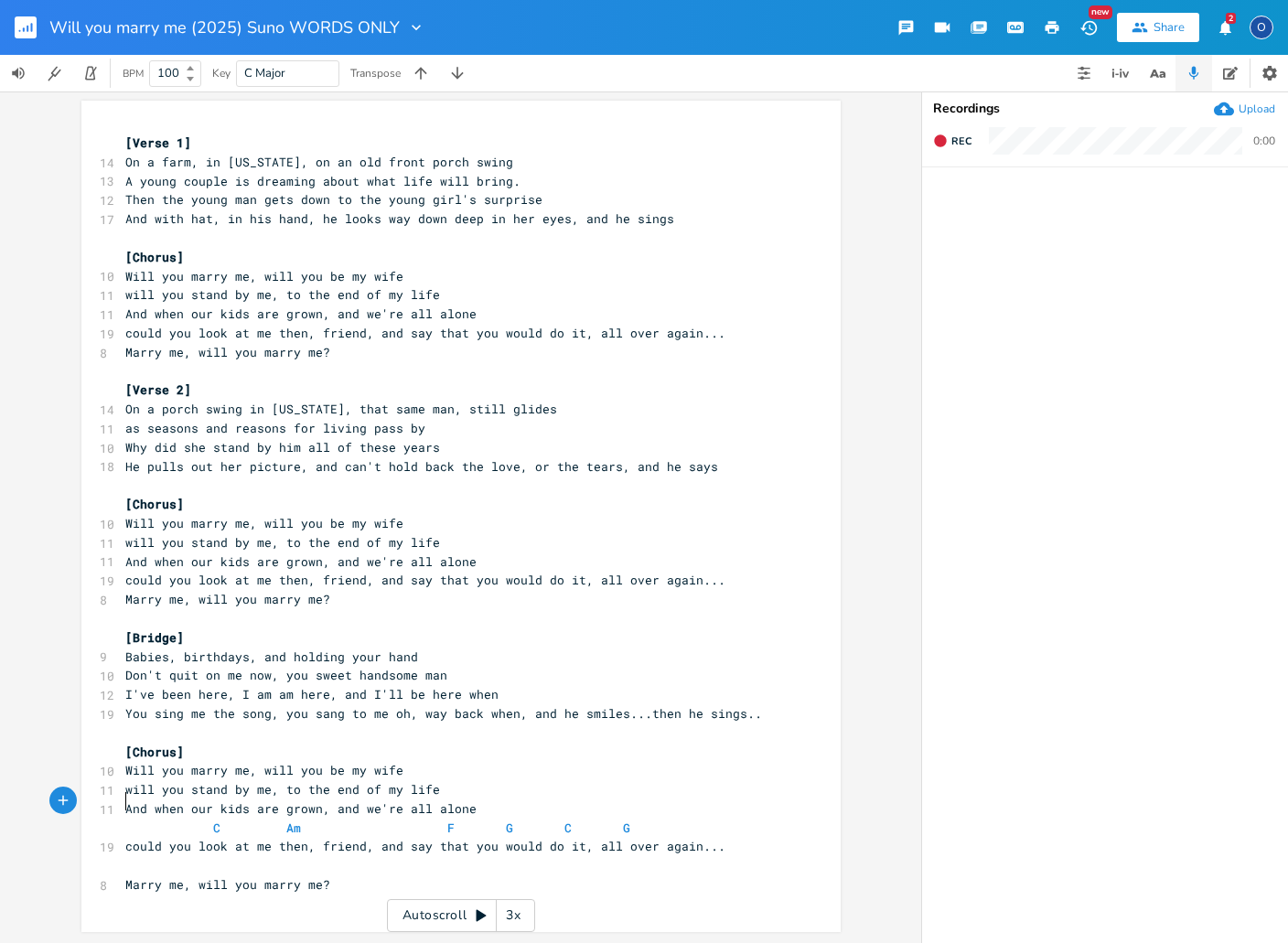
click at [129, 818] on span at bounding box center [139, 827] width 29 height 19
click at [128, 818] on span at bounding box center [139, 827] width 29 height 19
type textarea "C Am F G C G"
click at [128, 818] on span at bounding box center [139, 827] width 29 height 19
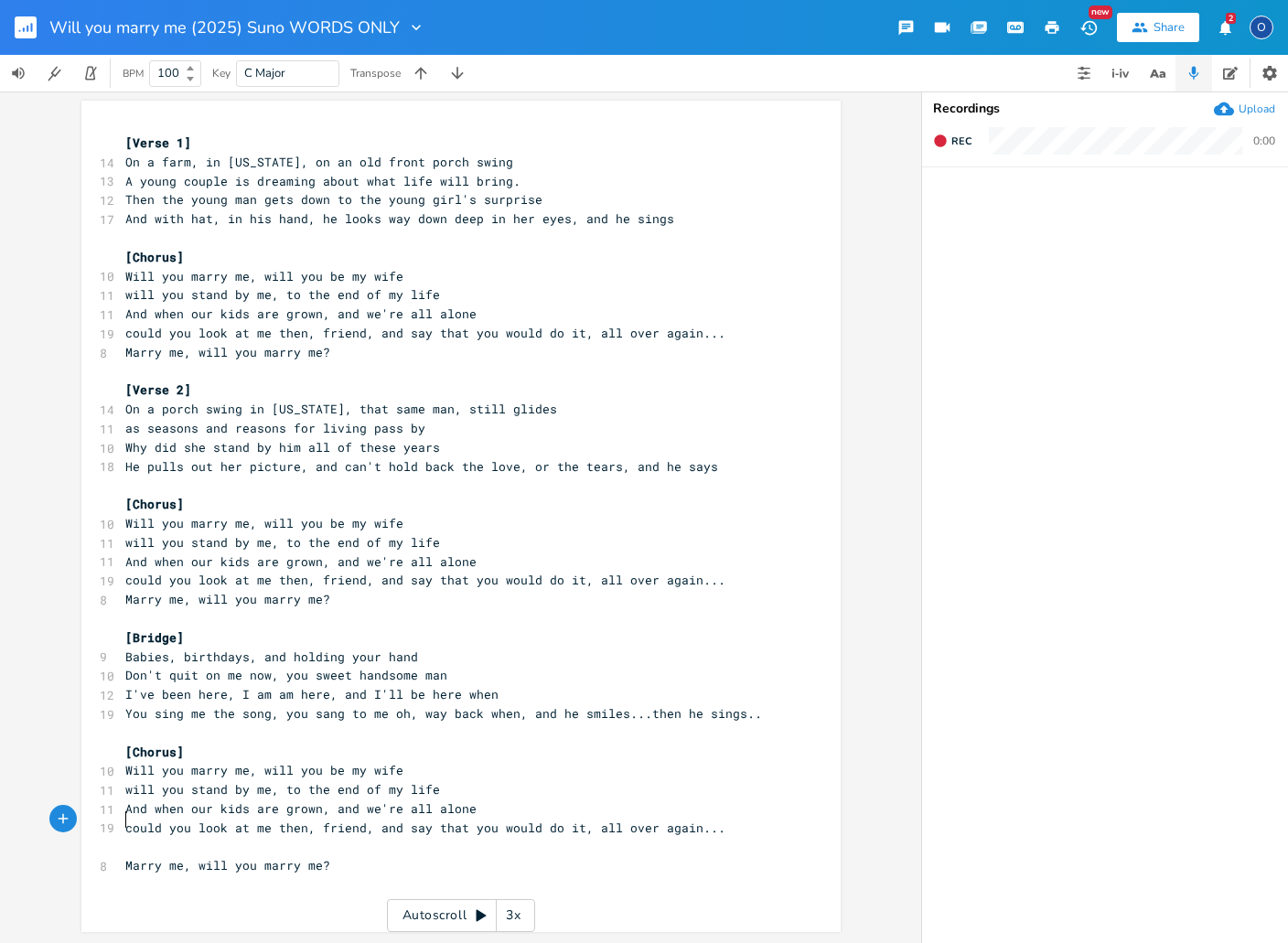
click at [125, 837] on pre "​" at bounding box center [451, 846] width 660 height 19
click at [124, 837] on pre "​" at bounding box center [451, 846] width 660 height 19
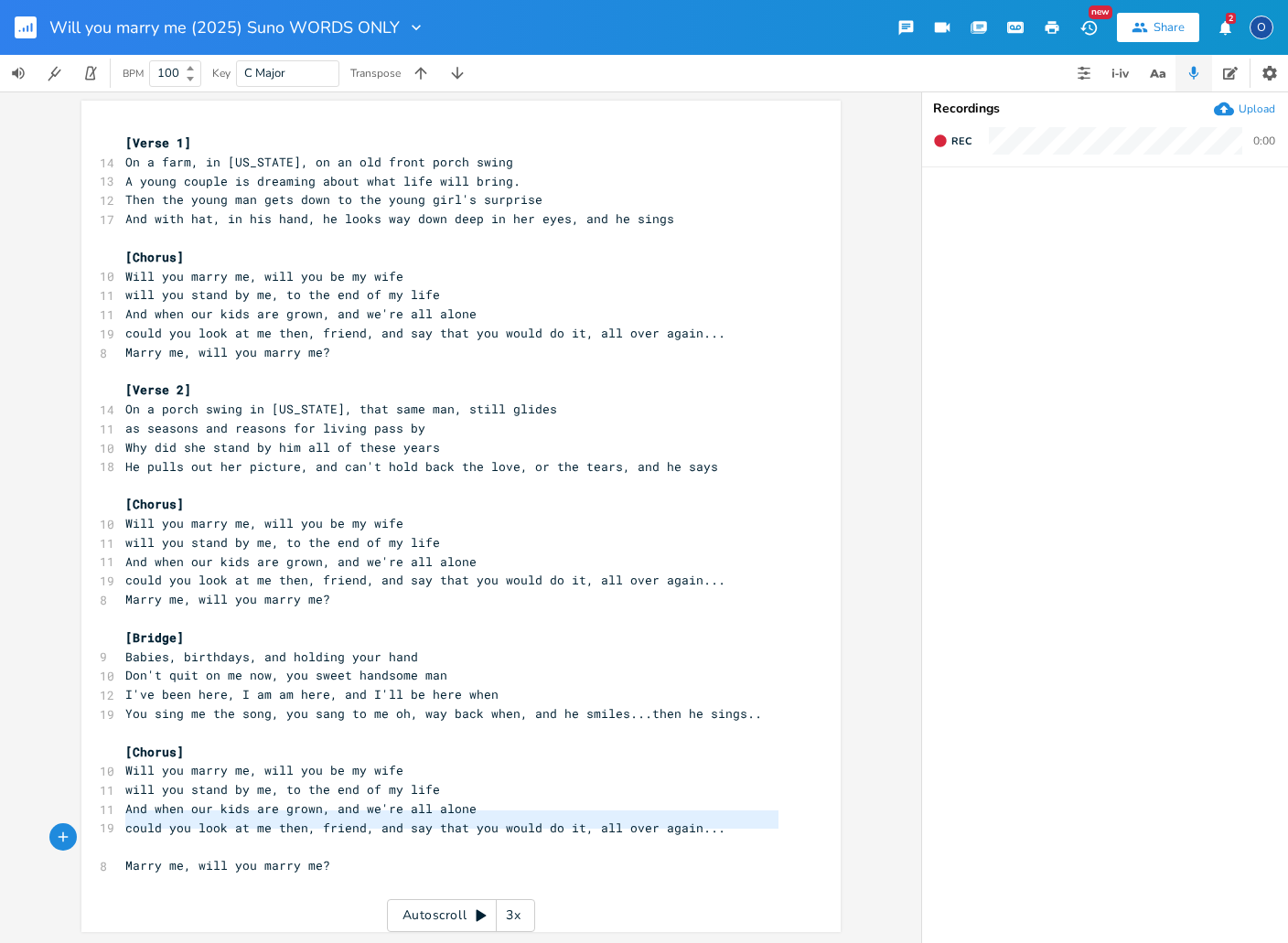
click at [124, 837] on pre "​" at bounding box center [451, 846] width 660 height 19
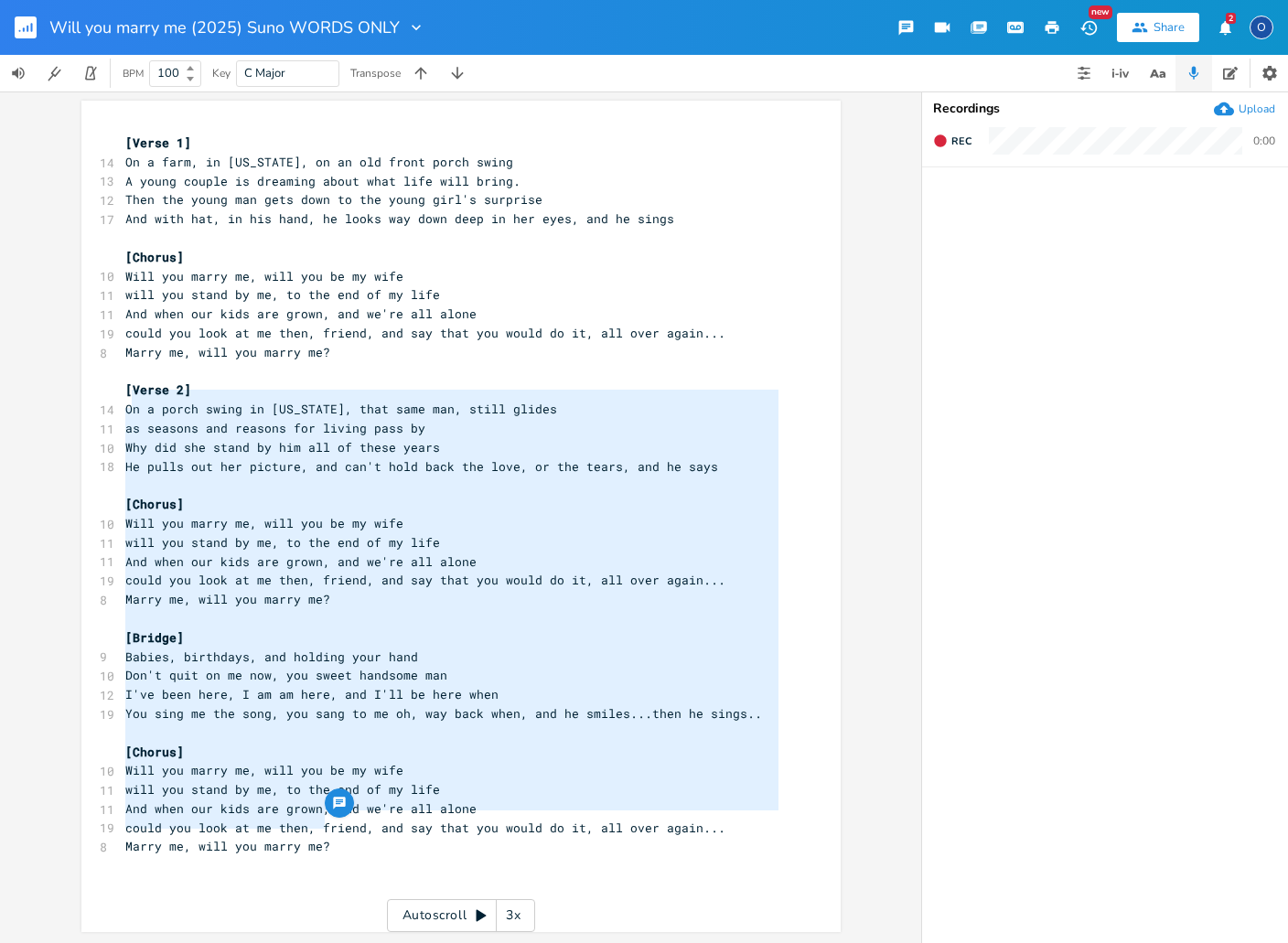
type textarea "[Verse 1] On a farm, in [US_STATE], on an old front porch swing A young couple …"
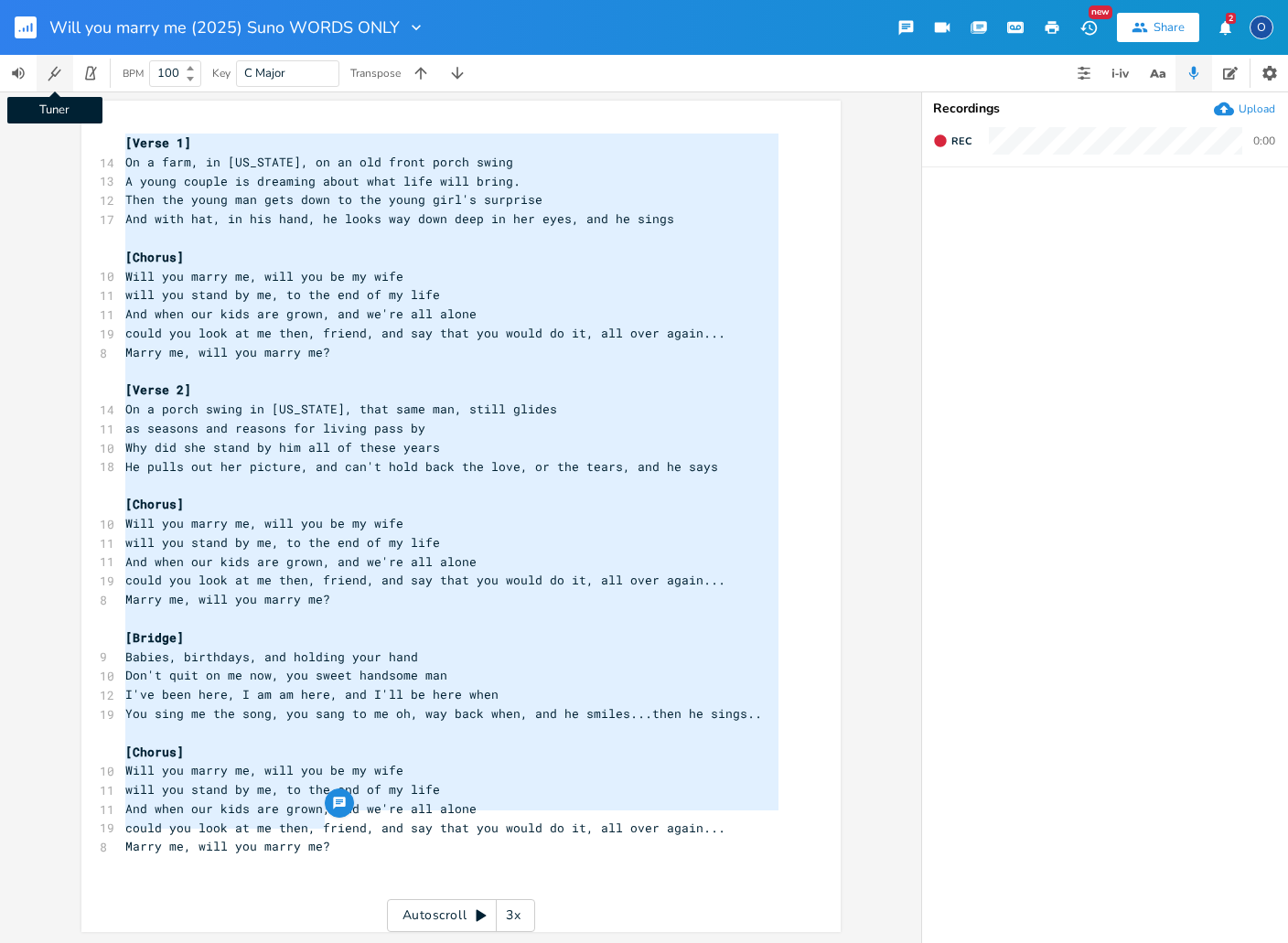
drag, startPoint x: 337, startPoint y: 829, endPoint x: 66, endPoint y: 74, distance: 802.2
click at [66, 74] on div "Will you marry me (2025) Suno WORDS ONLY New Share 2 O Tuner BPM 100 Key C Majo…" at bounding box center [644, 472] width 1288 height 943
